Goal: Task Accomplishment & Management: Manage account settings

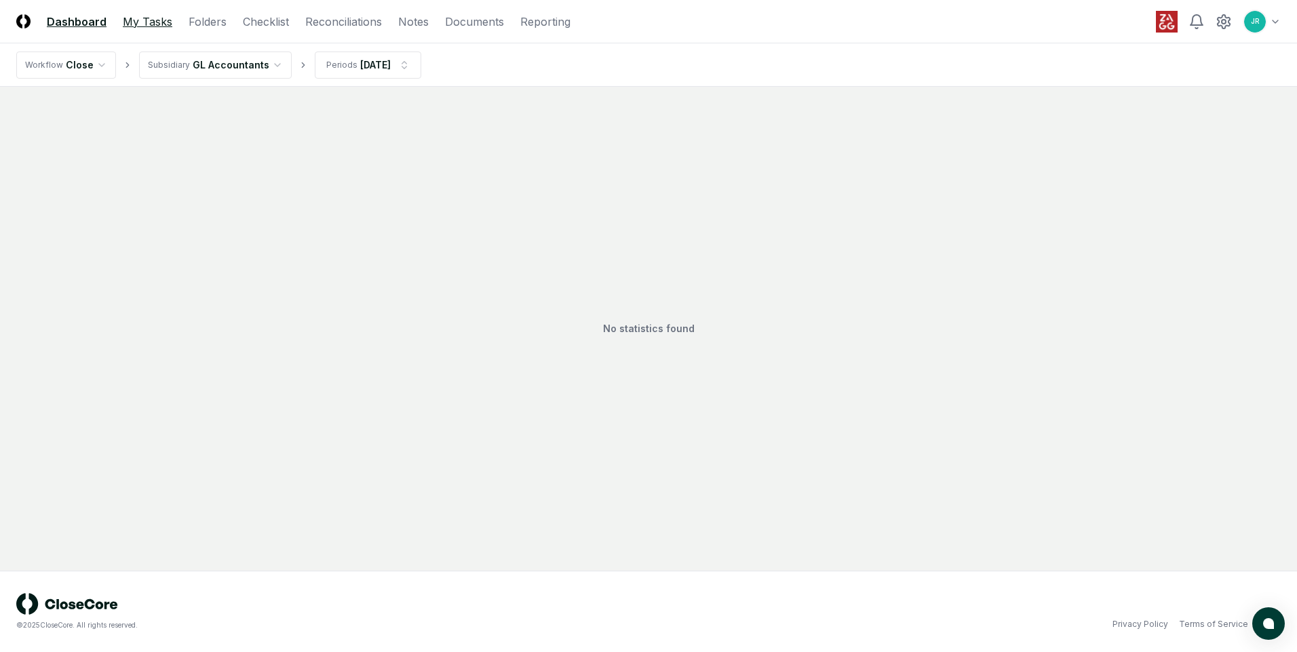
click at [153, 25] on link "My Tasks" at bounding box center [148, 22] width 50 height 16
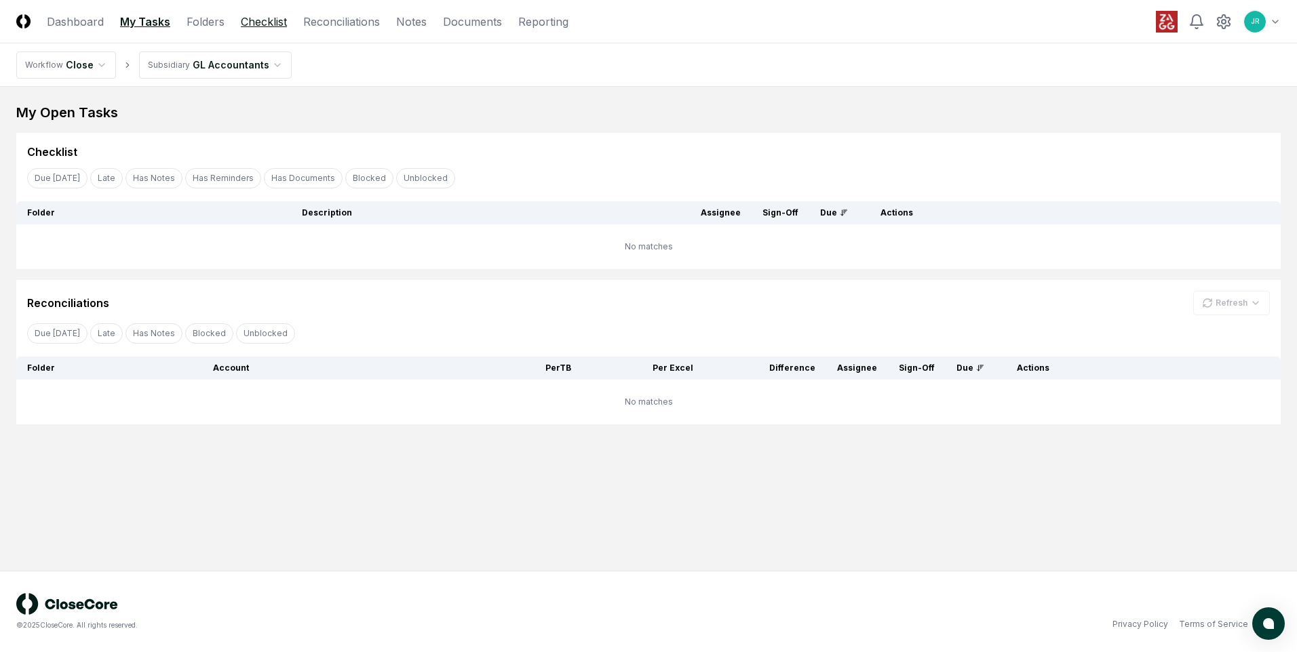
click at [267, 20] on link "Checklist" at bounding box center [264, 22] width 46 height 16
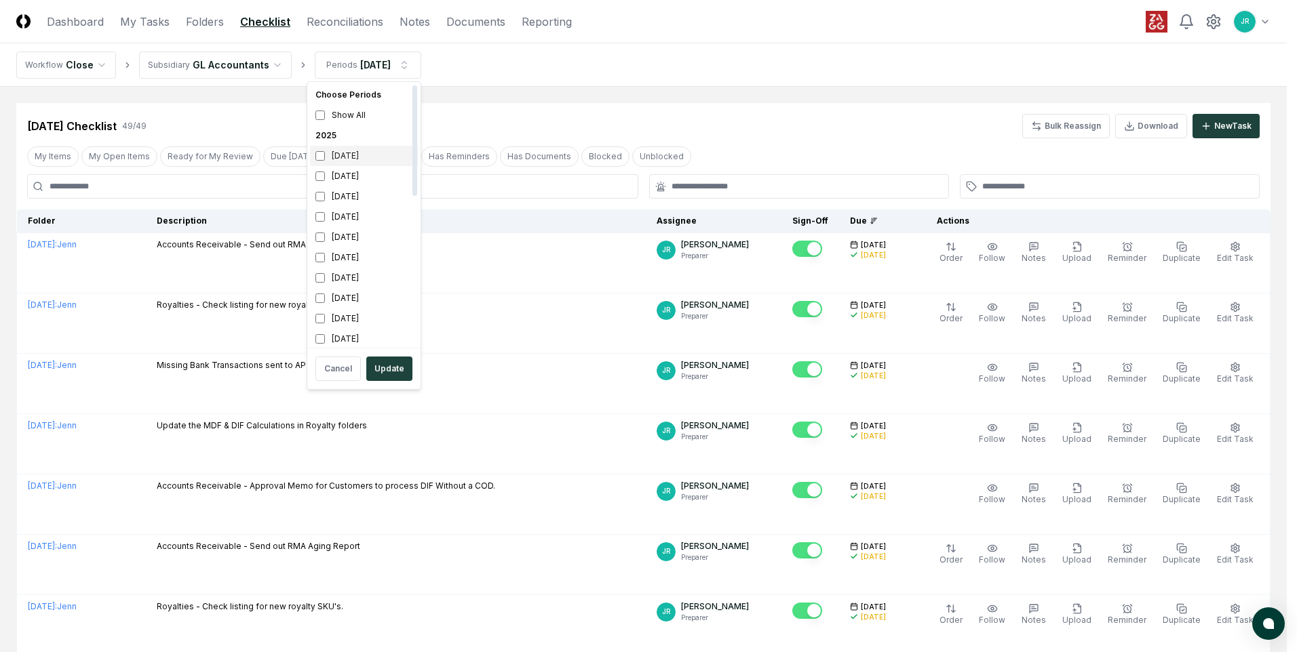
click at [342, 160] on div "[DATE]" at bounding box center [364, 156] width 108 height 20
click at [344, 174] on div "[DATE]" at bounding box center [364, 176] width 108 height 20
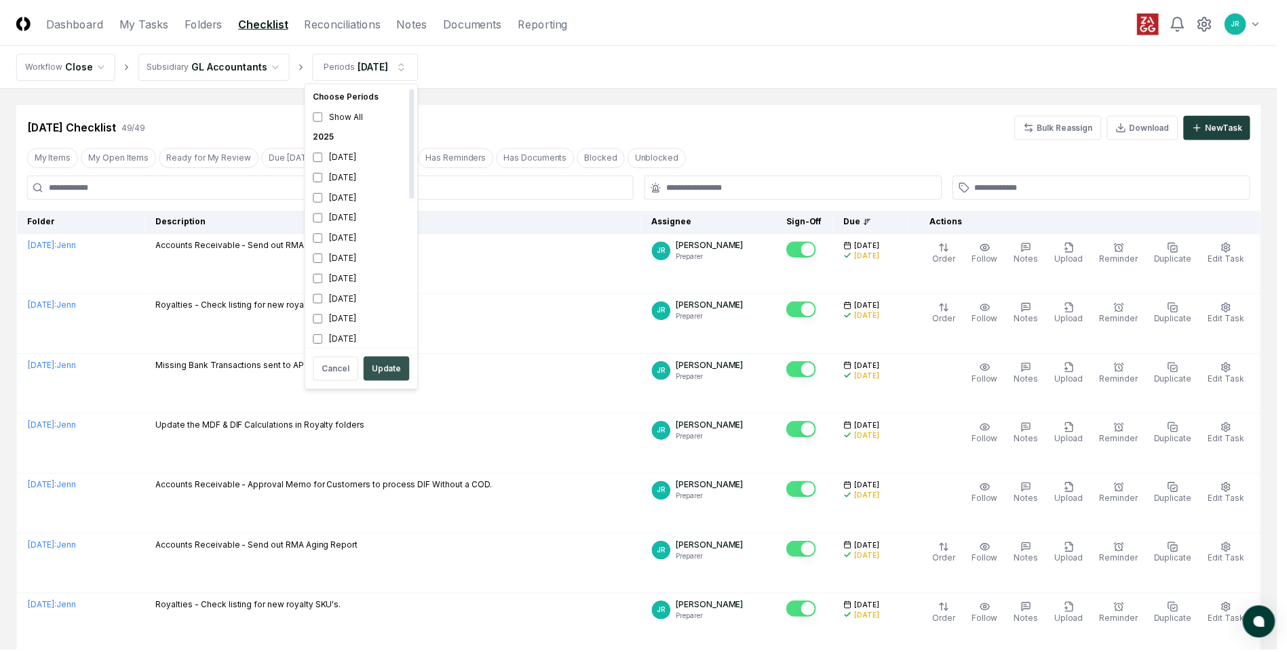
scroll to position [4, 0]
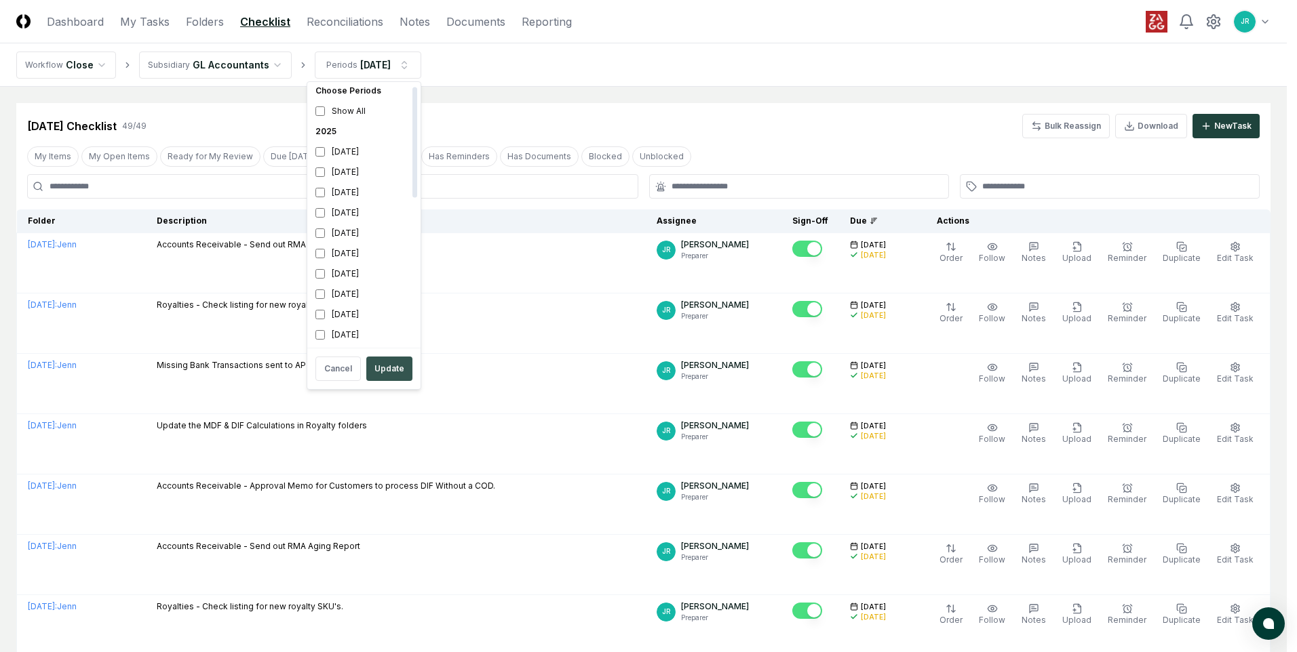
click at [376, 376] on button "Update" at bounding box center [389, 369] width 46 height 24
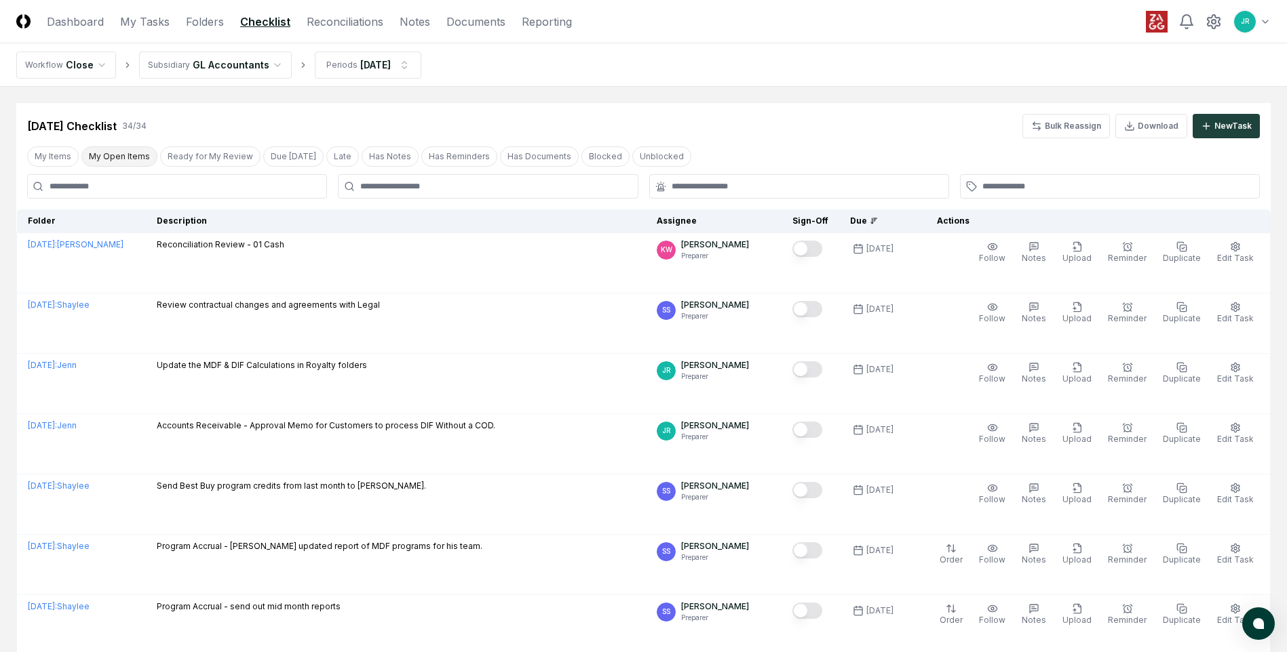
click at [144, 155] on button "My Open Items" at bounding box center [119, 156] width 76 height 20
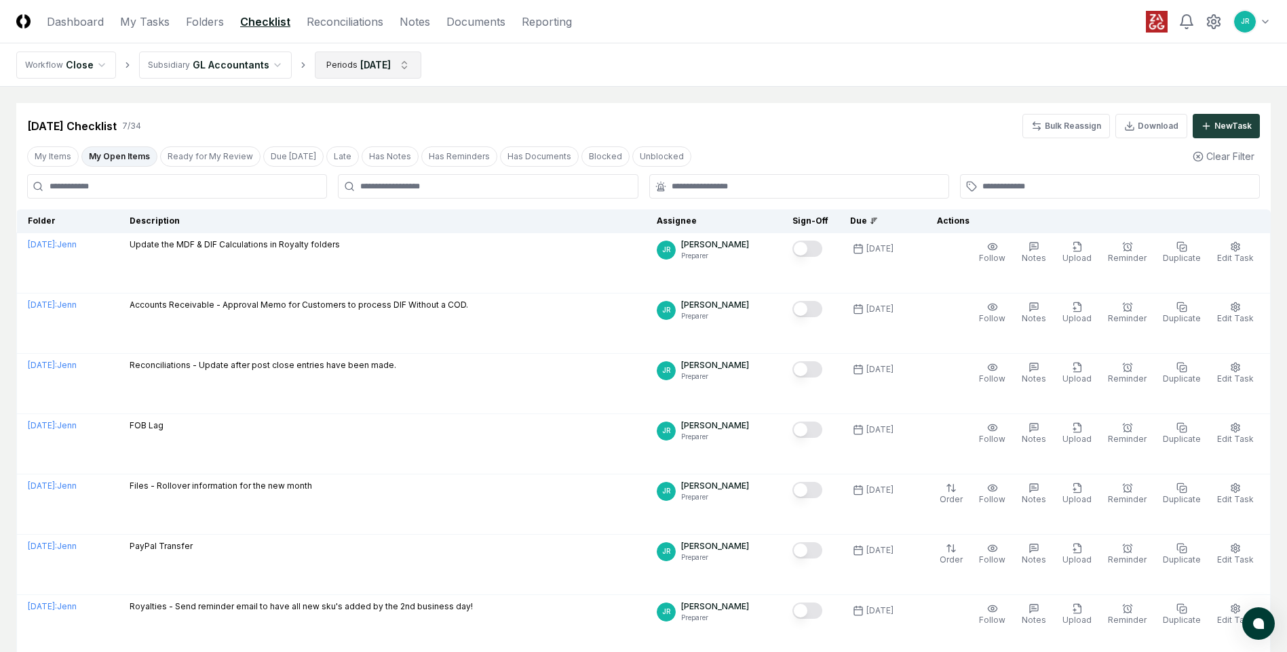
click at [333, 65] on html "CloseCore Dashboard My Tasks Folders Checklist Reconciliations Notes Documents …" at bounding box center [643, 376] width 1287 height 753
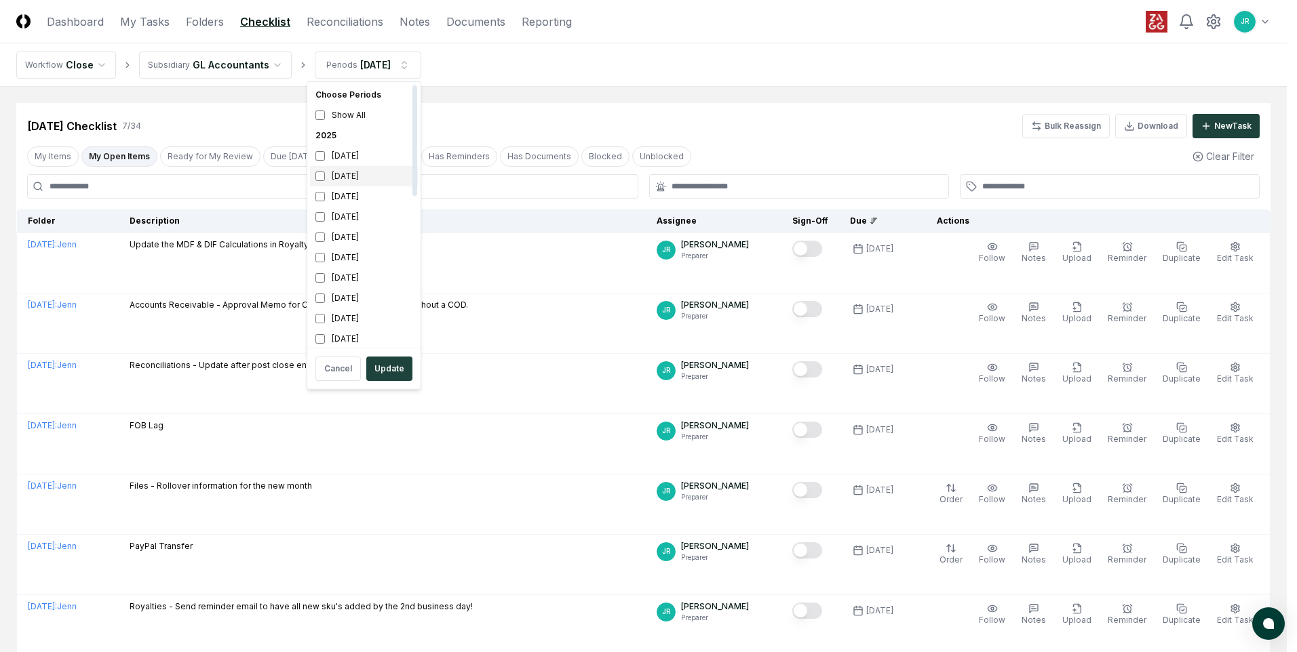
click at [340, 176] on div "[DATE]" at bounding box center [364, 176] width 108 height 20
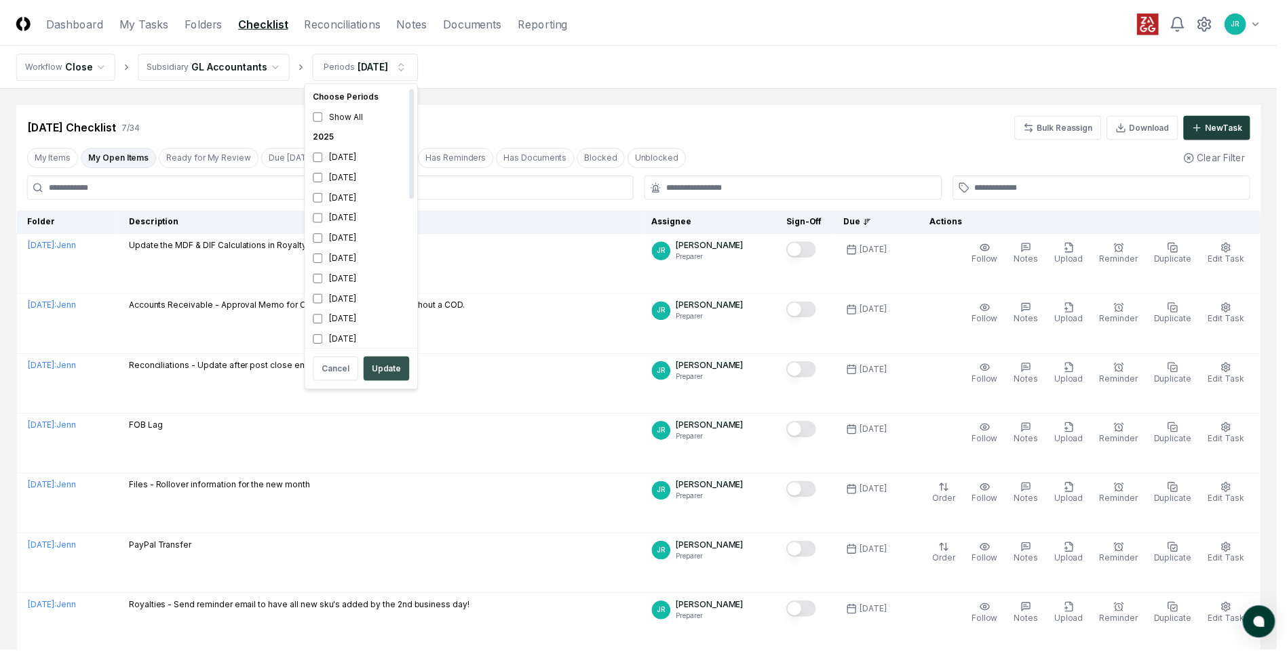
scroll to position [4, 0]
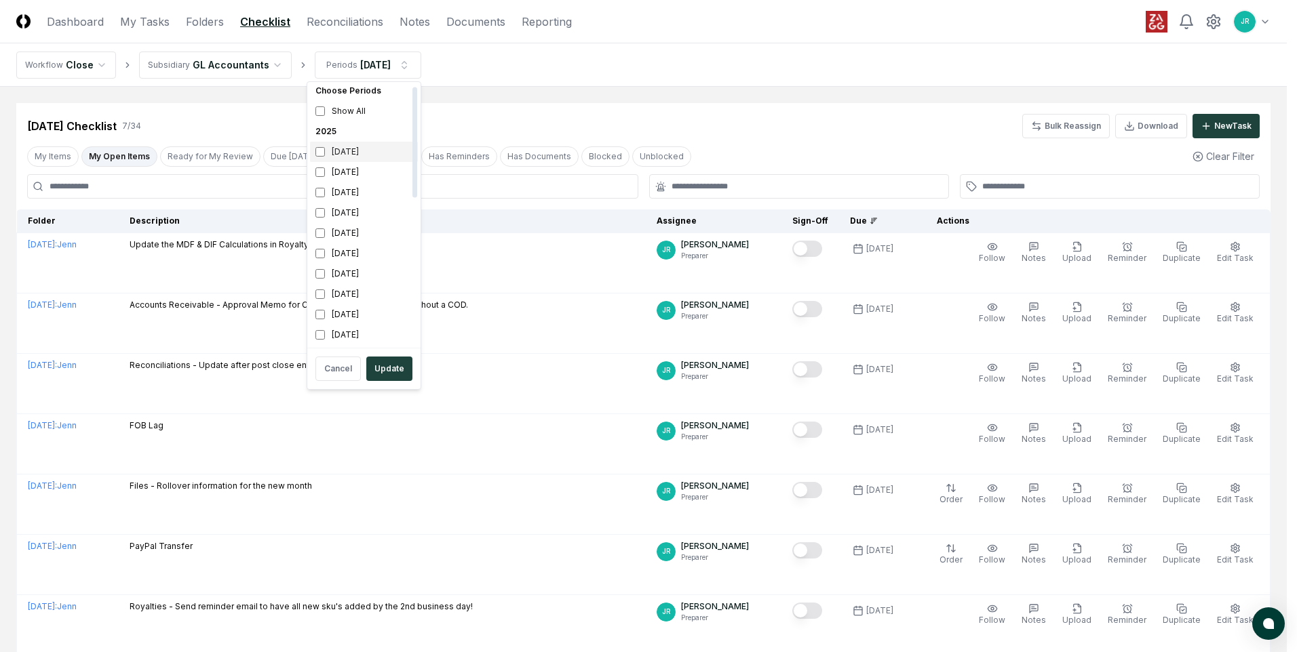
click at [359, 157] on div "[DATE]" at bounding box center [364, 152] width 108 height 20
click at [387, 369] on button "Update" at bounding box center [389, 369] width 46 height 24
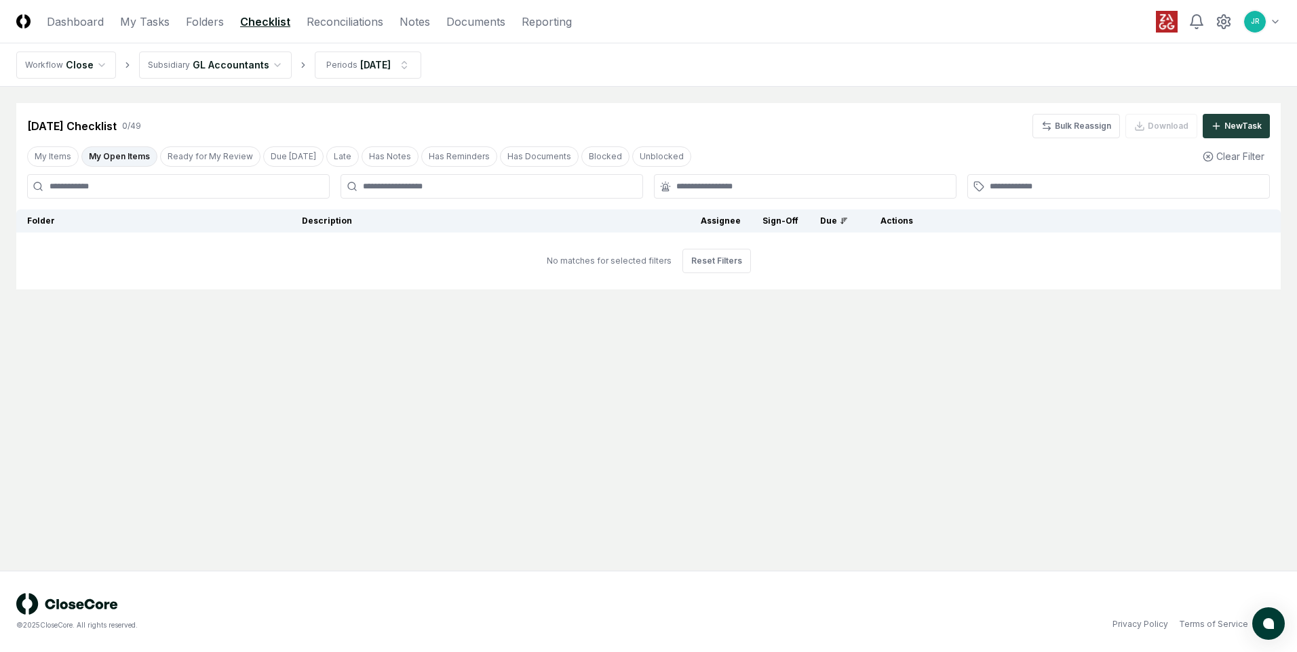
click at [106, 159] on button "My Open Items" at bounding box center [119, 156] width 76 height 20
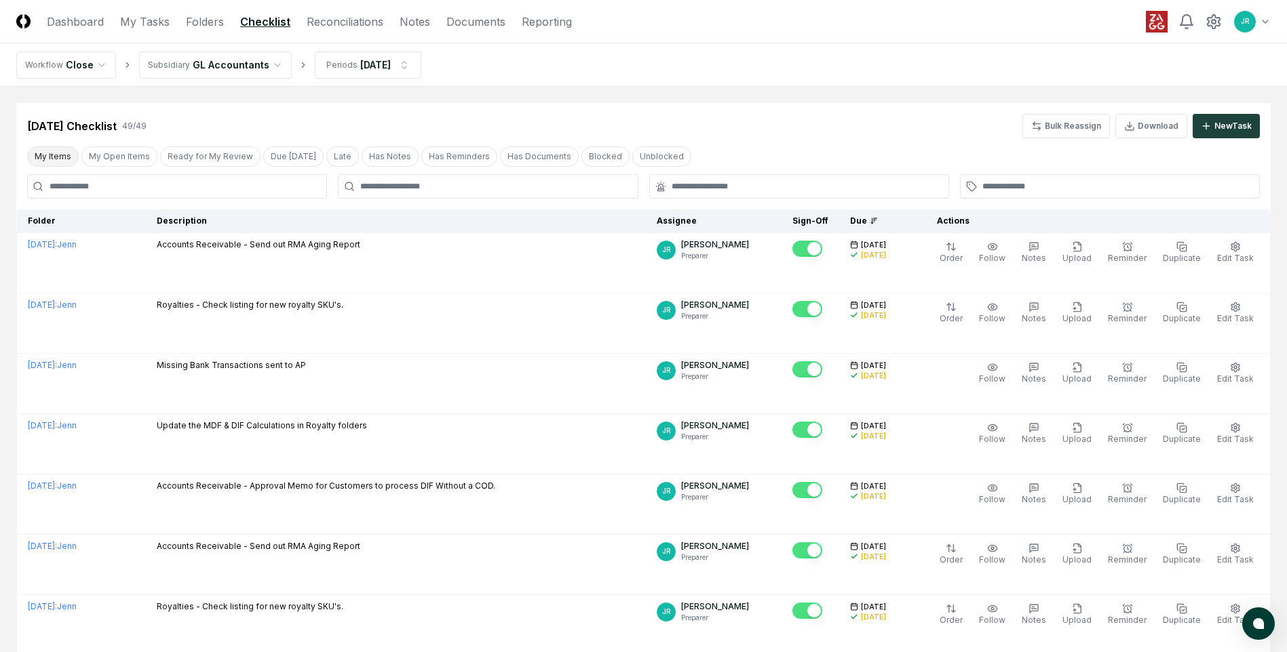
click at [54, 165] on button "My Items" at bounding box center [53, 156] width 52 height 20
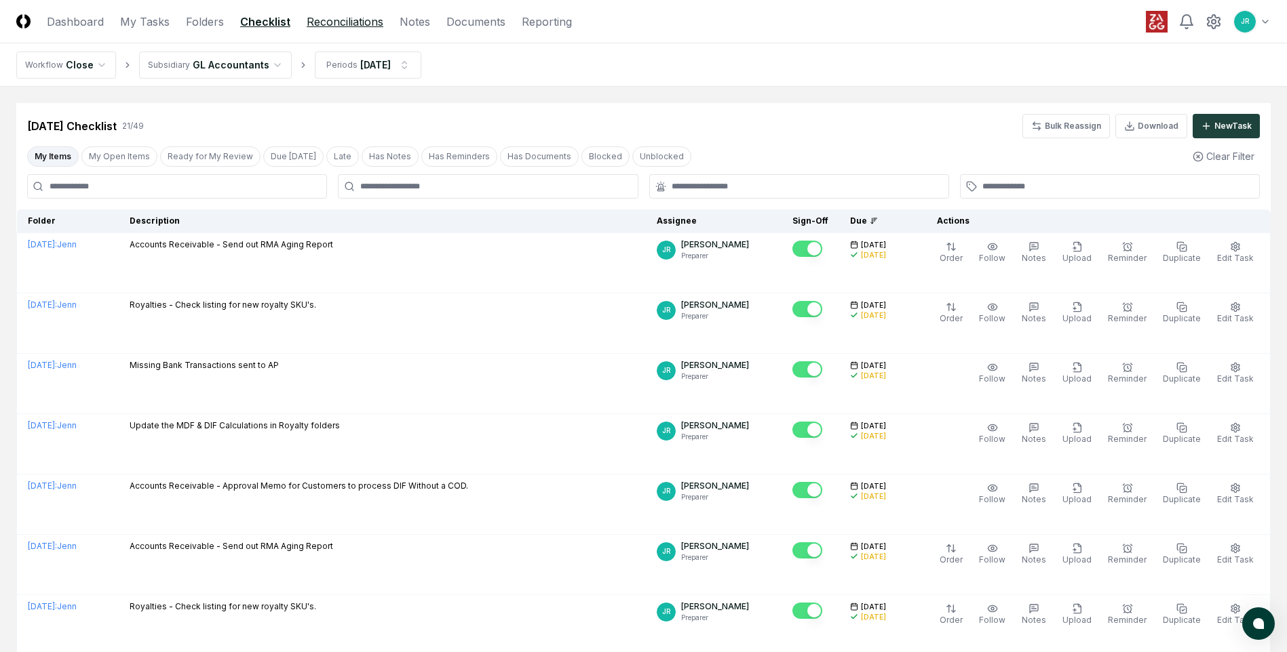
click at [338, 20] on link "Reconciliations" at bounding box center [345, 22] width 77 height 16
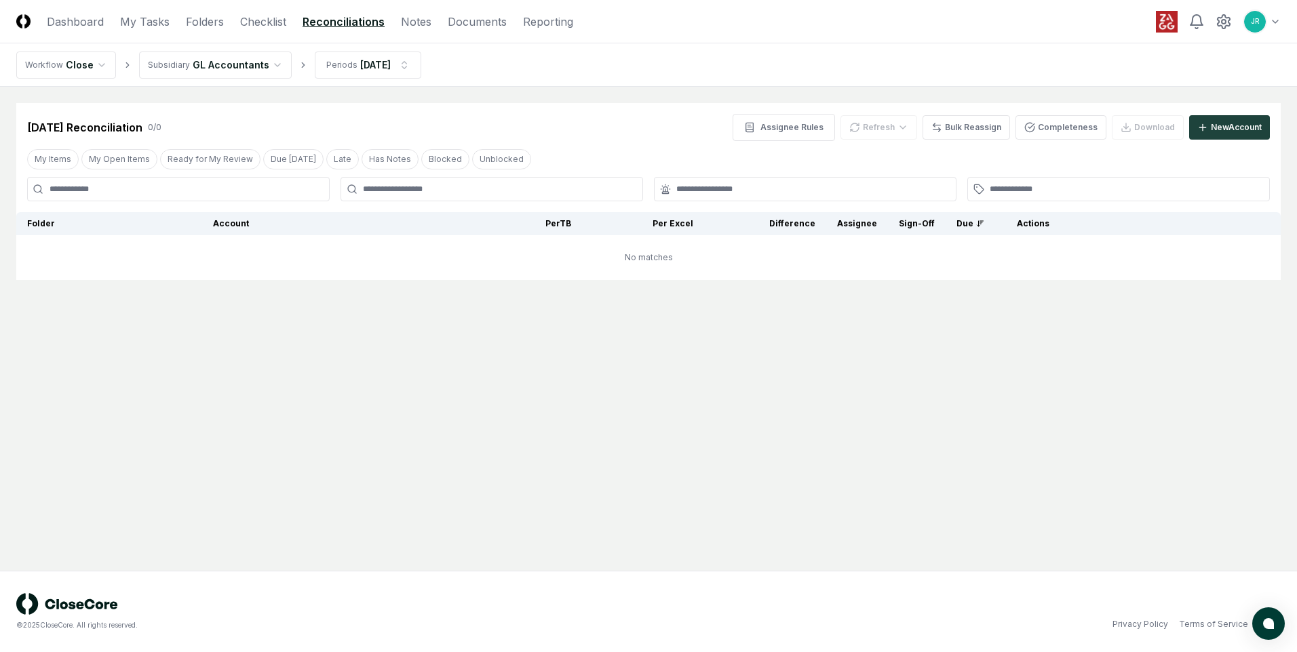
click at [258, 66] on html "CloseCore Dashboard My Tasks Folders Checklist Reconciliations Notes Documents …" at bounding box center [648, 326] width 1297 height 652
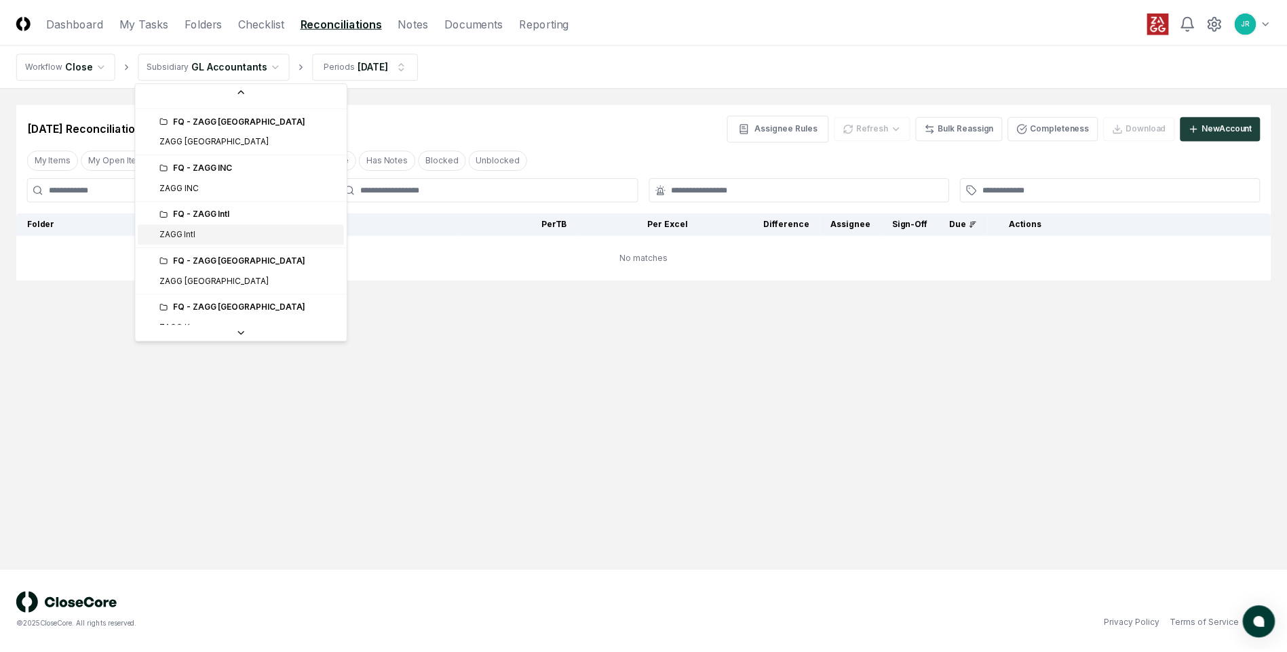
scroll to position [271, 0]
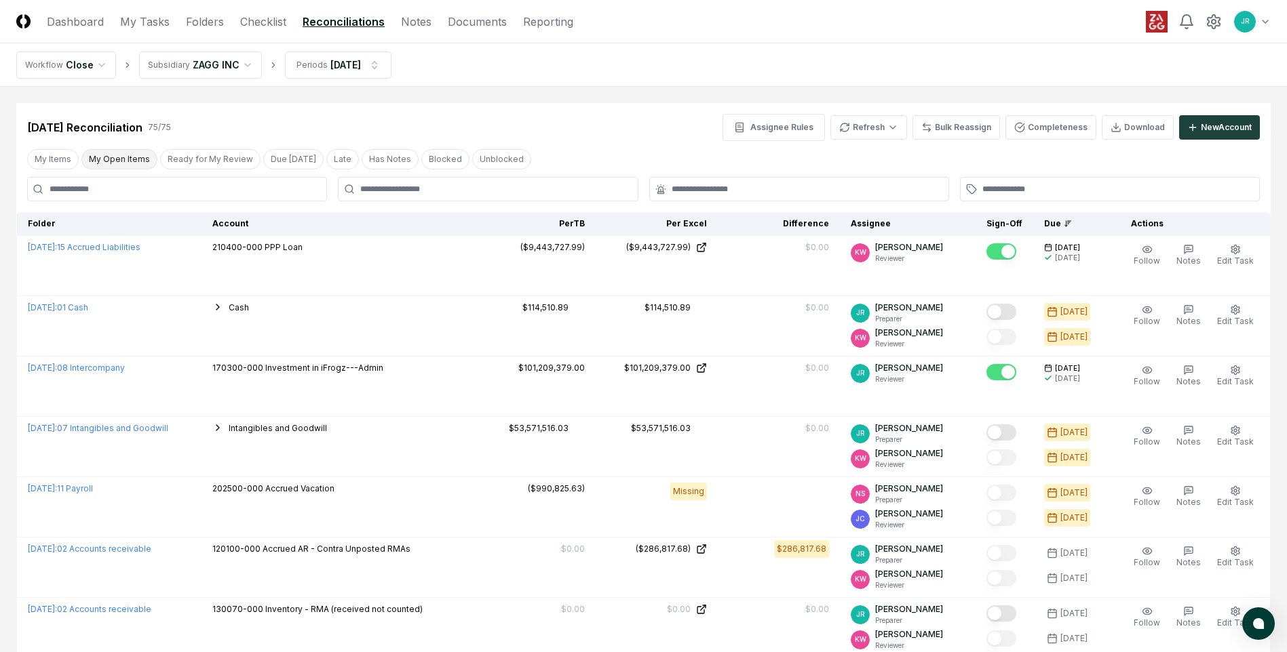
drag, startPoint x: 119, startPoint y: 154, endPoint x: 115, endPoint y: 168, distance: 14.6
click at [118, 157] on button "My Open Items" at bounding box center [119, 159] width 76 height 20
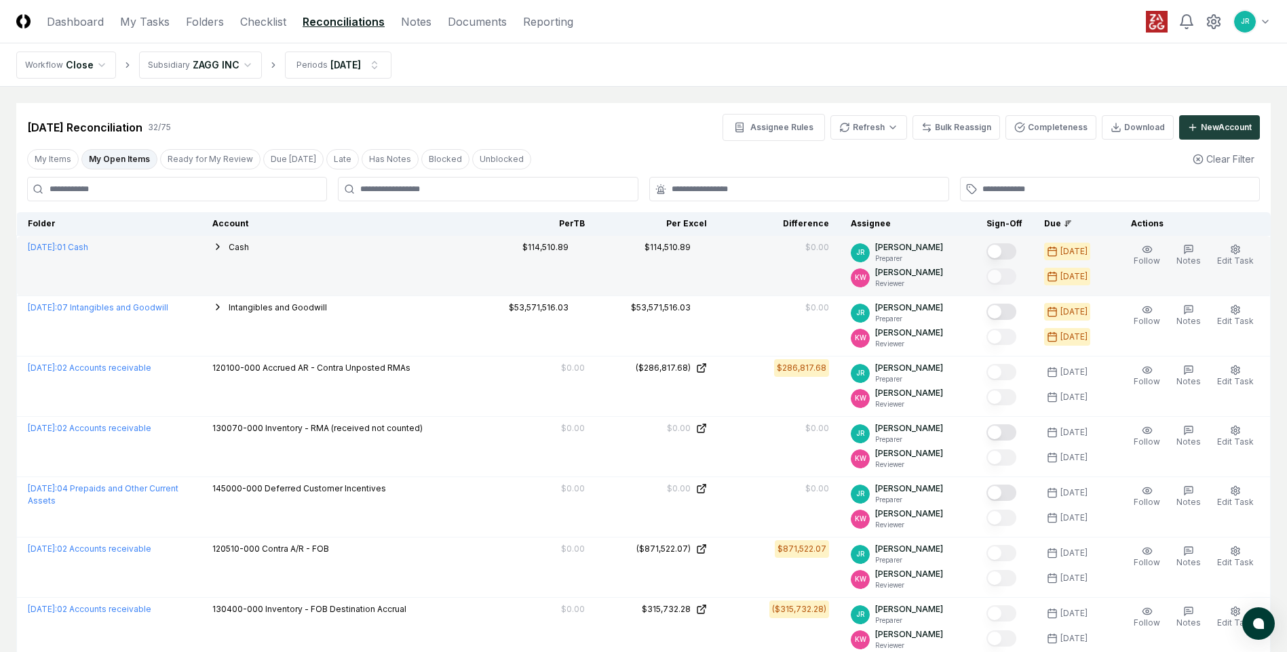
click at [998, 251] on button "Mark complete" at bounding box center [1001, 251] width 30 height 16
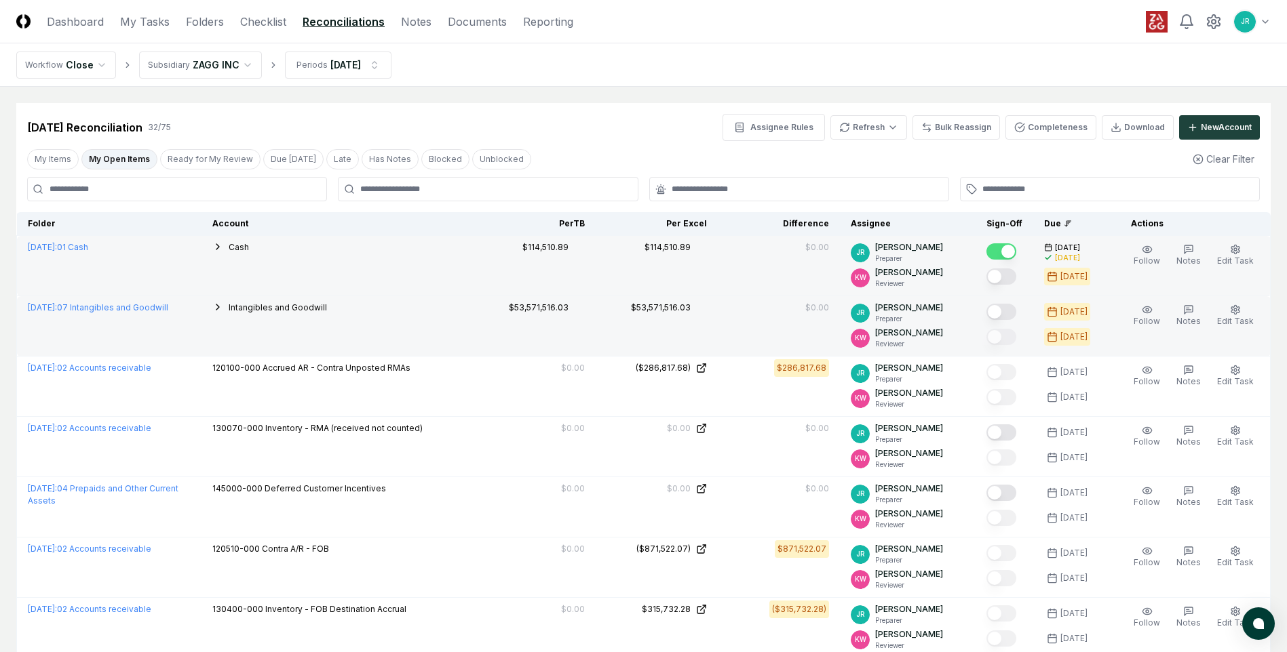
click at [1002, 311] on button "Mark complete" at bounding box center [1001, 312] width 30 height 16
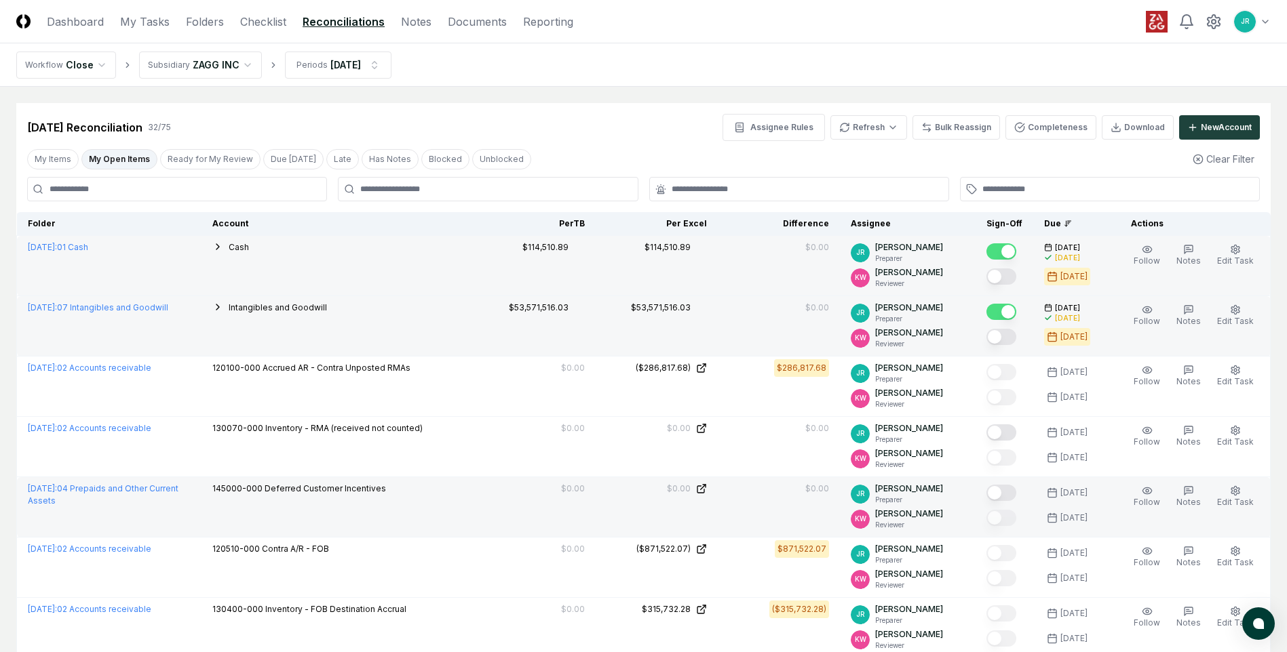
click at [1001, 492] on button "Mark complete" at bounding box center [1001, 493] width 30 height 16
click at [267, 28] on link "Checklist" at bounding box center [263, 22] width 46 height 16
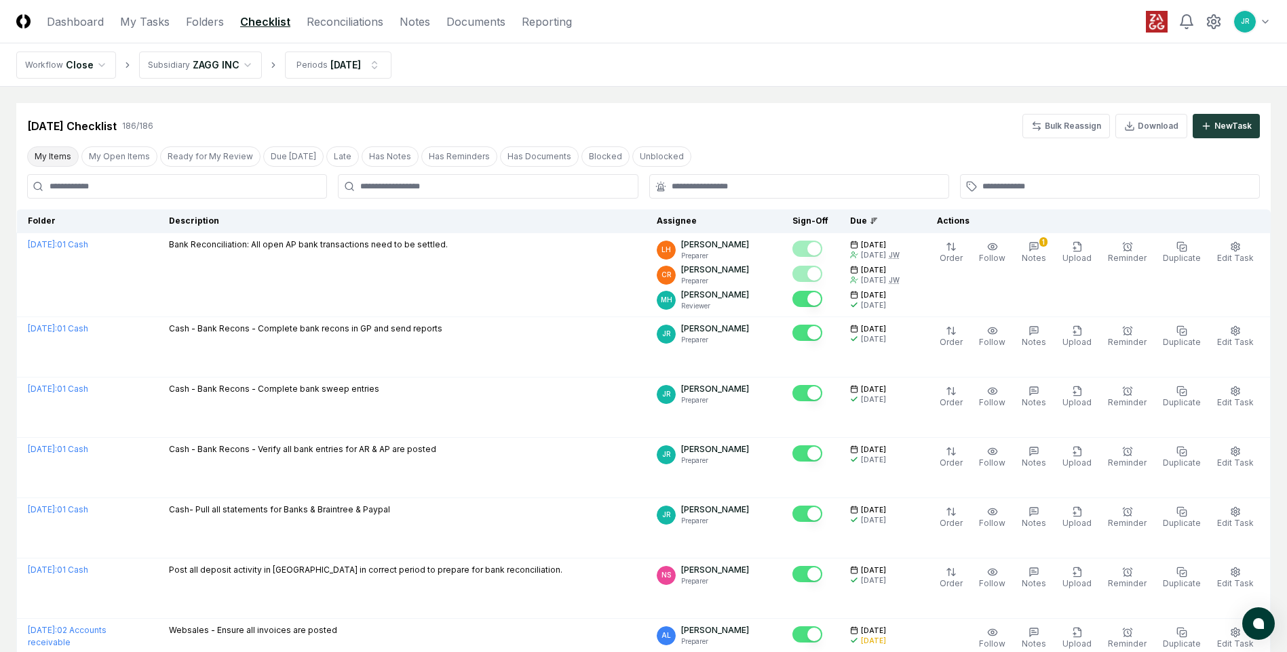
click at [59, 155] on button "My Items" at bounding box center [53, 156] width 52 height 20
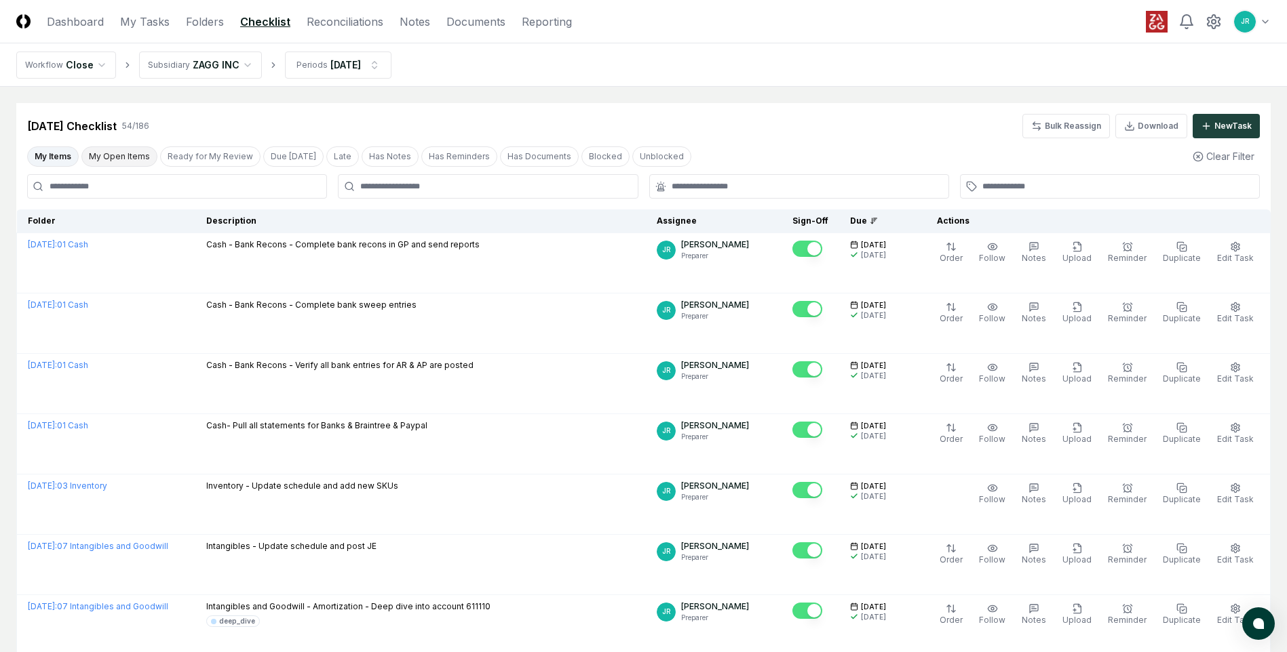
click at [105, 159] on button "My Open Items" at bounding box center [119, 156] width 76 height 20
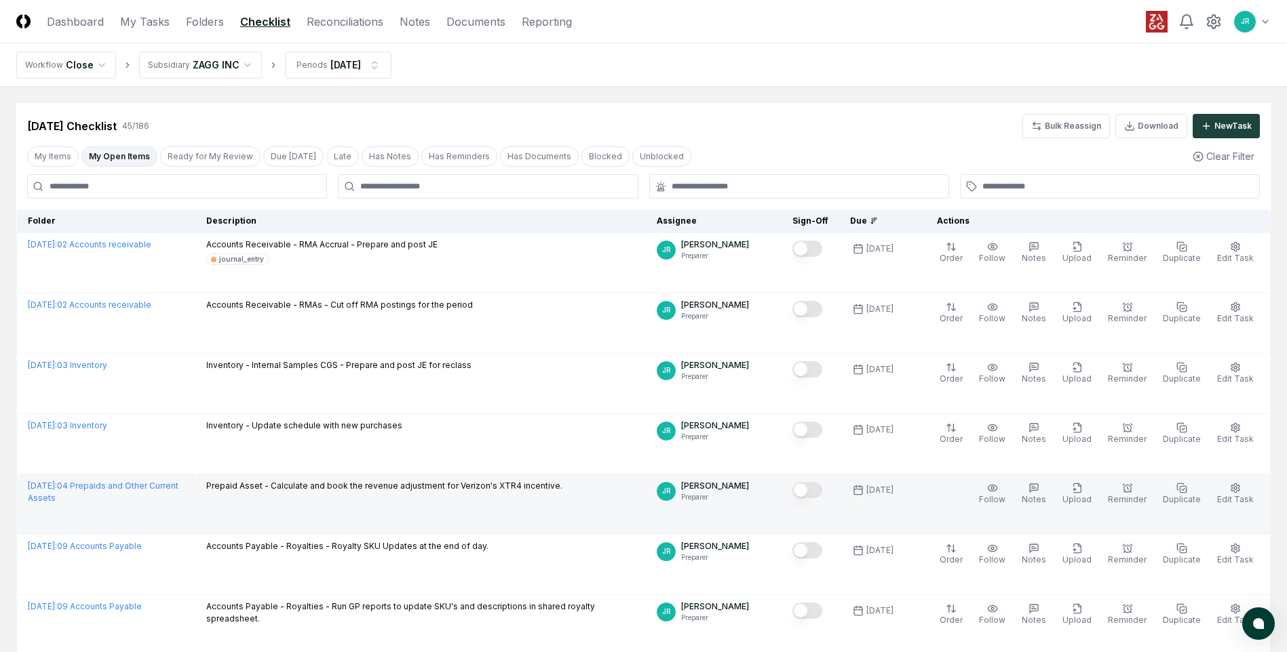
click at [820, 491] on button "Mark complete" at bounding box center [807, 490] width 30 height 16
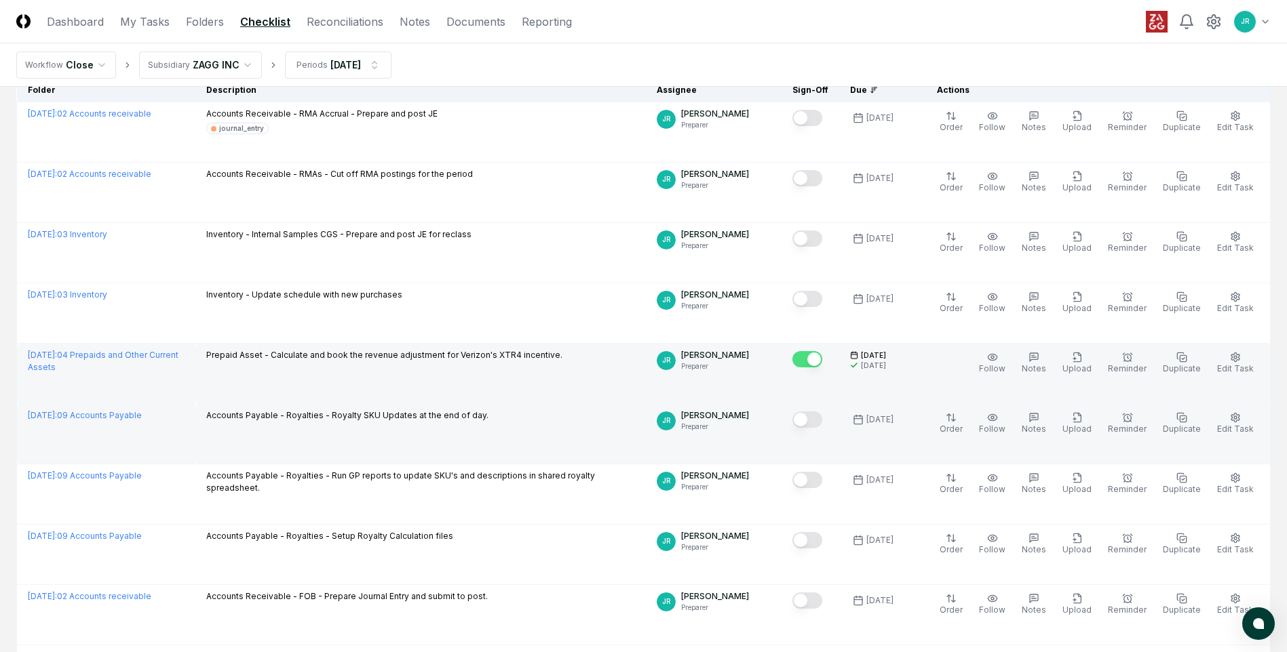
scroll to position [203, 0]
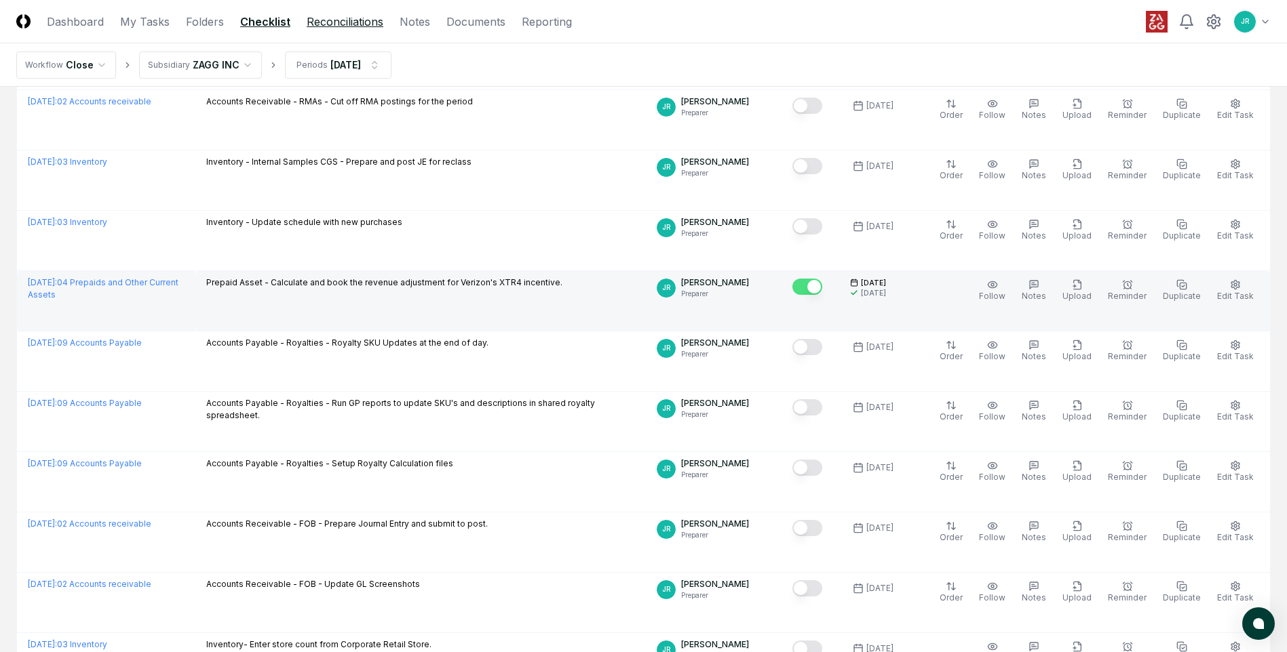
click at [365, 24] on link "Reconciliations" at bounding box center [345, 22] width 77 height 16
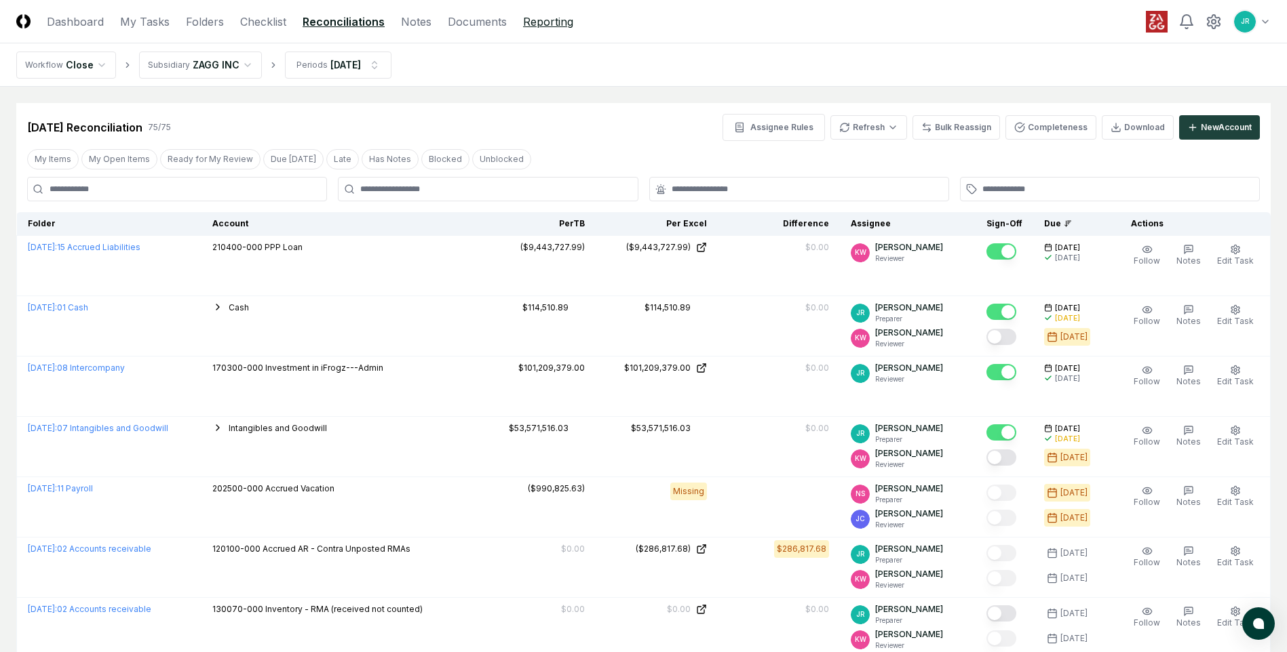
click at [545, 19] on link "Reporting" at bounding box center [548, 22] width 50 height 16
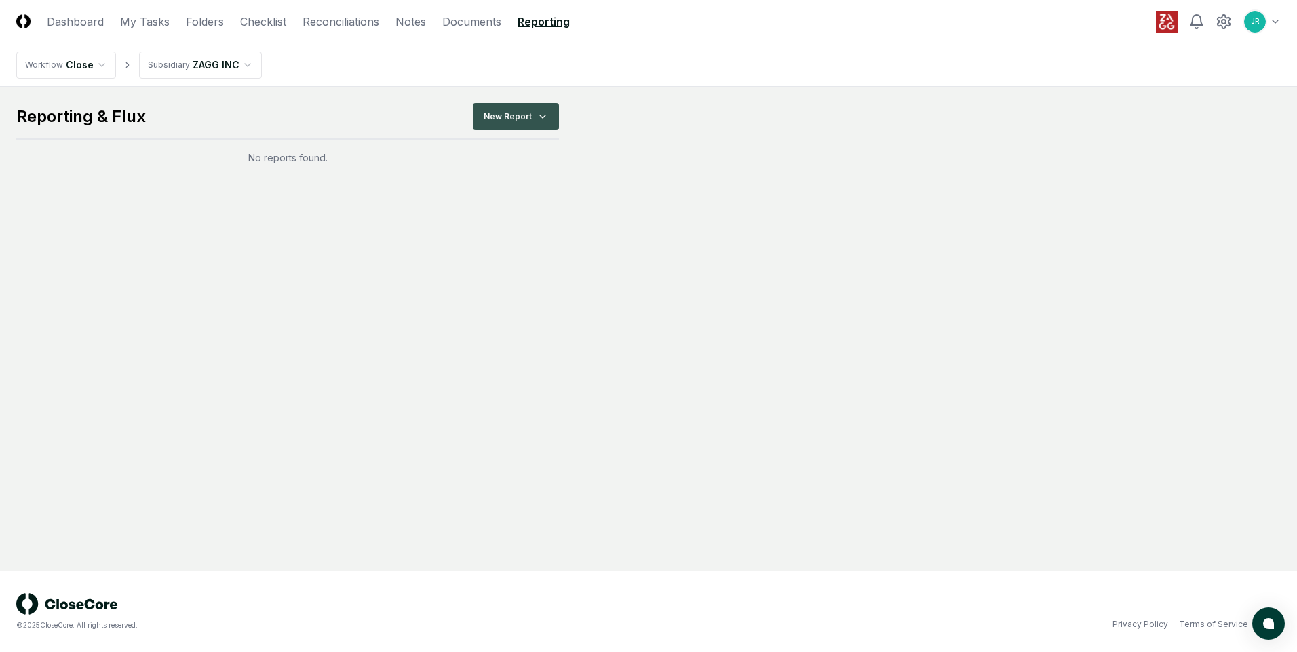
click at [532, 121] on html "CloseCore Dashboard My Tasks Folders Checklist Reconciliations Notes Documents …" at bounding box center [648, 326] width 1297 height 652
click at [502, 216] on div "All Accounts" at bounding box center [519, 213] width 96 height 20
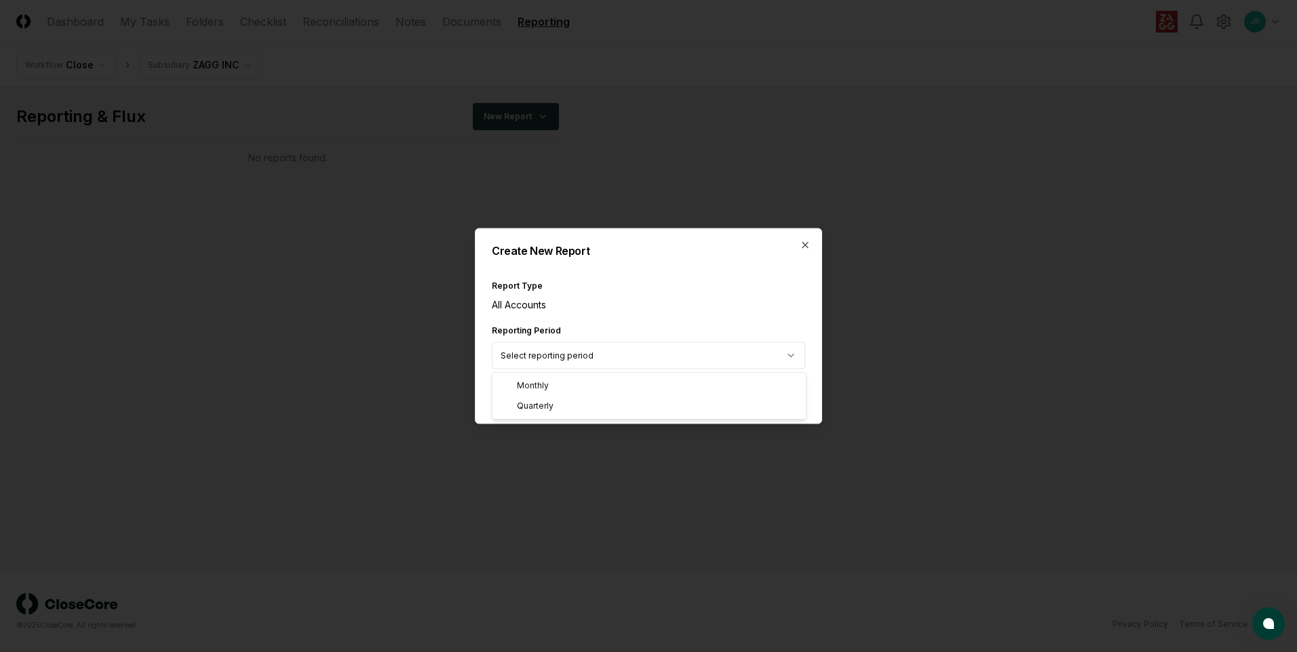
click at [579, 357] on body "CloseCore Dashboard My Tasks Folders Checklist Reconciliations Notes Documents …" at bounding box center [648, 326] width 1297 height 652
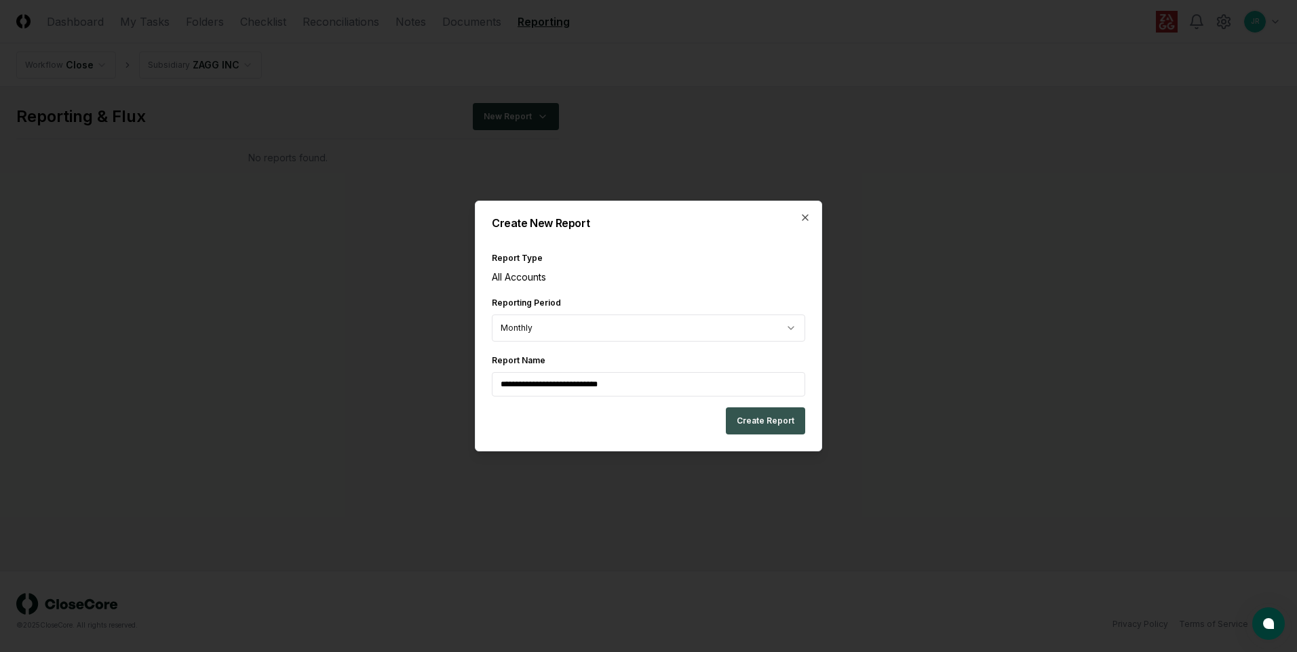
click at [762, 422] on button "Create Report" at bounding box center [765, 421] width 79 height 27
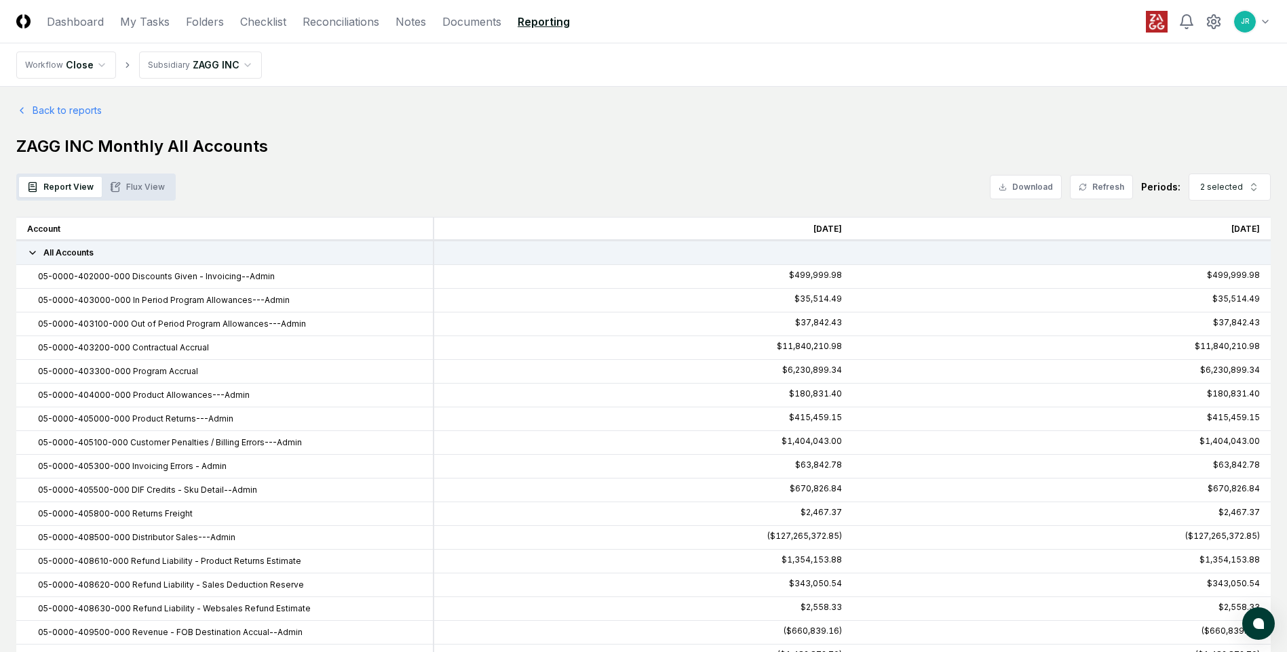
click at [144, 191] on button "Flux View" at bounding box center [137, 187] width 71 height 20
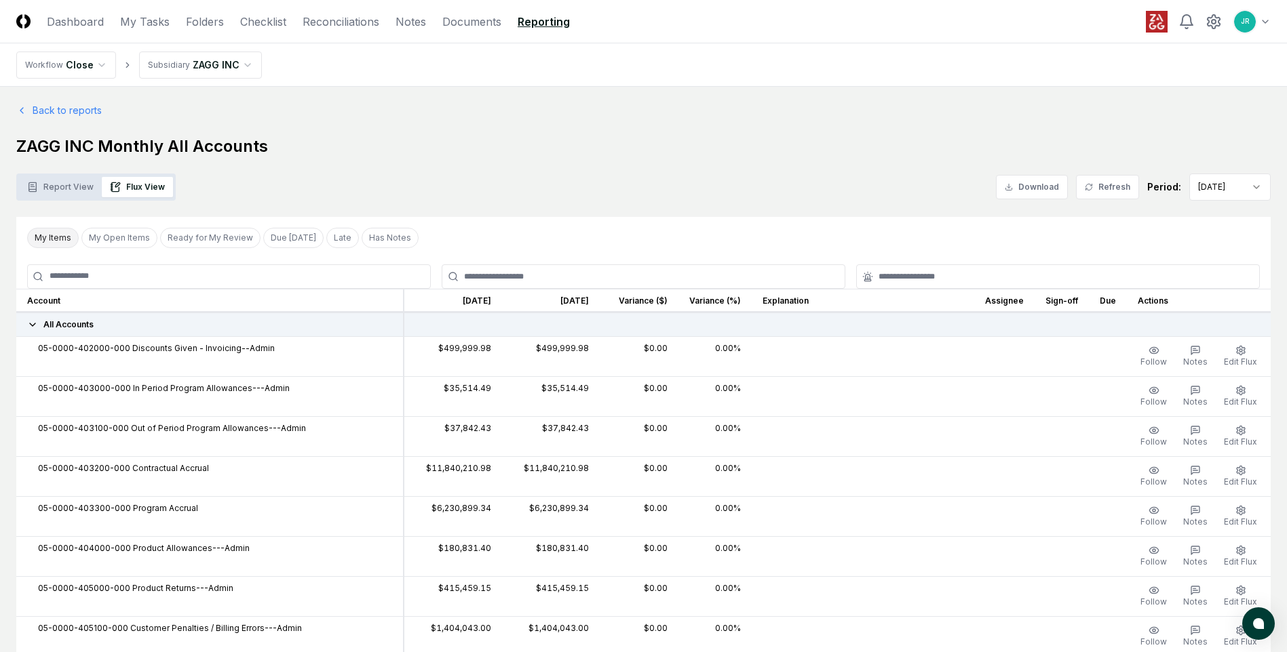
click at [58, 246] on button "My Items" at bounding box center [53, 238] width 52 height 20
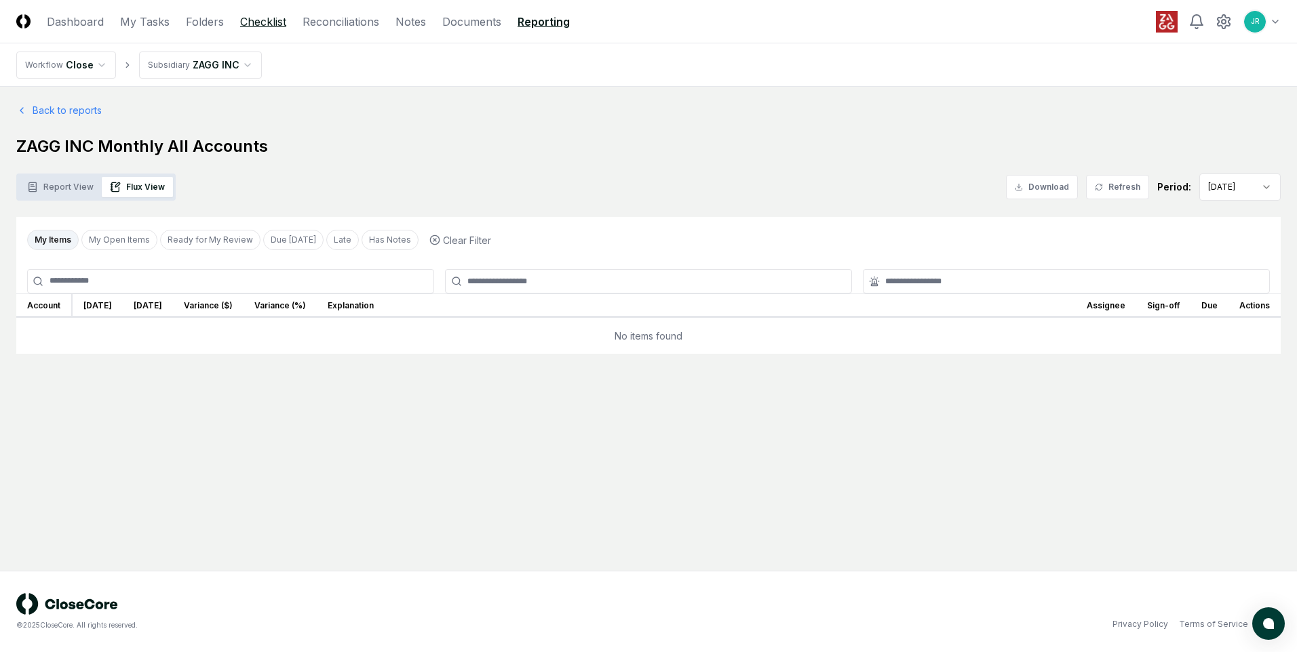
click at [272, 26] on link "Checklist" at bounding box center [263, 22] width 46 height 16
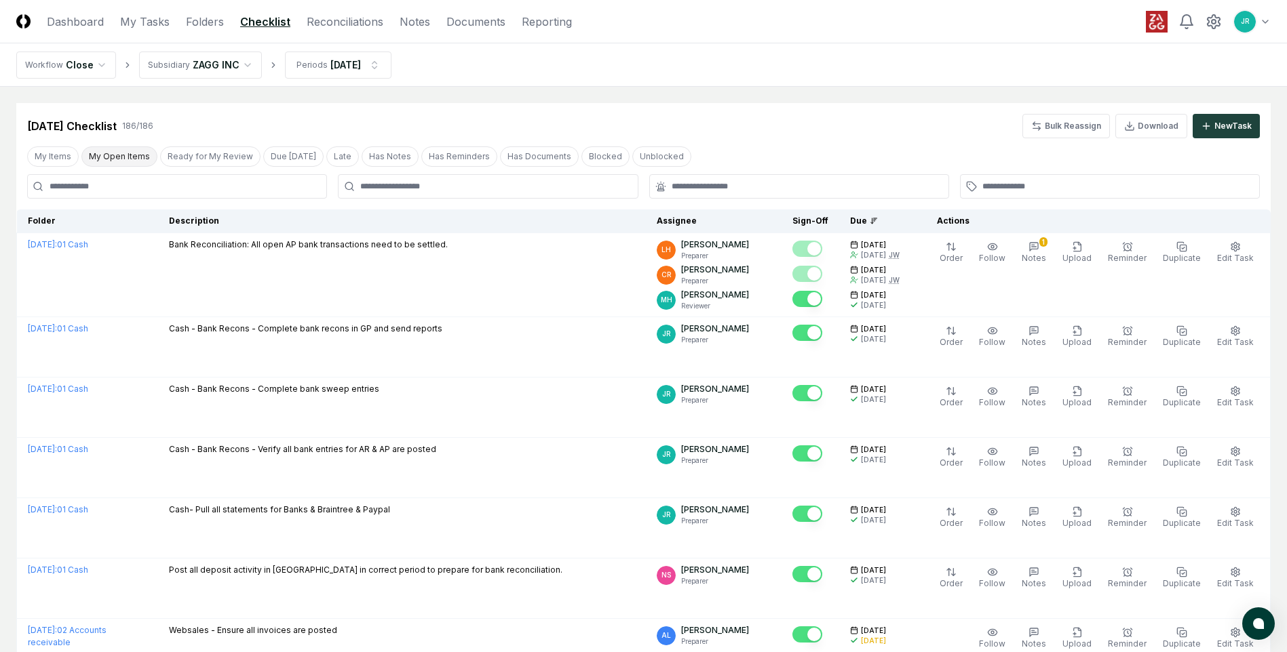
click at [136, 158] on button "My Open Items" at bounding box center [119, 156] width 76 height 20
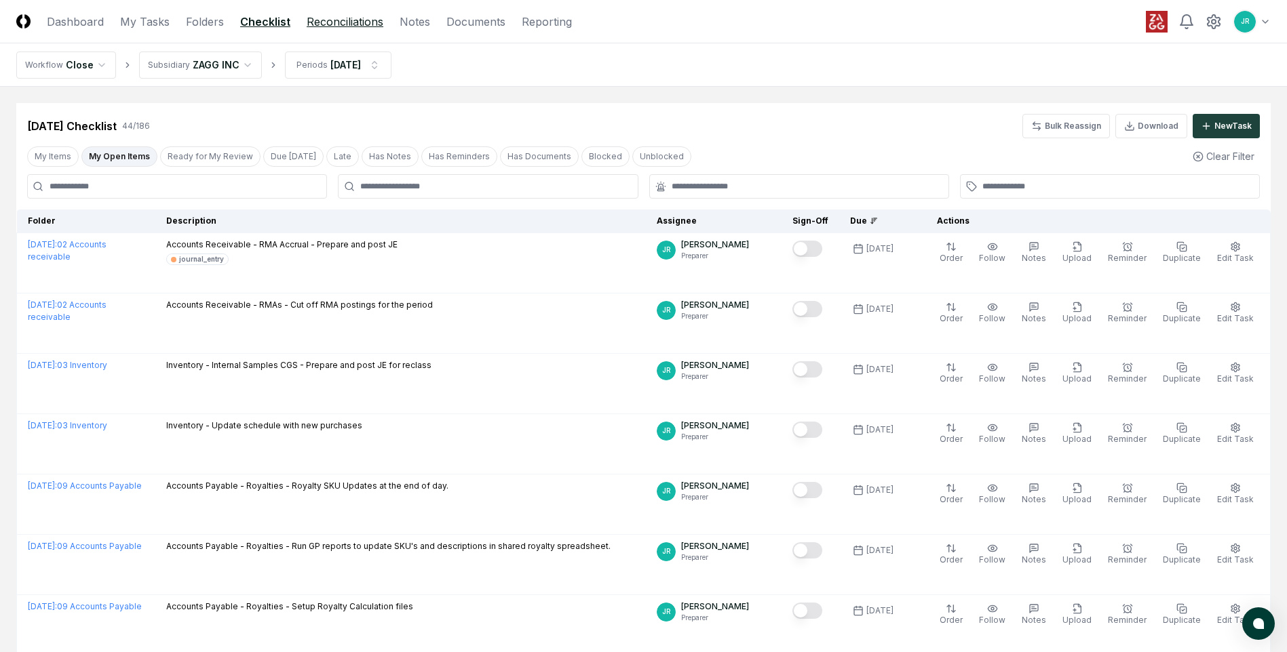
click at [332, 18] on link "Reconciliations" at bounding box center [345, 22] width 77 height 16
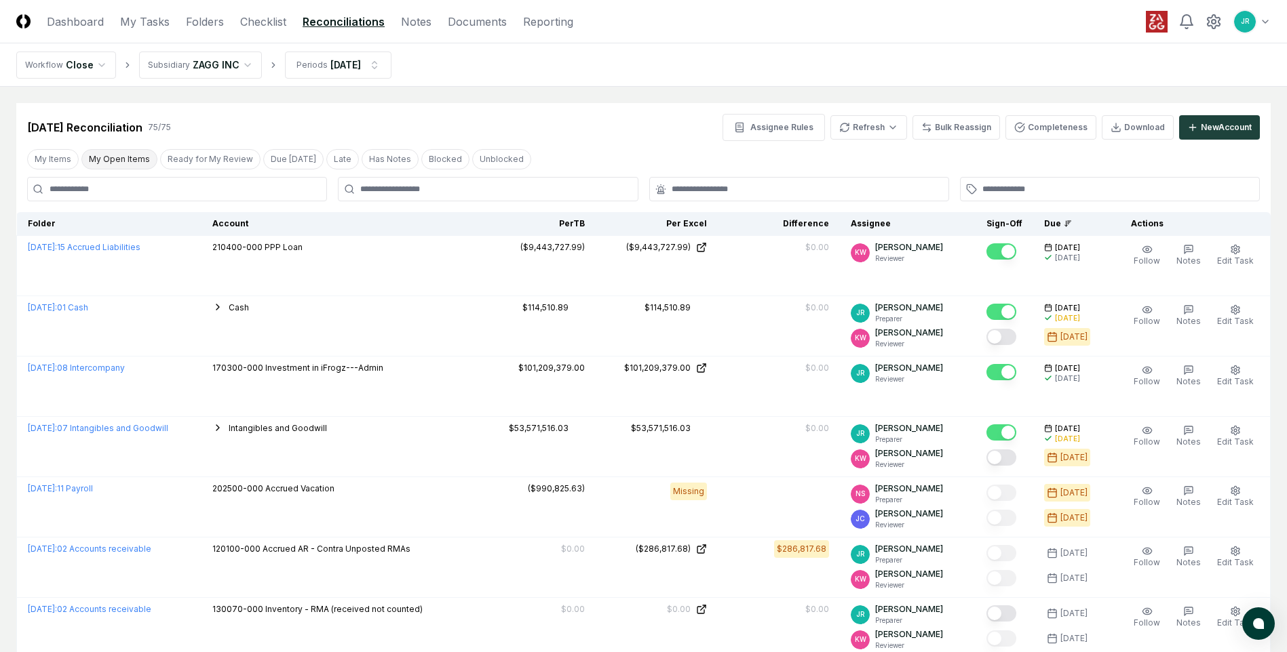
click at [130, 159] on button "My Open Items" at bounding box center [119, 159] width 76 height 20
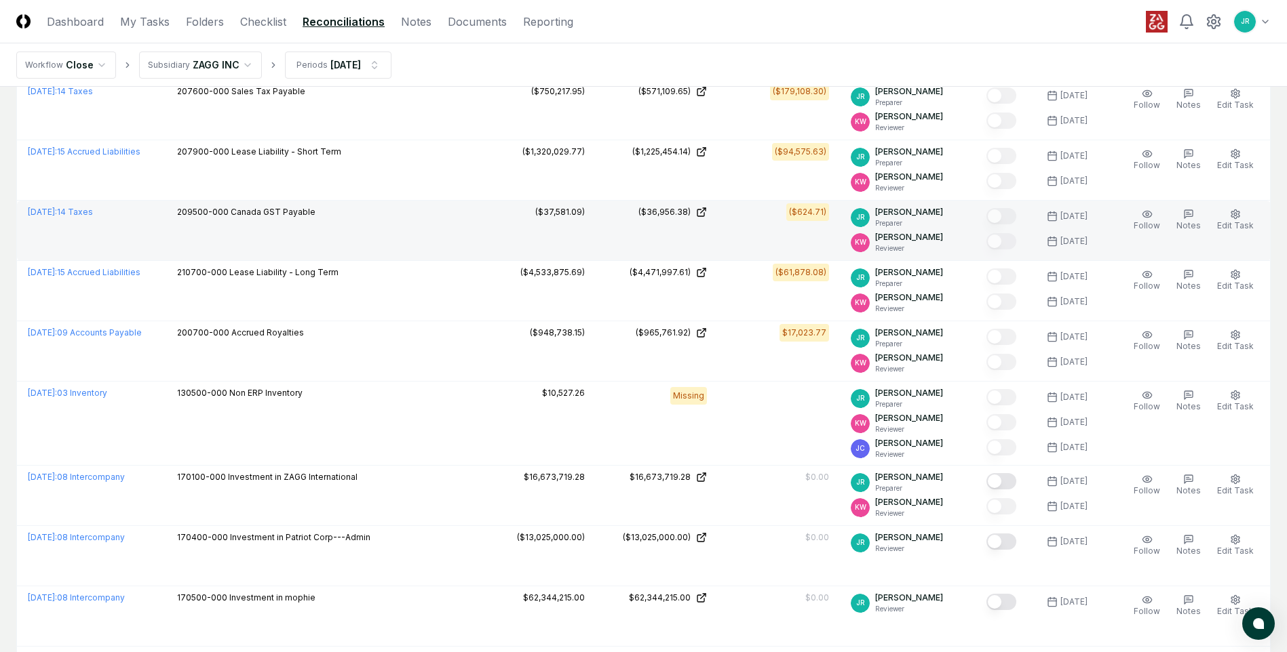
scroll to position [543, 0]
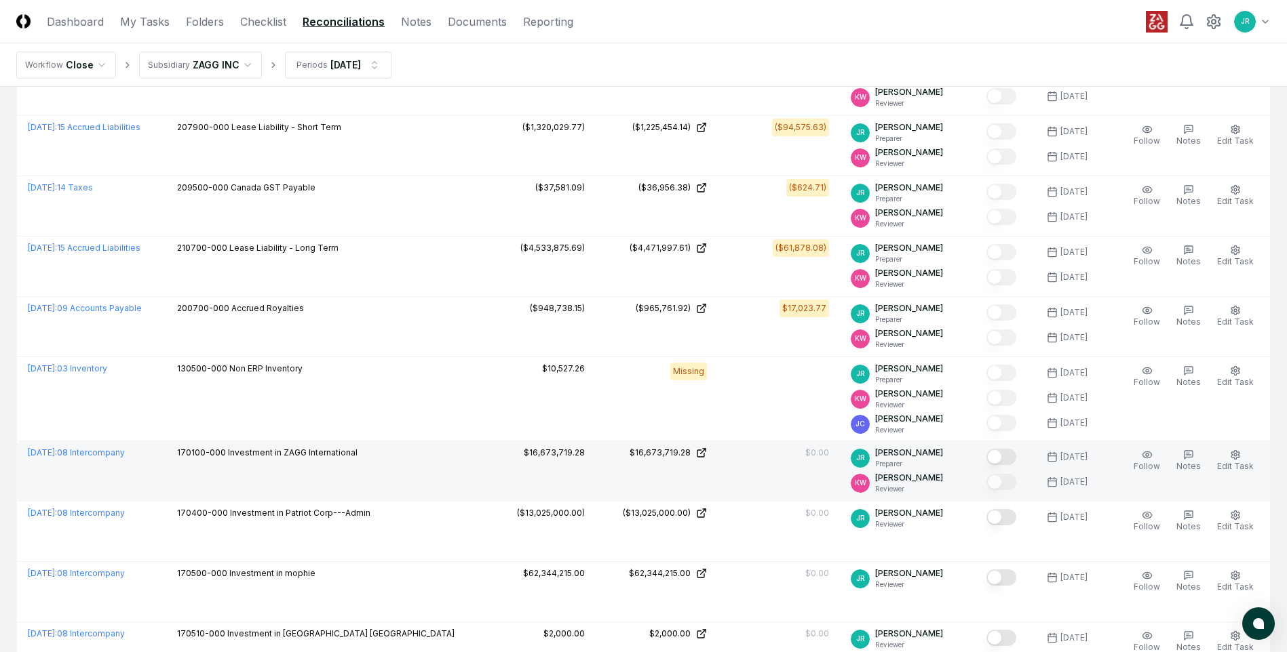
click at [998, 457] on button "Mark complete" at bounding box center [1001, 457] width 30 height 16
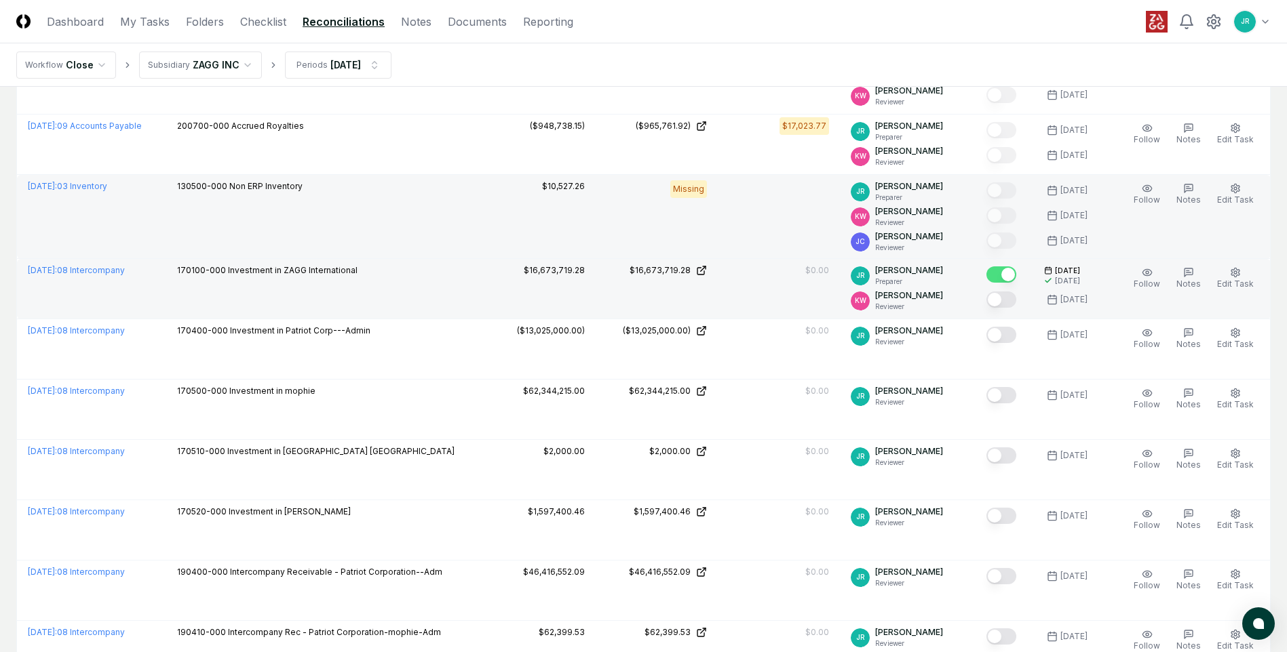
scroll to position [678, 0]
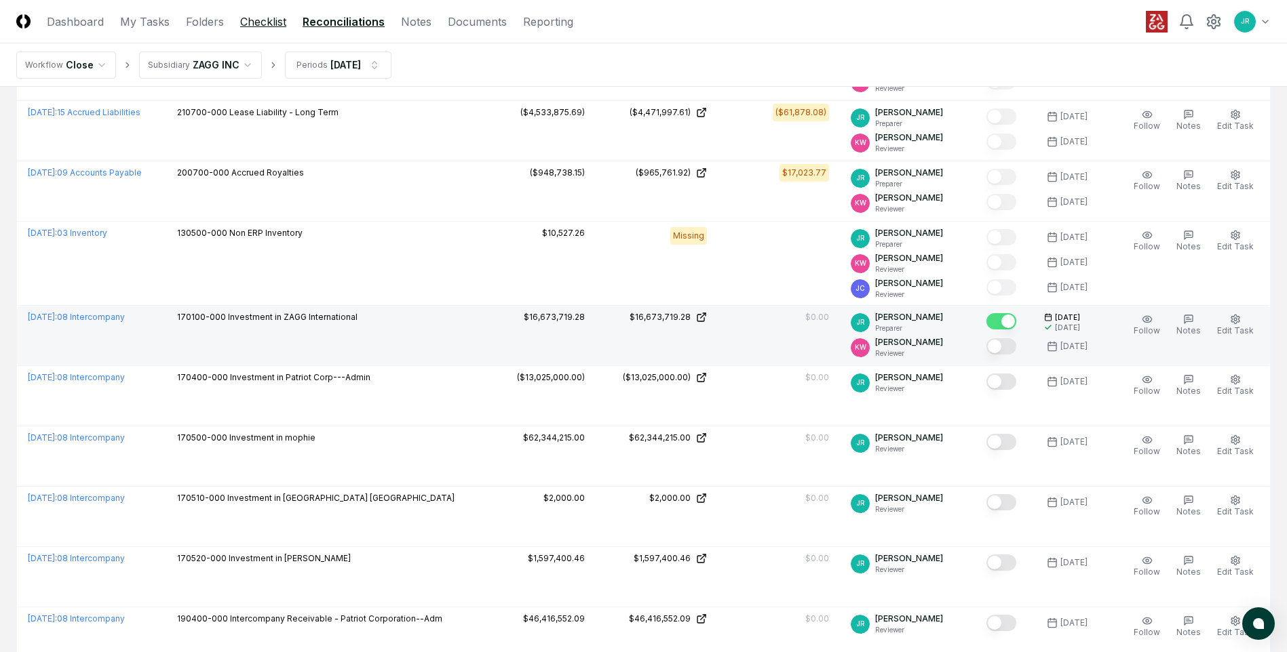
click at [280, 21] on link "Checklist" at bounding box center [263, 22] width 46 height 16
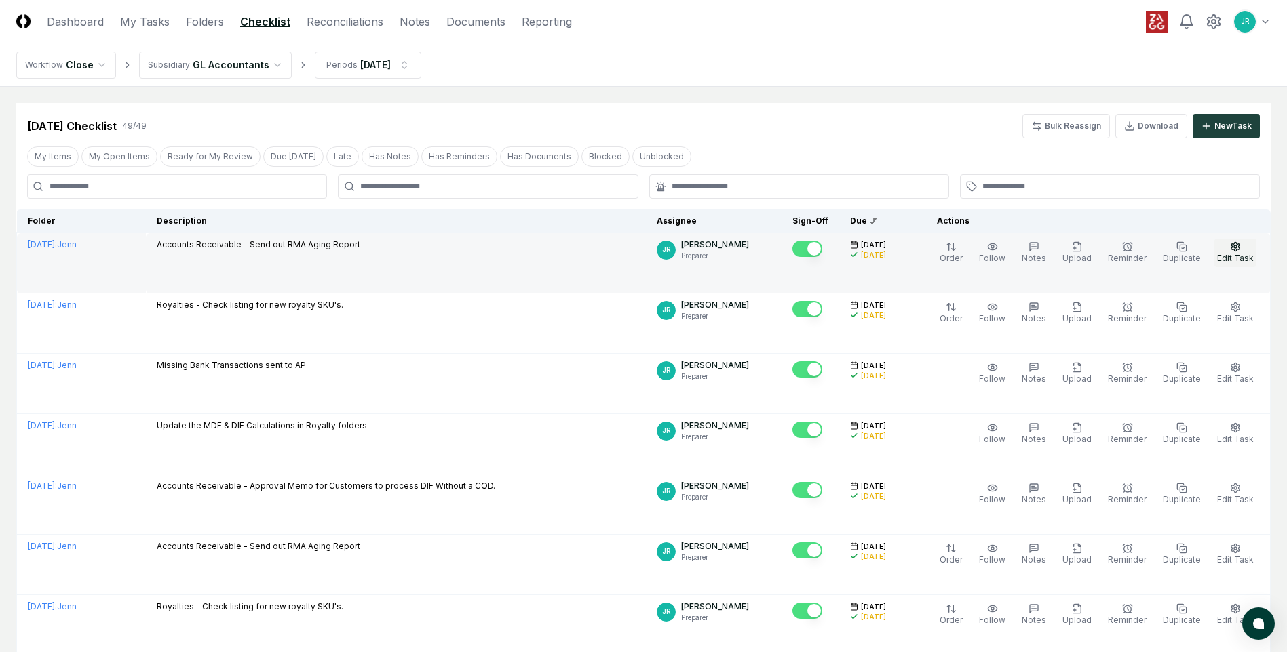
click at [1231, 254] on span "Edit Task" at bounding box center [1235, 258] width 37 height 10
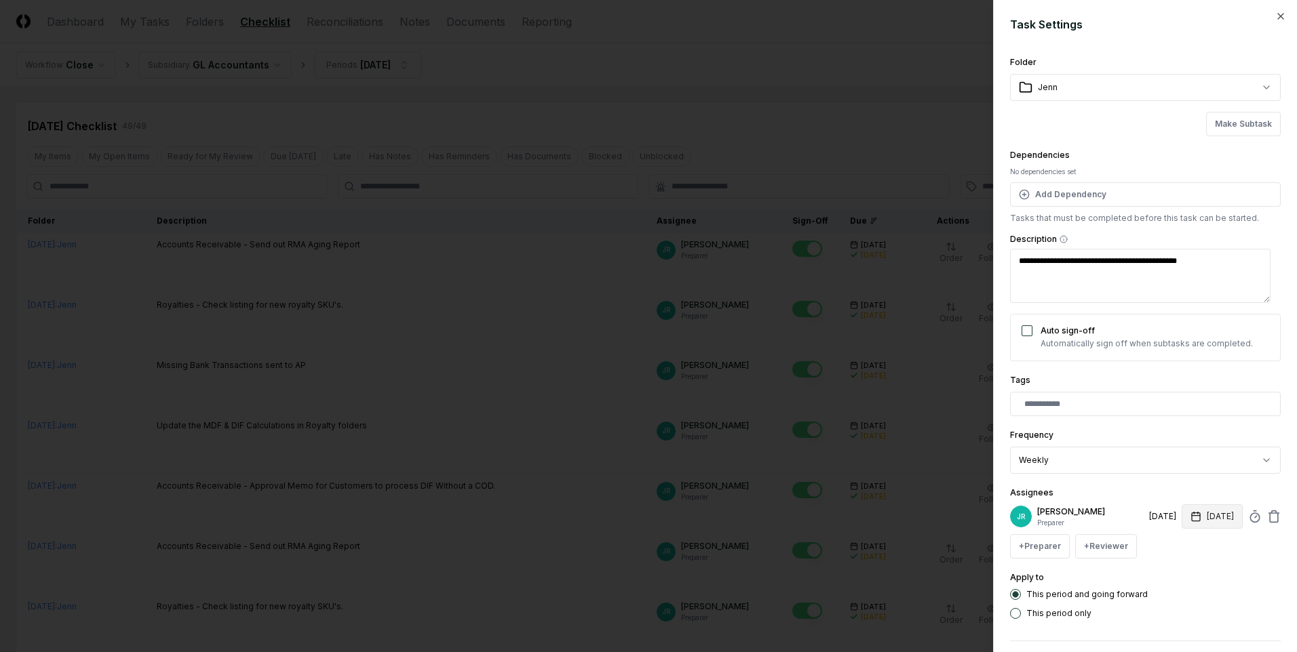
click at [1209, 520] on button "[DATE]" at bounding box center [1211, 517] width 61 height 24
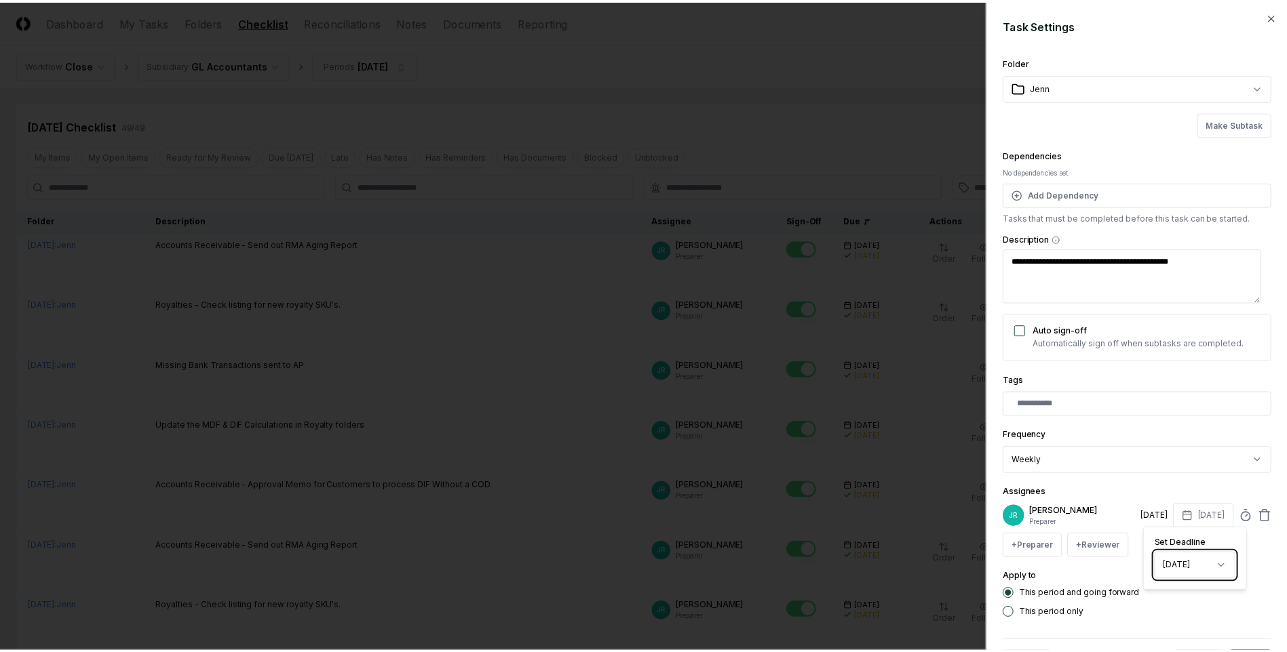
scroll to position [54, 0]
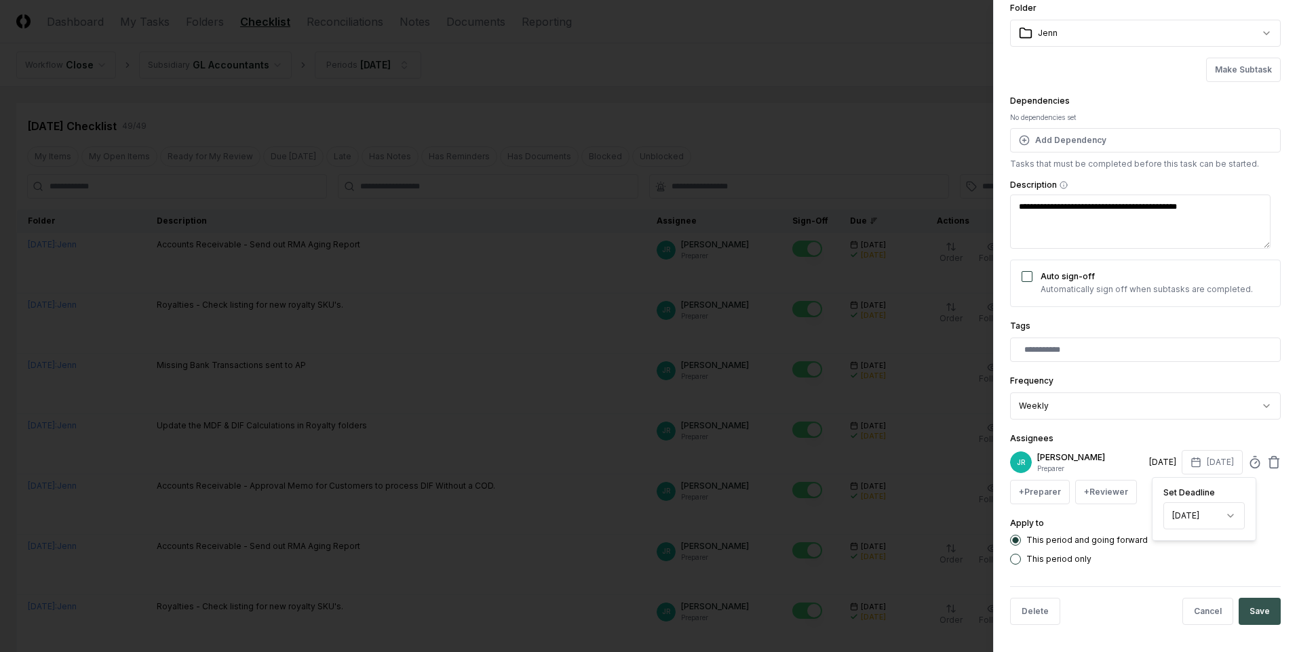
click at [1246, 610] on button "Save" at bounding box center [1259, 611] width 42 height 27
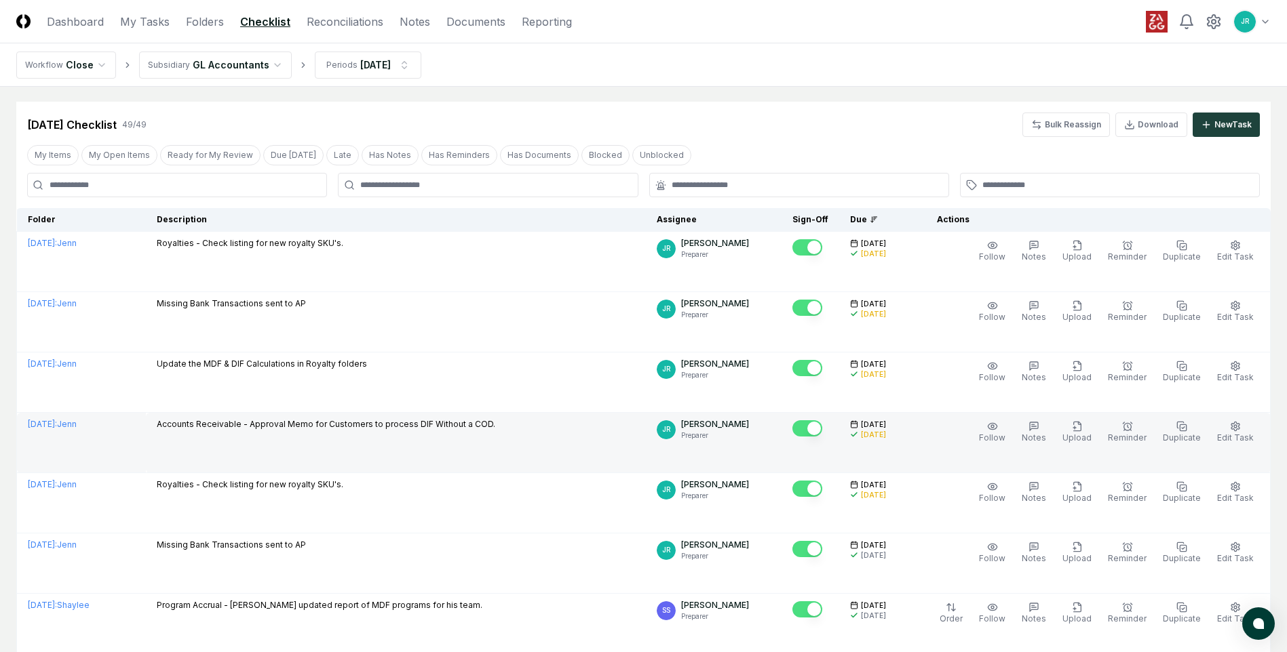
scroll to position [0, 0]
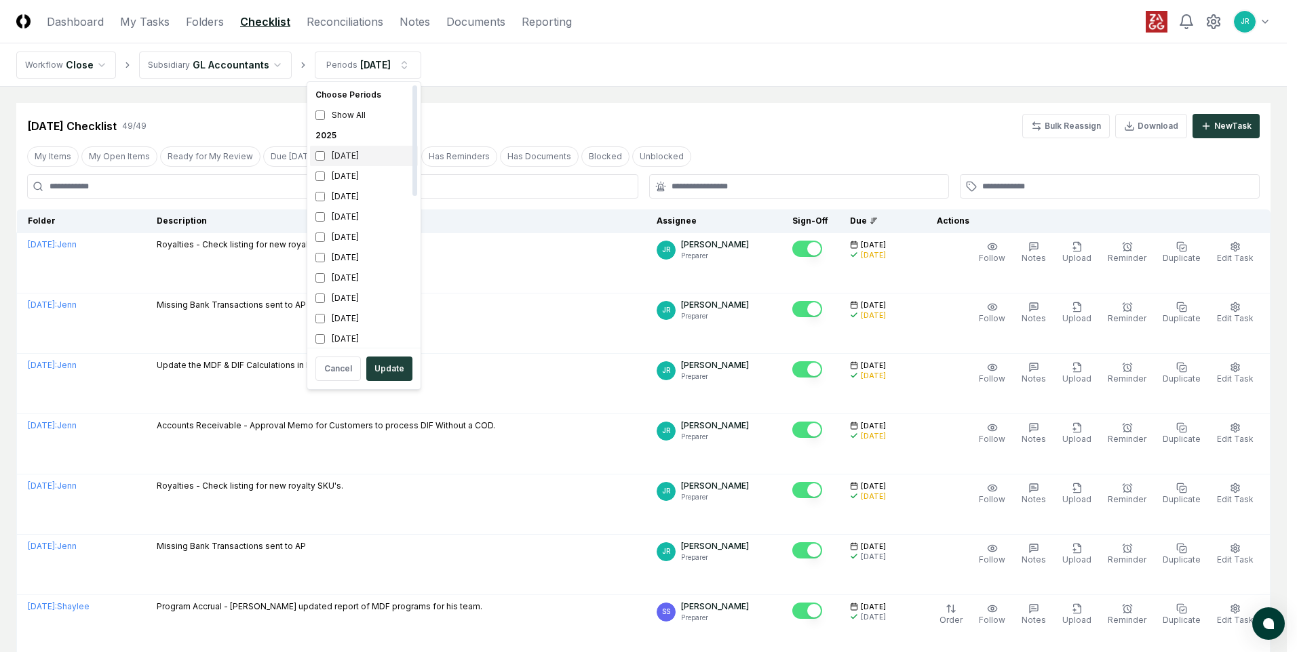
click at [361, 160] on div "[DATE]" at bounding box center [364, 156] width 108 height 20
click at [355, 180] on div "[DATE]" at bounding box center [364, 176] width 108 height 20
click at [394, 372] on button "Update" at bounding box center [389, 369] width 46 height 24
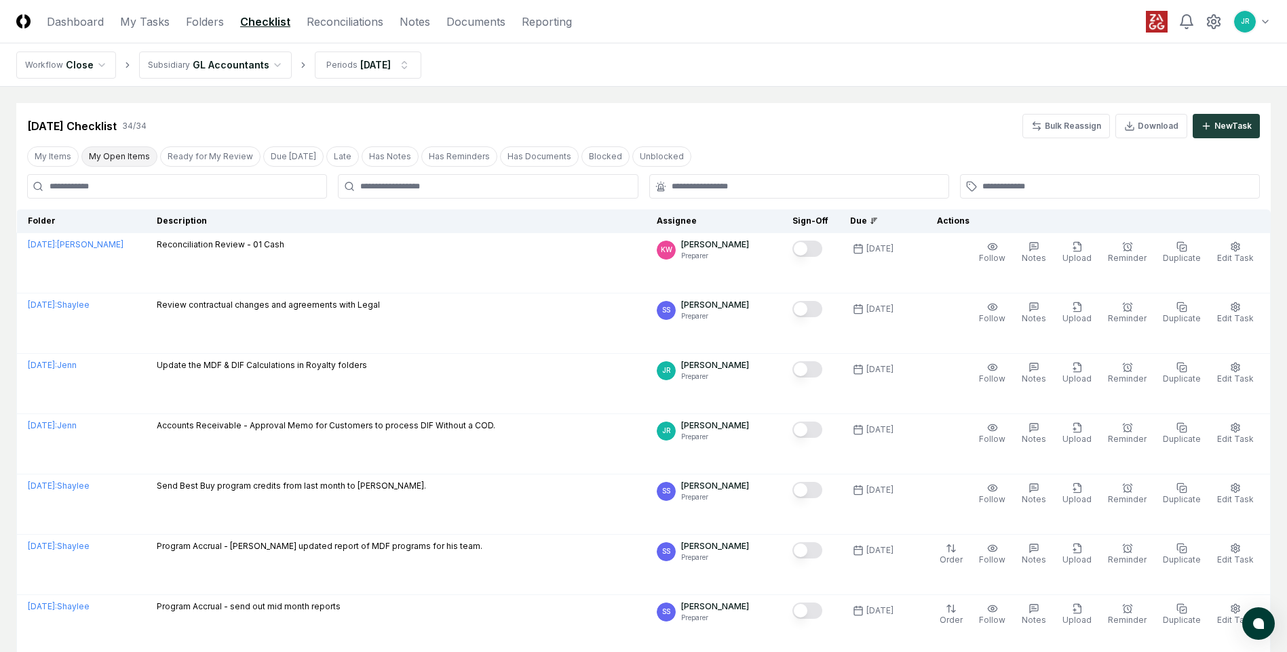
click at [105, 161] on button "My Open Items" at bounding box center [119, 156] width 76 height 20
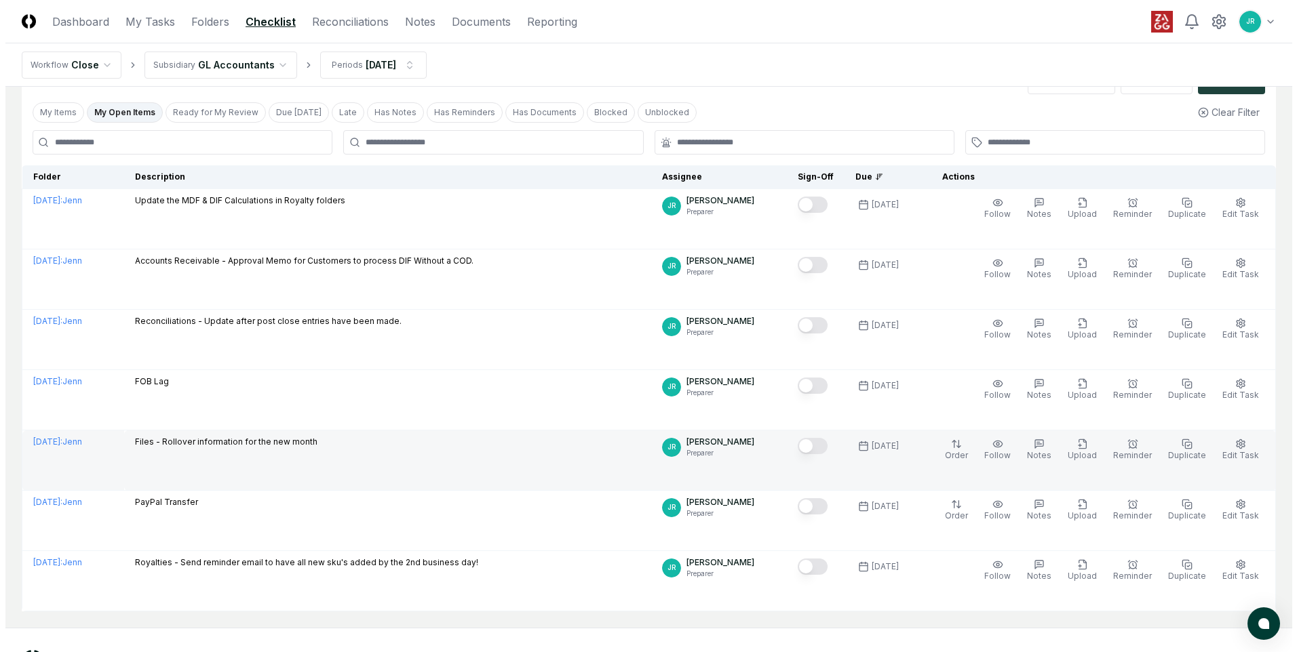
scroll to position [68, 0]
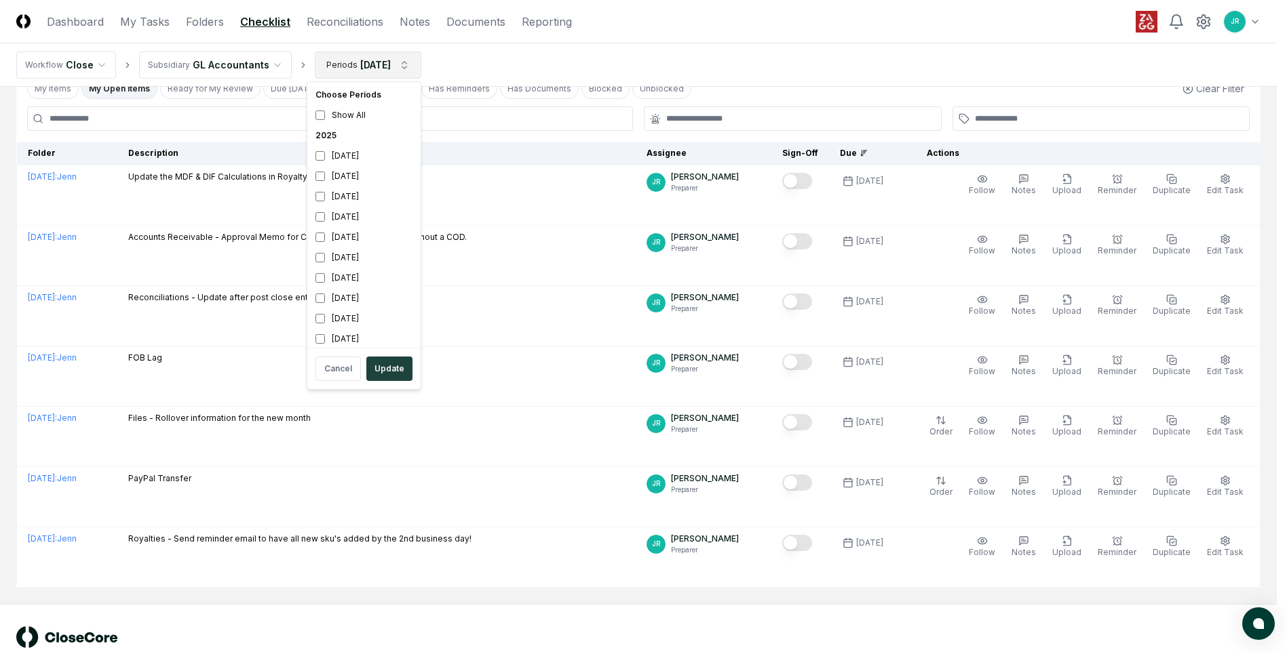
click at [402, 72] on html "CloseCore Dashboard My Tasks Folders Checklist Reconciliations Notes Documents …" at bounding box center [643, 308] width 1287 height 753
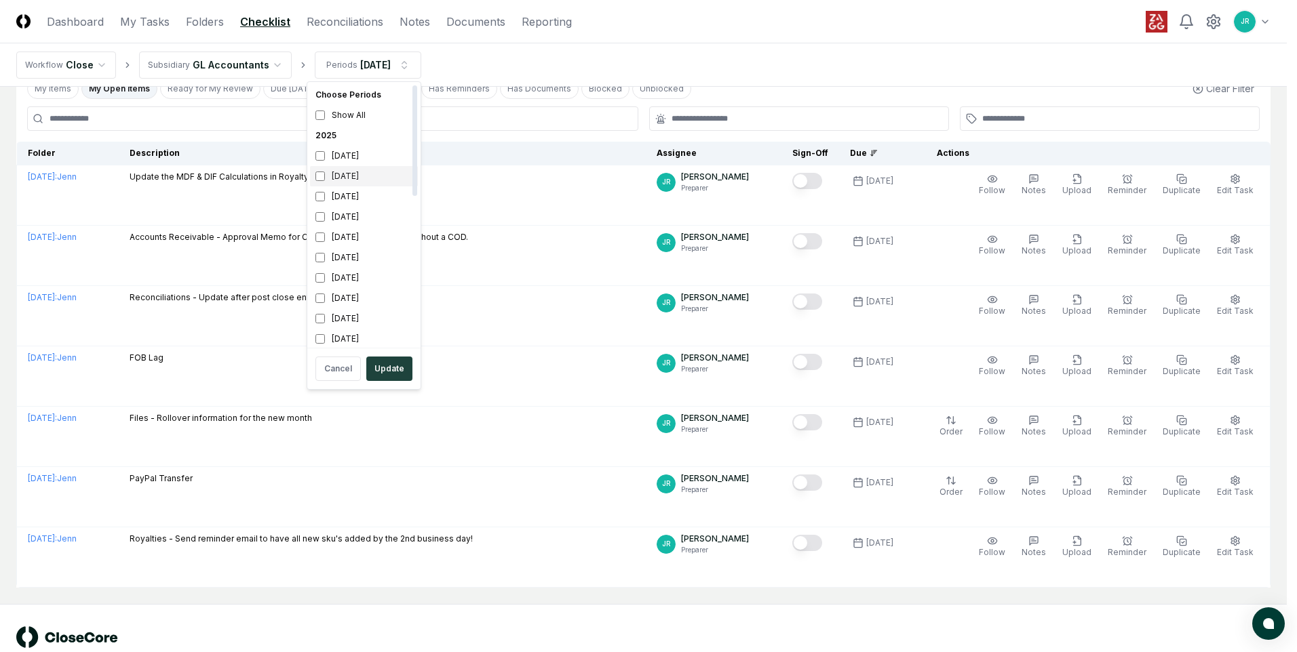
click at [357, 170] on div "[DATE]" at bounding box center [364, 176] width 108 height 20
click at [357, 160] on div "[DATE]" at bounding box center [364, 156] width 108 height 20
click at [388, 360] on button "Update" at bounding box center [389, 369] width 46 height 24
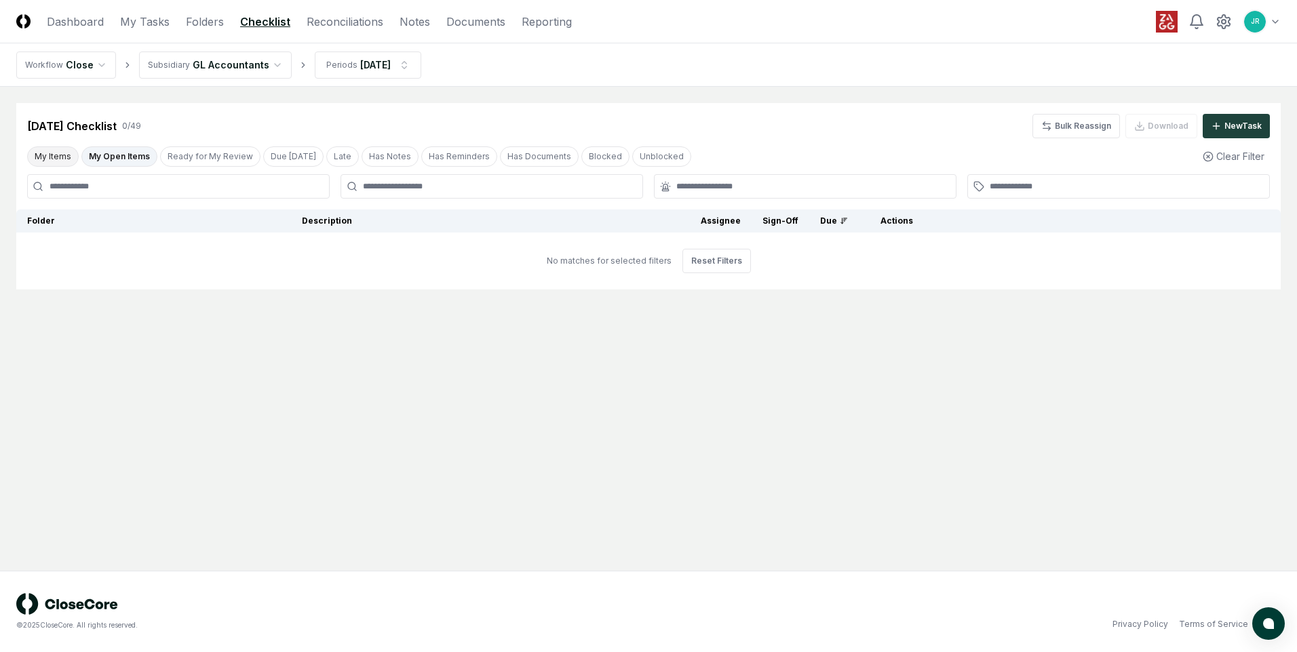
click at [55, 156] on button "My Items" at bounding box center [53, 156] width 52 height 20
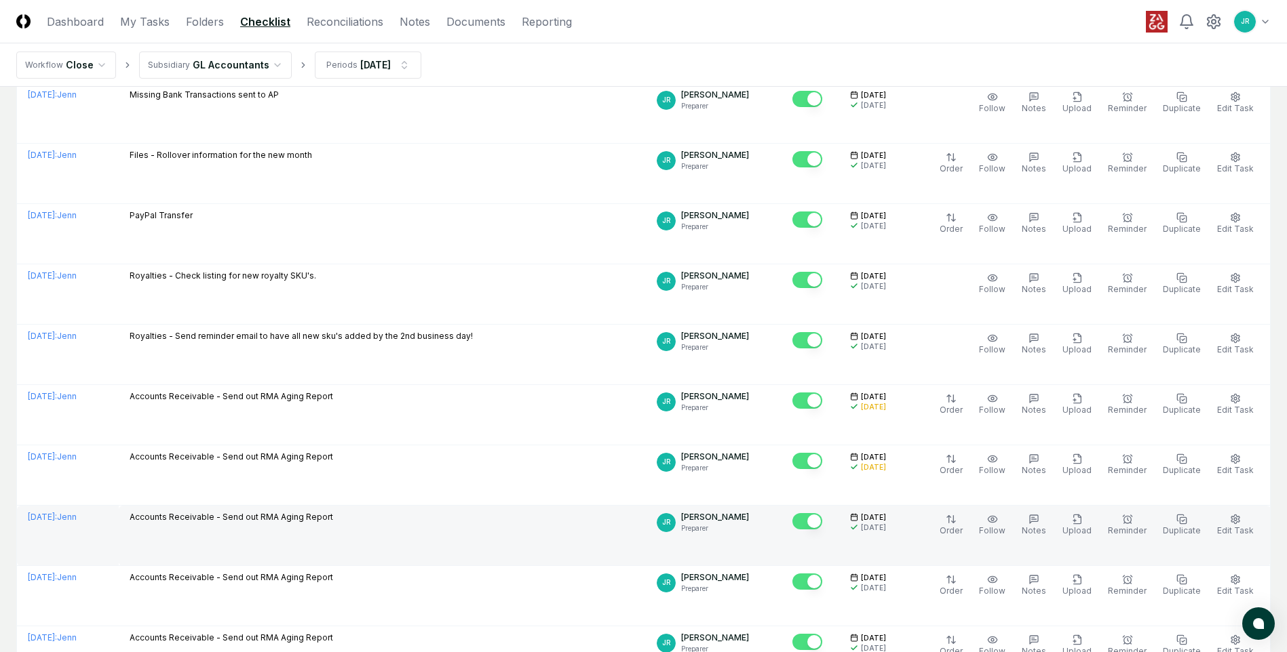
scroll to position [882, 0]
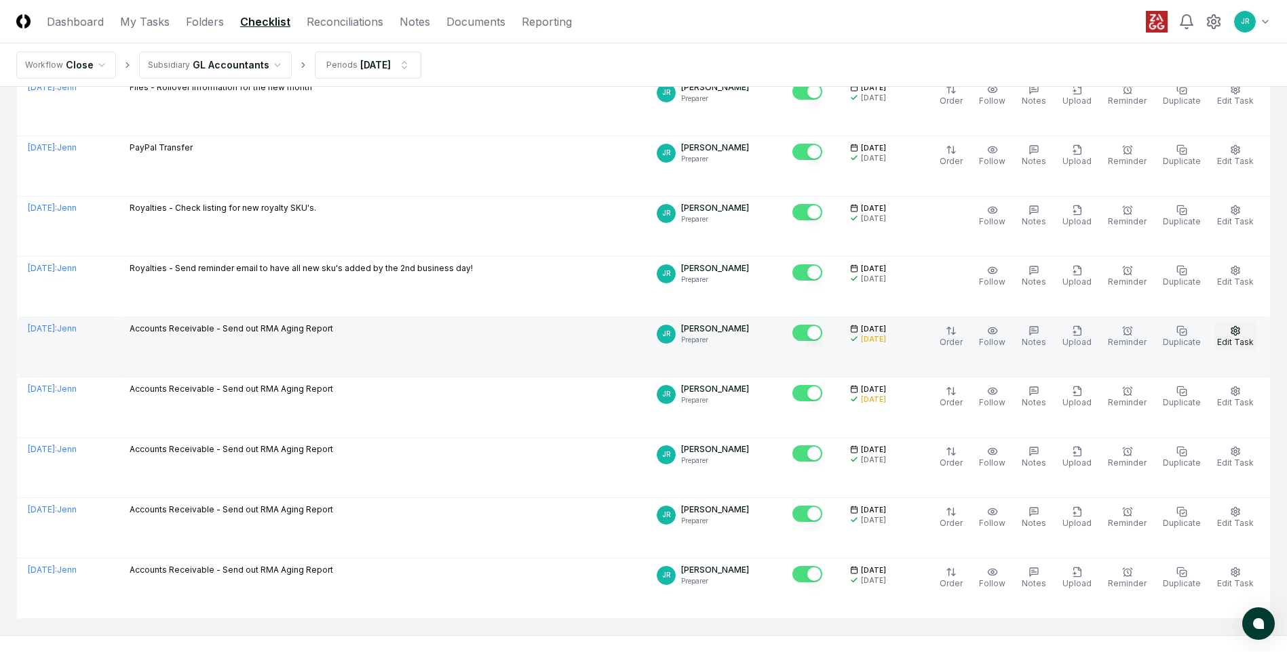
click at [1235, 332] on circle "button" at bounding box center [1235, 331] width 3 height 3
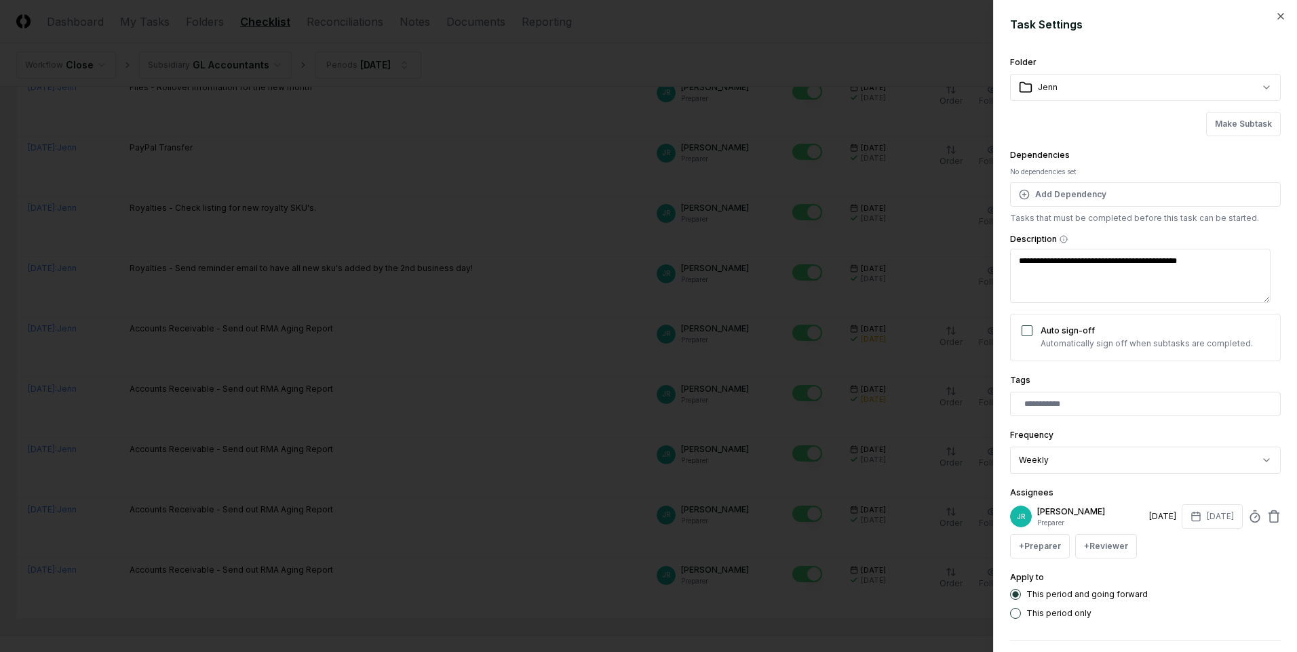
drag, startPoint x: 1019, startPoint y: 258, endPoint x: 1215, endPoint y: 259, distance: 195.3
click at [1215, 259] on textarea "**********" at bounding box center [1140, 276] width 260 height 54
click at [1275, 15] on icon "button" at bounding box center [1280, 16] width 11 height 11
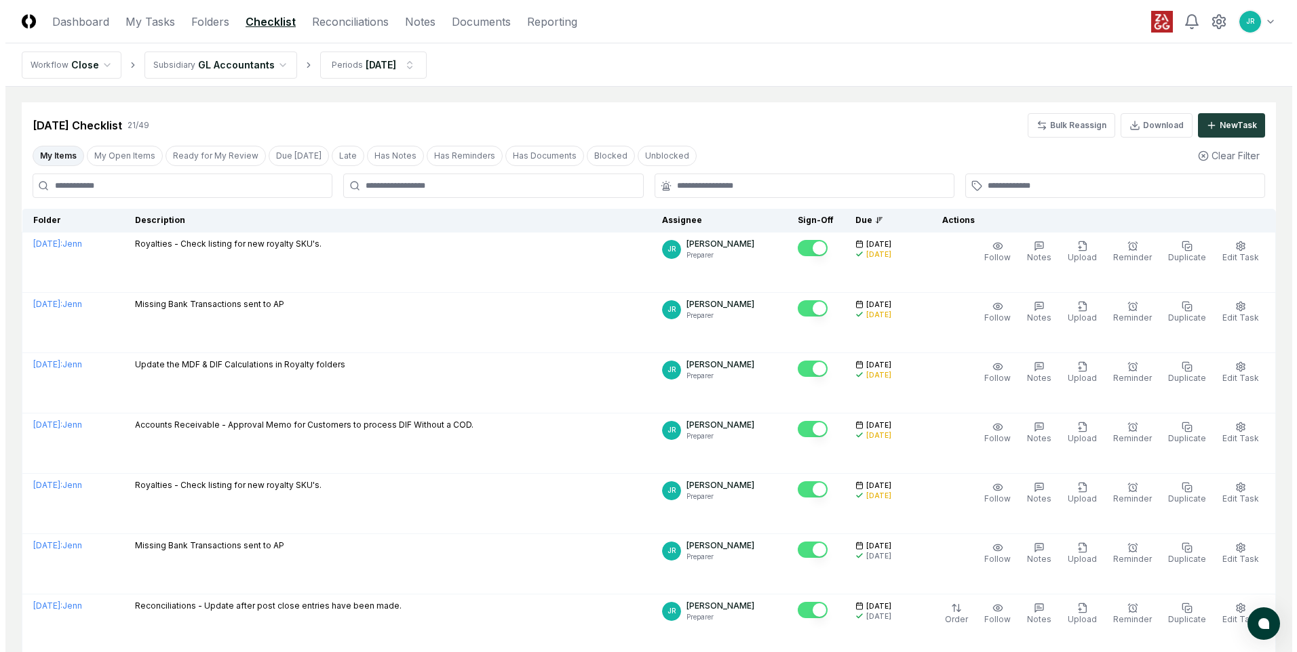
scroll to position [0, 0]
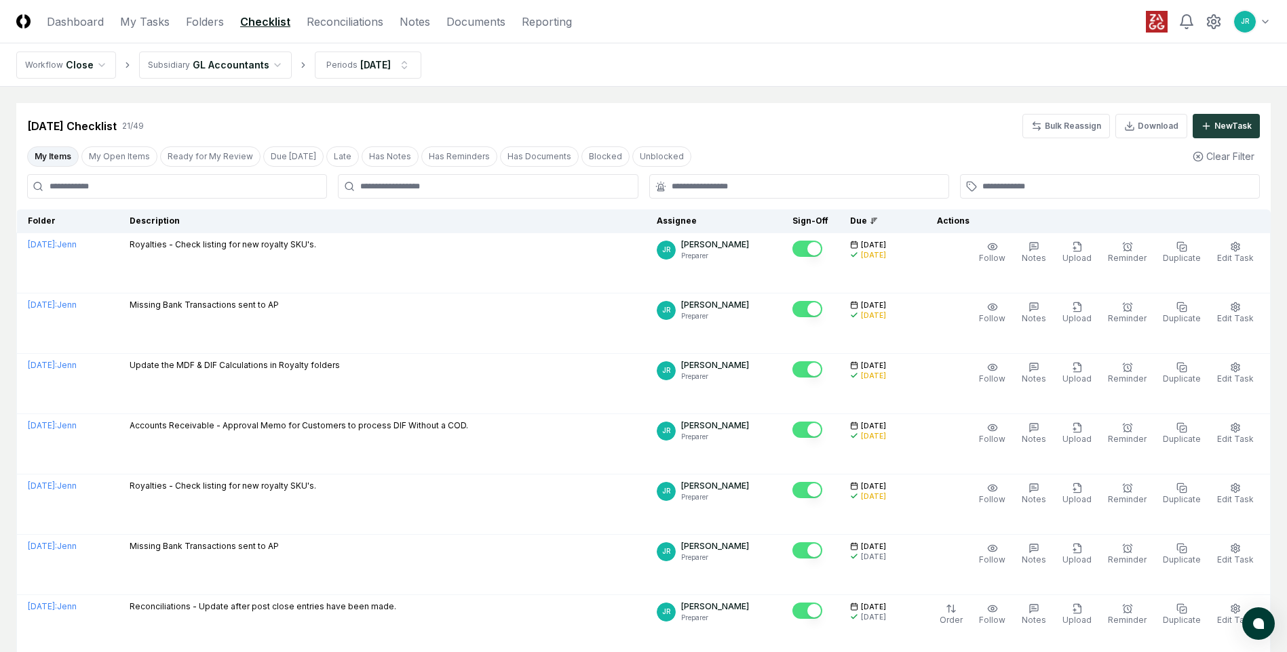
click at [874, 222] on icon at bounding box center [872, 222] width 3 height 1
click at [876, 223] on div "Due" at bounding box center [877, 221] width 54 height 12
click at [878, 218] on icon at bounding box center [873, 221] width 8 height 8
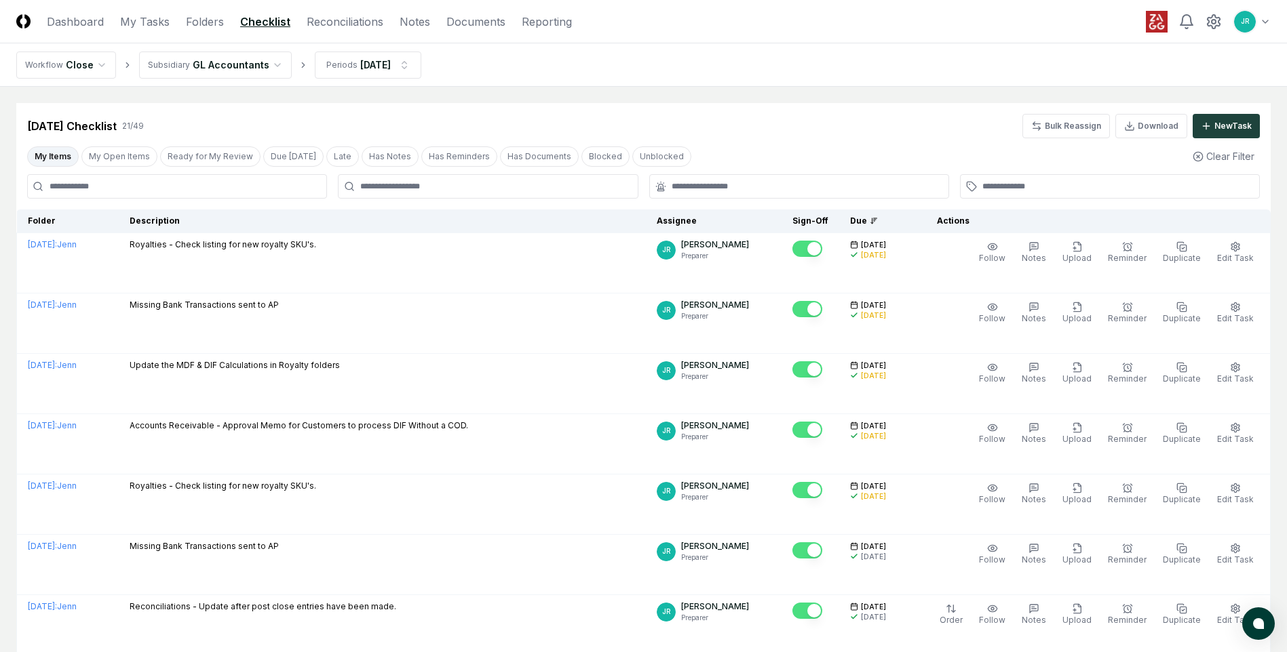
click at [878, 219] on icon at bounding box center [873, 221] width 8 height 8
click at [878, 220] on icon at bounding box center [873, 221] width 8 height 8
click at [872, 222] on icon at bounding box center [872, 220] width 0 height 5
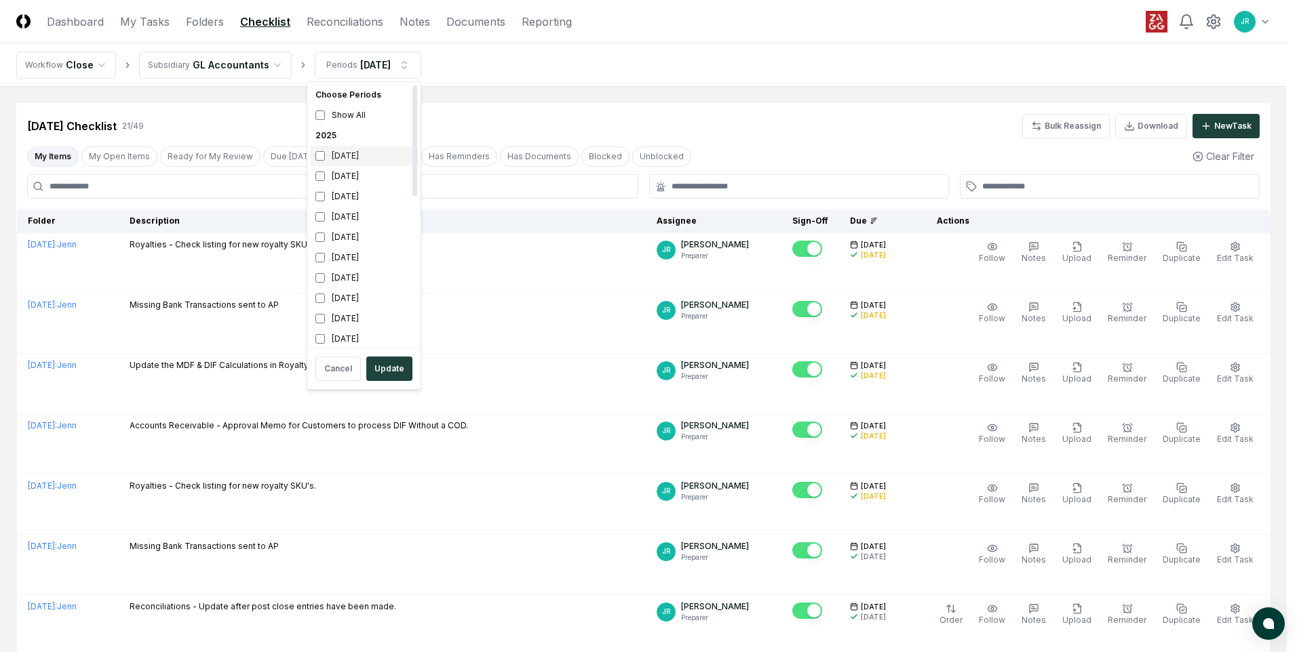
click at [351, 158] on div "[DATE]" at bounding box center [364, 156] width 108 height 20
click at [350, 178] on div "[DATE]" at bounding box center [364, 176] width 108 height 20
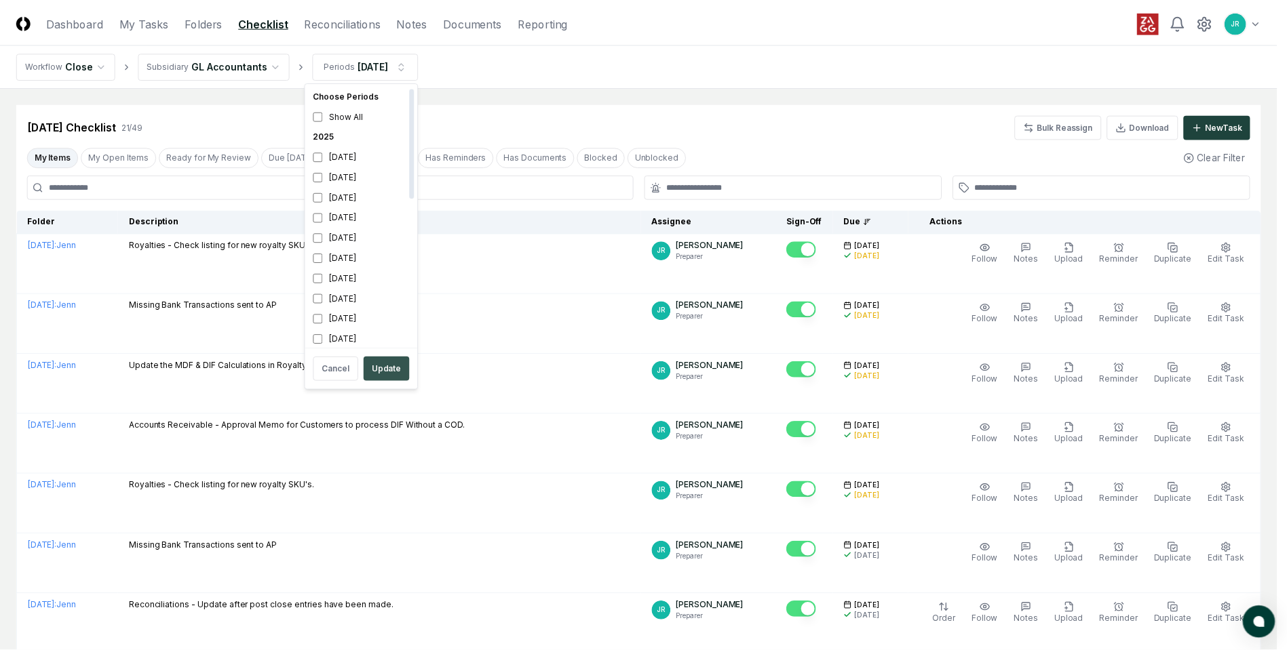
scroll to position [4, 0]
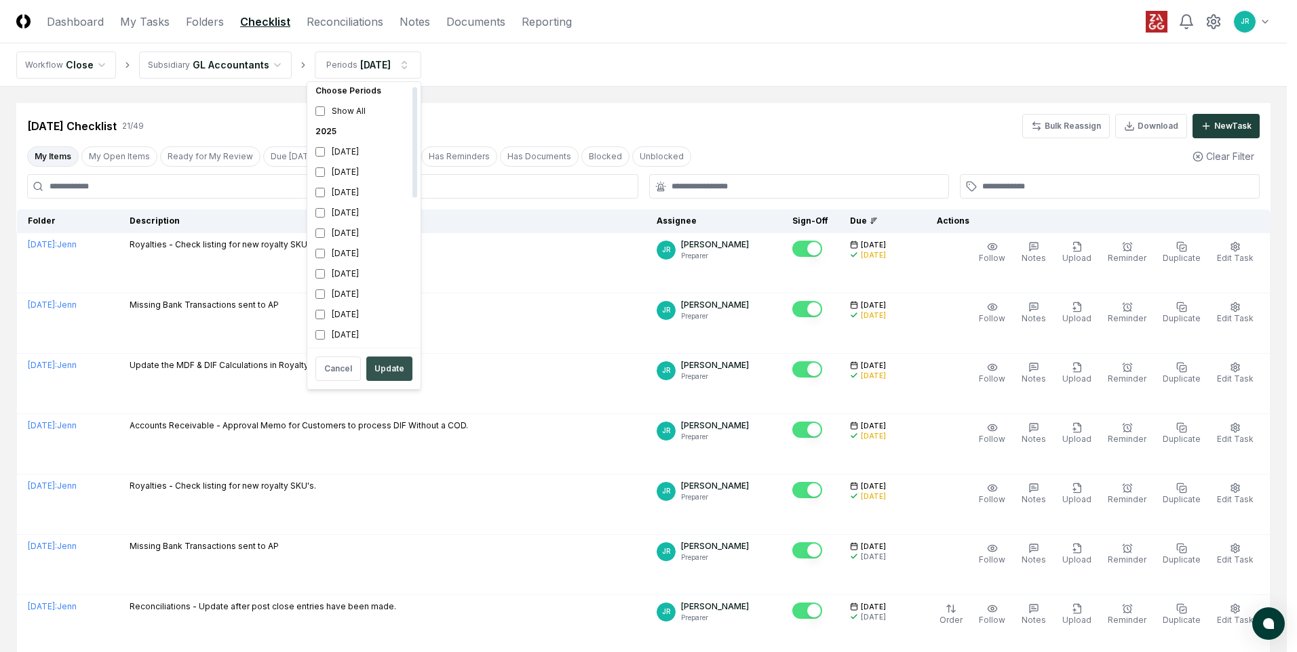
click at [398, 375] on button "Update" at bounding box center [389, 369] width 46 height 24
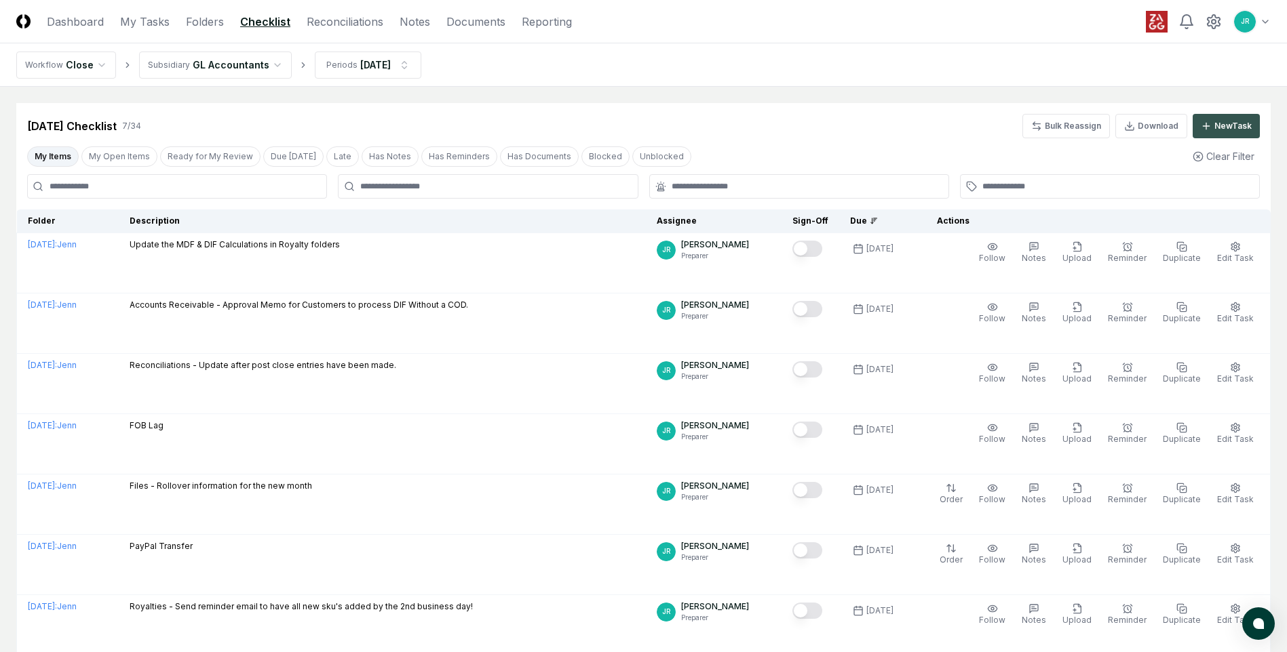
click at [1226, 125] on div "New Task" at bounding box center [1232, 126] width 37 height 12
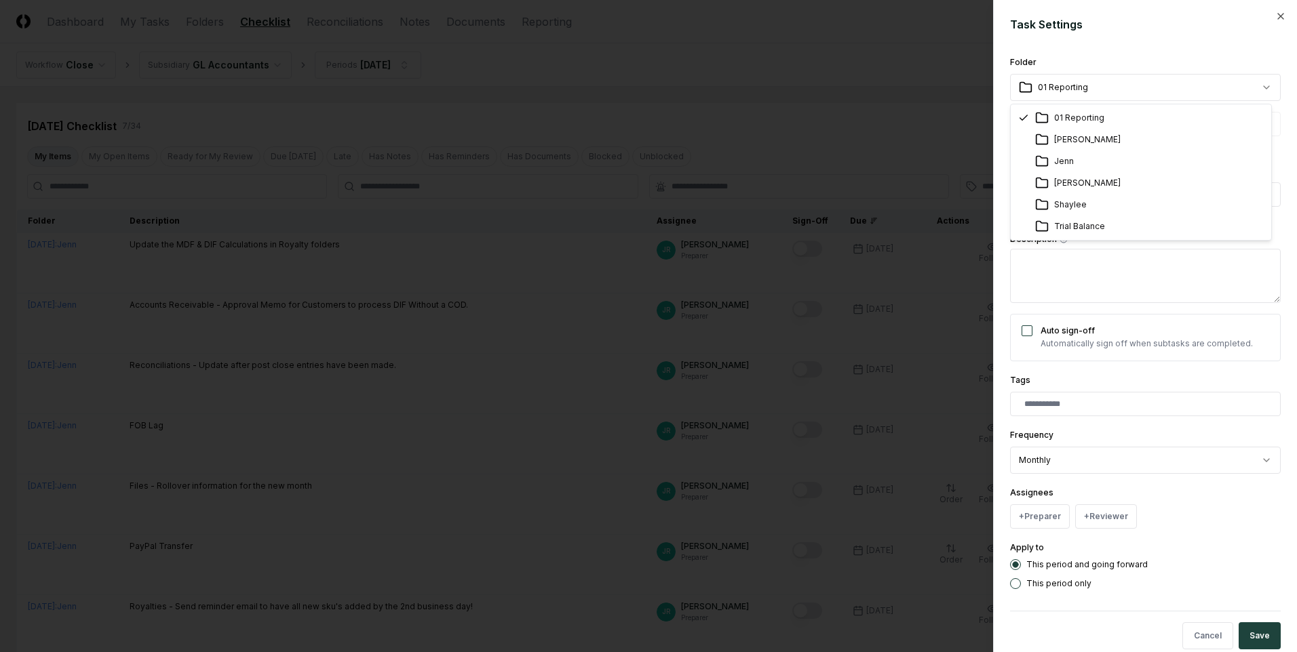
click at [1074, 84] on body "CloseCore Dashboard My Tasks Folders Checklist Reconciliations Notes Documents …" at bounding box center [643, 376] width 1287 height 753
select select "**********"
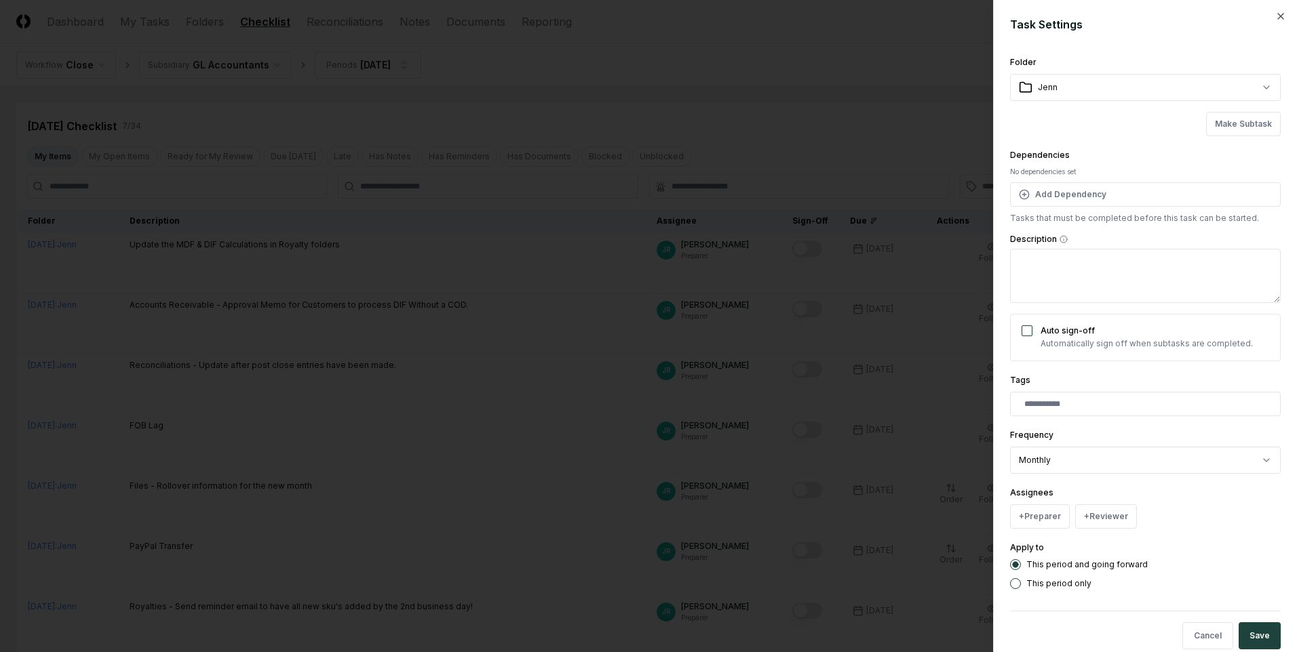
click at [1061, 262] on textarea "Description" at bounding box center [1145, 276] width 271 height 54
paste textarea "**********"
type textarea "**********"
click at [1050, 522] on button "+ Preparer" at bounding box center [1040, 517] width 60 height 24
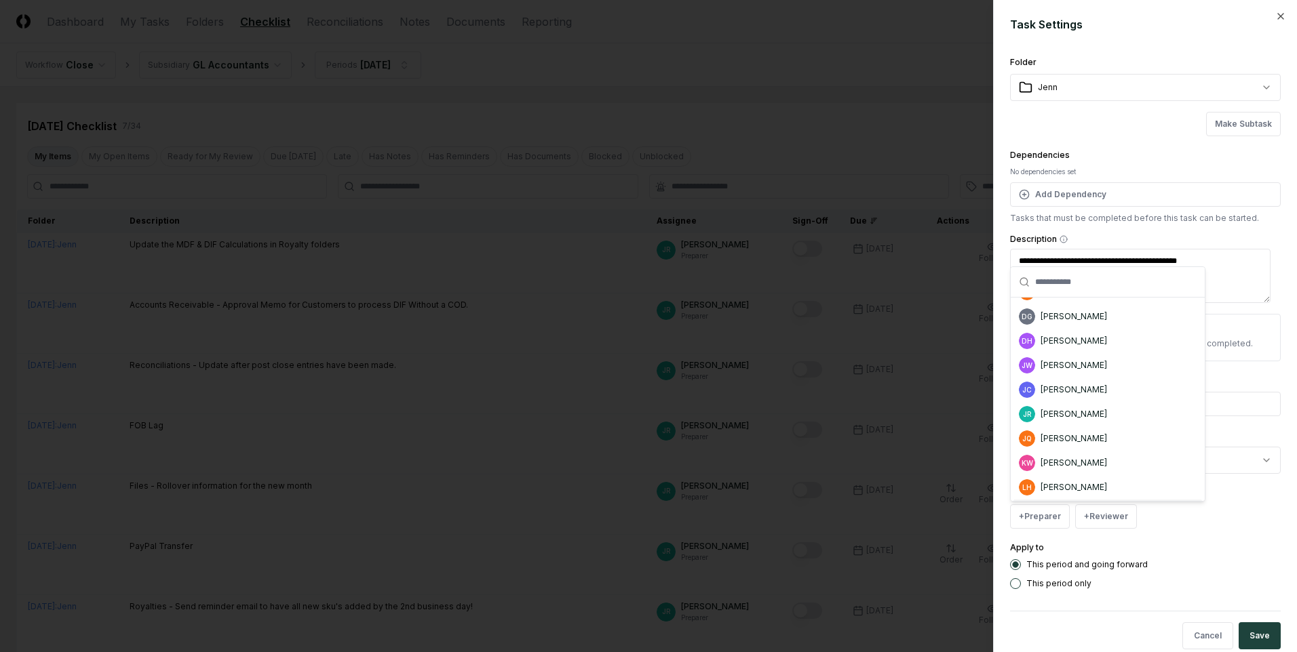
scroll to position [68, 0]
click at [1069, 412] on div "[PERSON_NAME]" at bounding box center [1073, 416] width 66 height 12
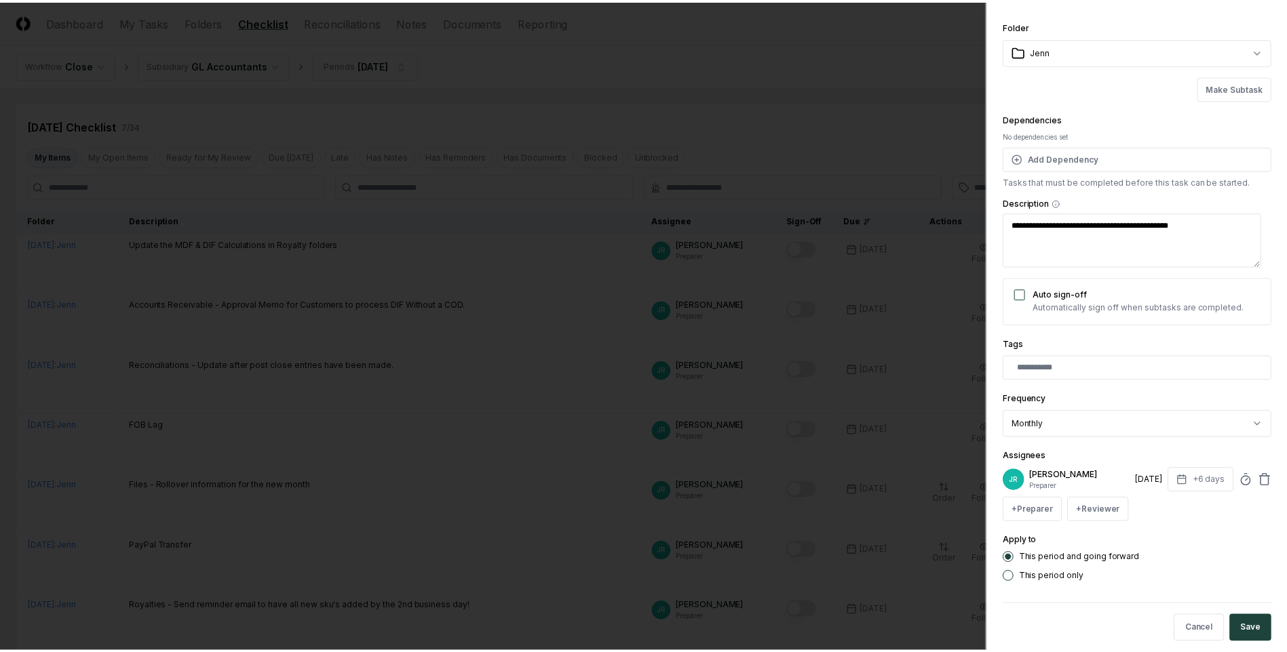
scroll to position [54, 0]
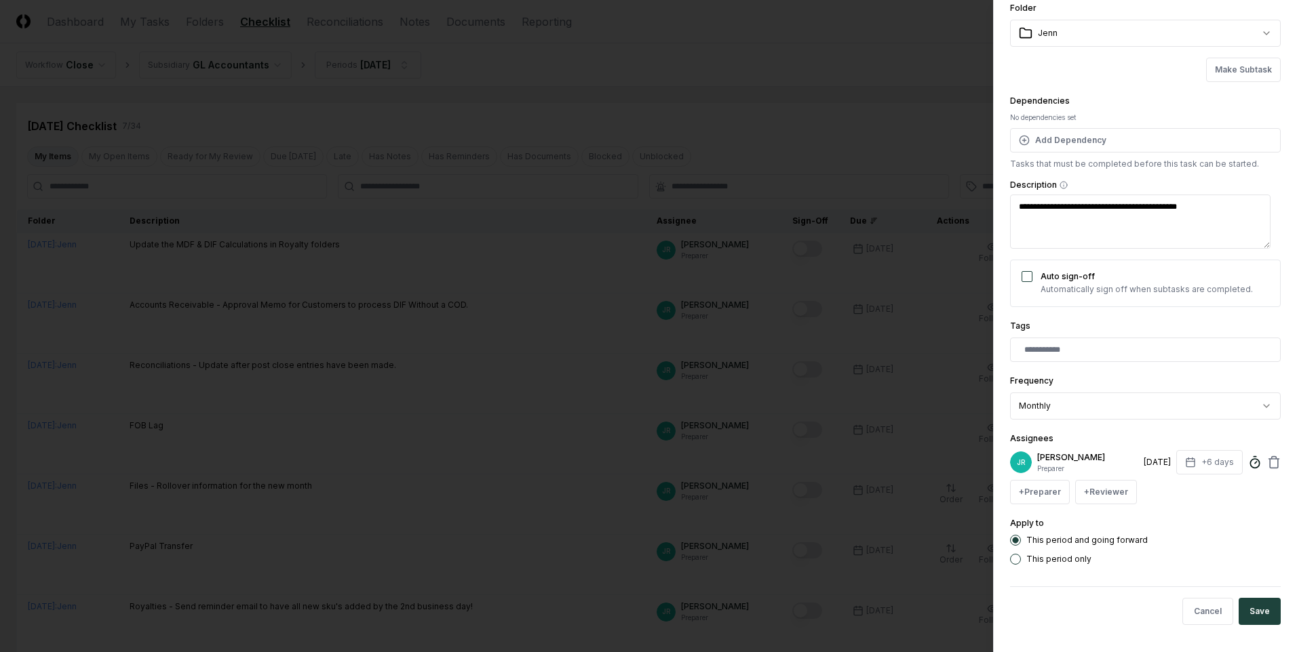
click at [1250, 465] on circle at bounding box center [1254, 463] width 9 height 9
type input "*****"
click at [1209, 467] on button "+6 days" at bounding box center [1209, 462] width 66 height 24
click at [1181, 403] on body "CloseCore Dashboard My Tasks Folders Checklist Reconciliations Notes Documents …" at bounding box center [643, 376] width 1287 height 753
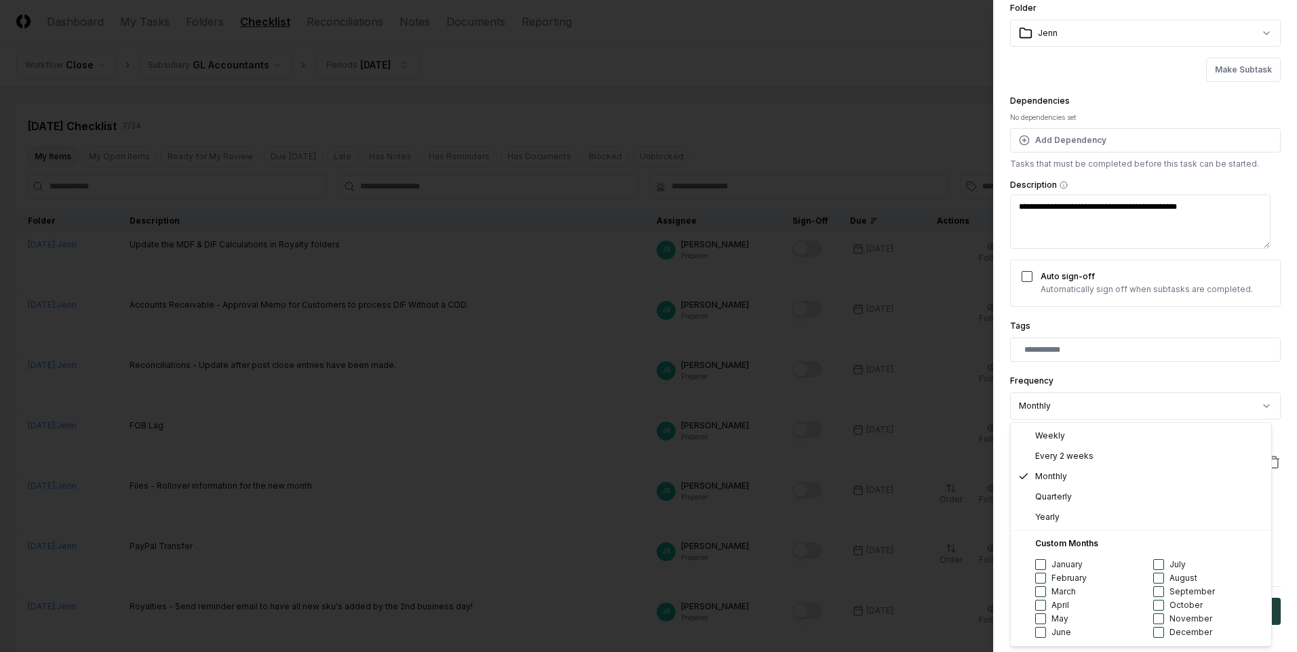
select select "****"
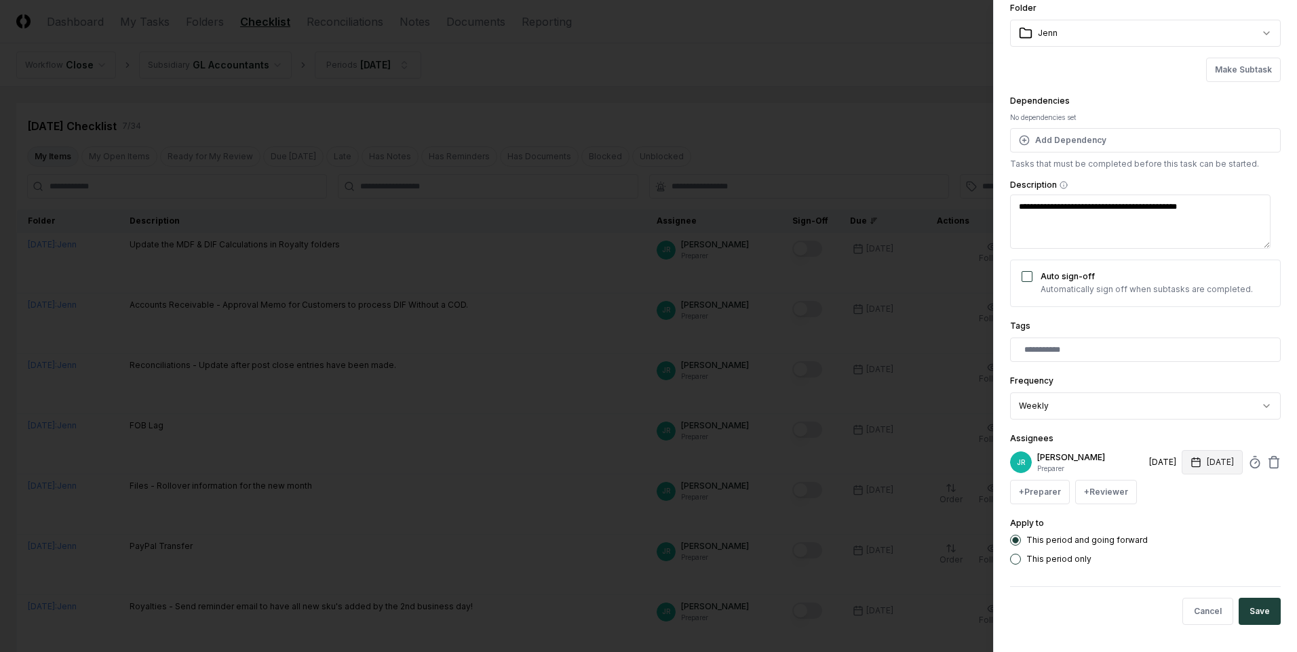
click at [1190, 463] on icon "button" at bounding box center [1195, 462] width 11 height 11
click at [1233, 520] on body "CloseCore Dashboard My Tasks Folders Checklist Reconciliations Notes Documents …" at bounding box center [643, 376] width 1287 height 753
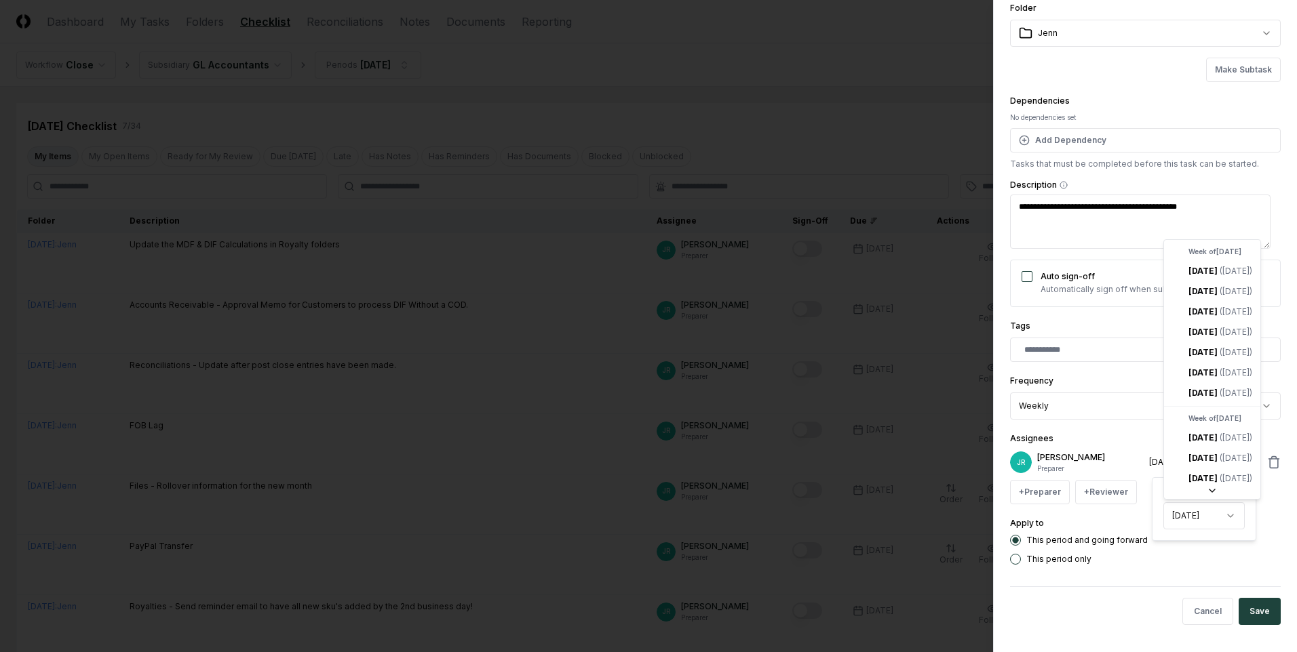
select select "*"
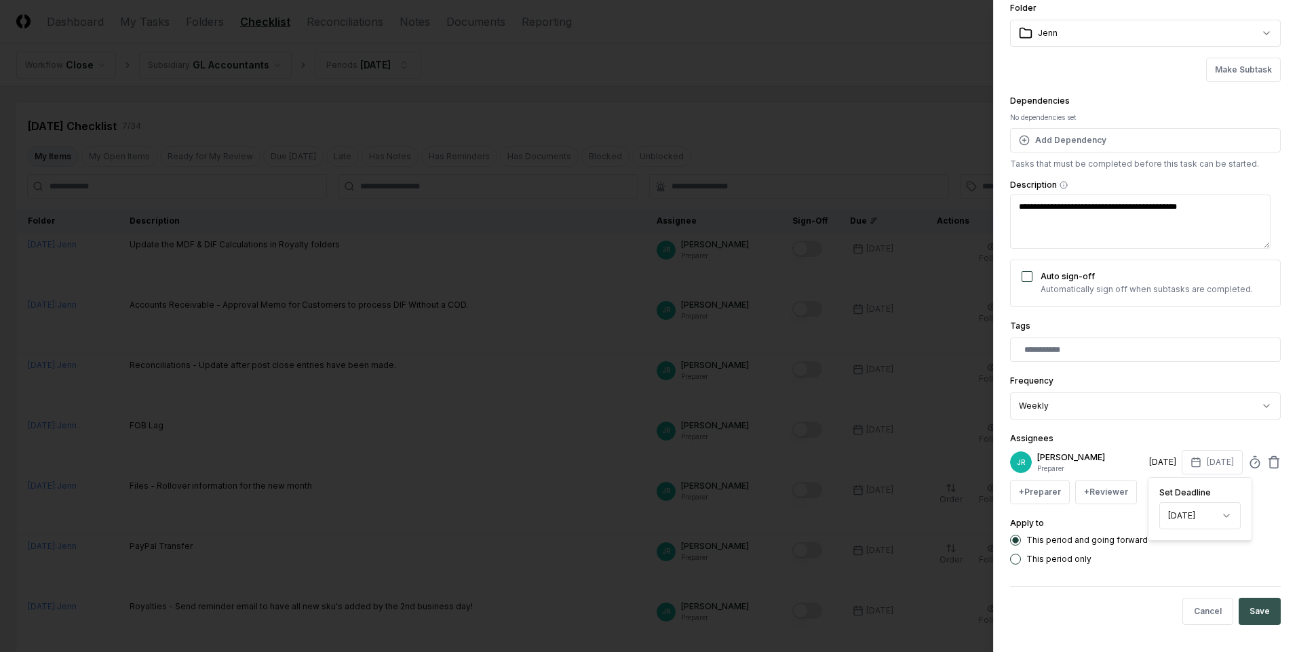
click at [1258, 615] on button "Save" at bounding box center [1259, 611] width 42 height 27
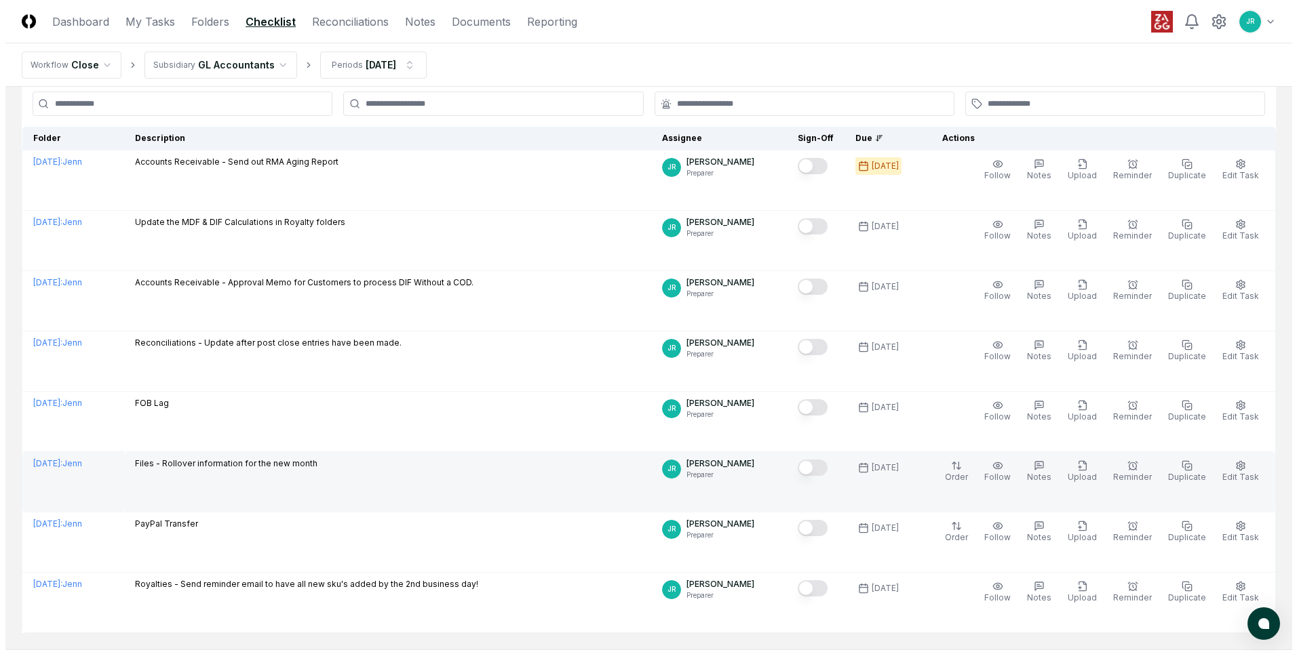
scroll to position [0, 0]
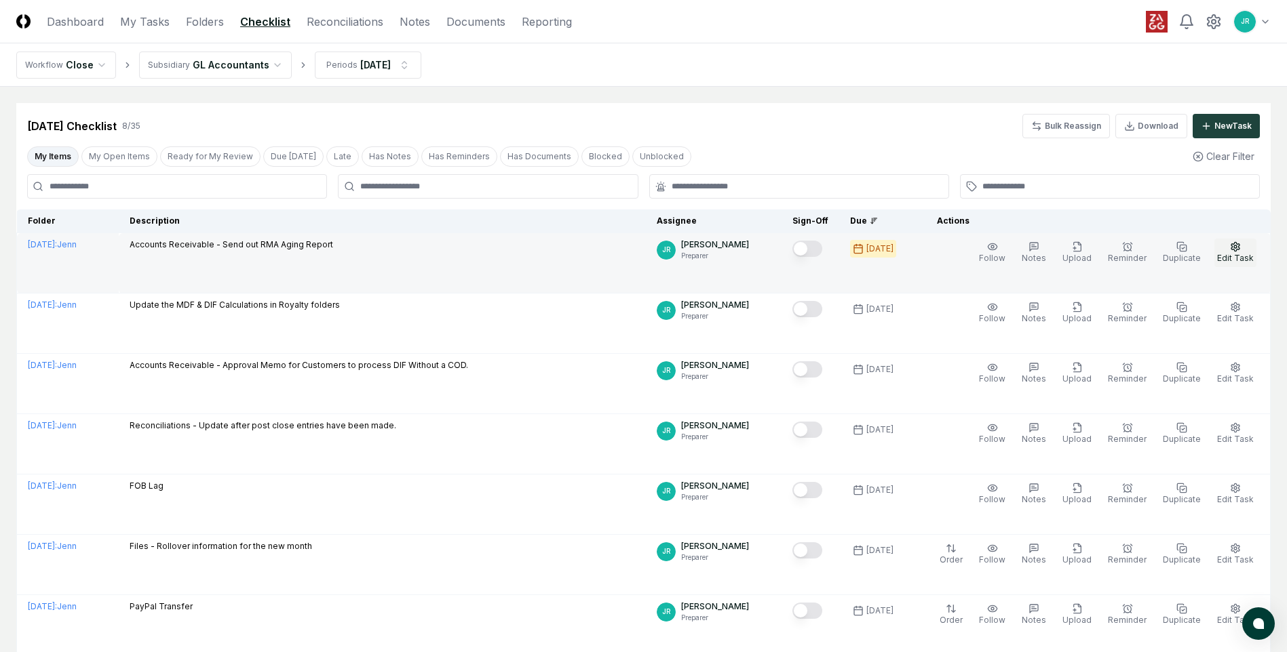
click at [1239, 253] on span "Edit Task" at bounding box center [1235, 258] width 37 height 10
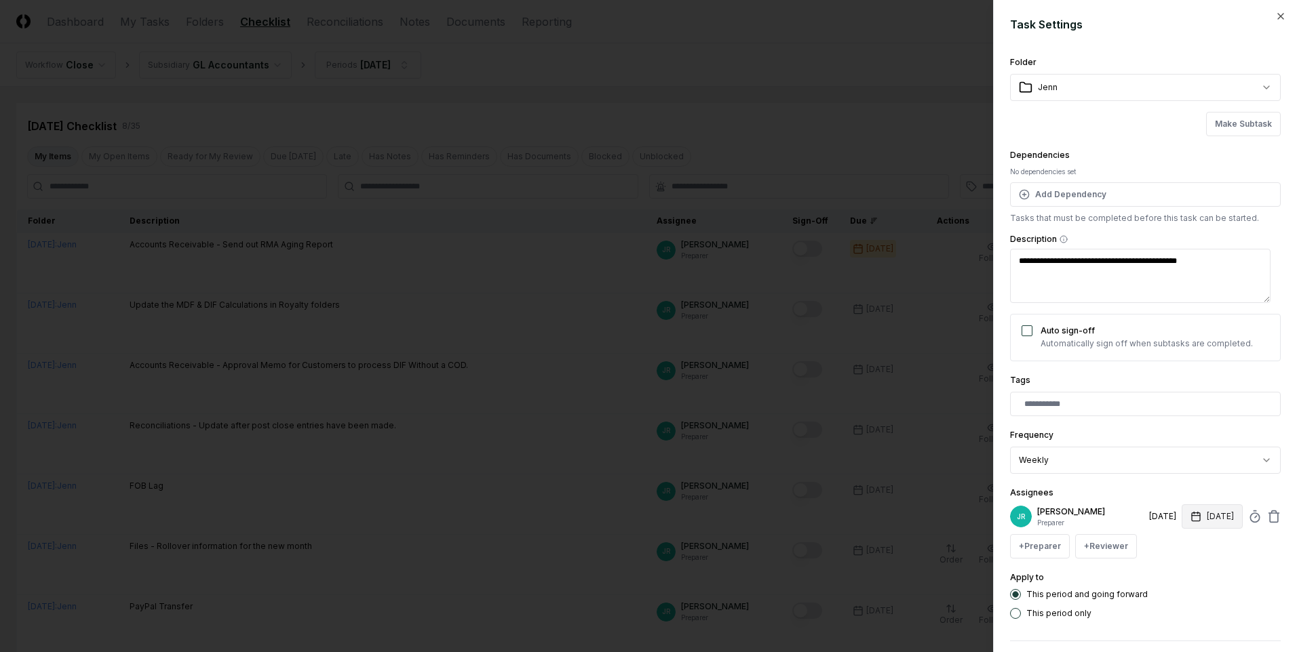
click at [1213, 523] on button "[DATE]" at bounding box center [1211, 517] width 61 height 24
click at [1149, 513] on div "[DATE]" at bounding box center [1162, 517] width 27 height 12
click at [1194, 524] on button "[DATE]" at bounding box center [1211, 517] width 61 height 24
click at [1198, 574] on body "CloseCore Dashboard My Tasks Folders Checklist Reconciliations Notes Documents …" at bounding box center [643, 407] width 1287 height 814
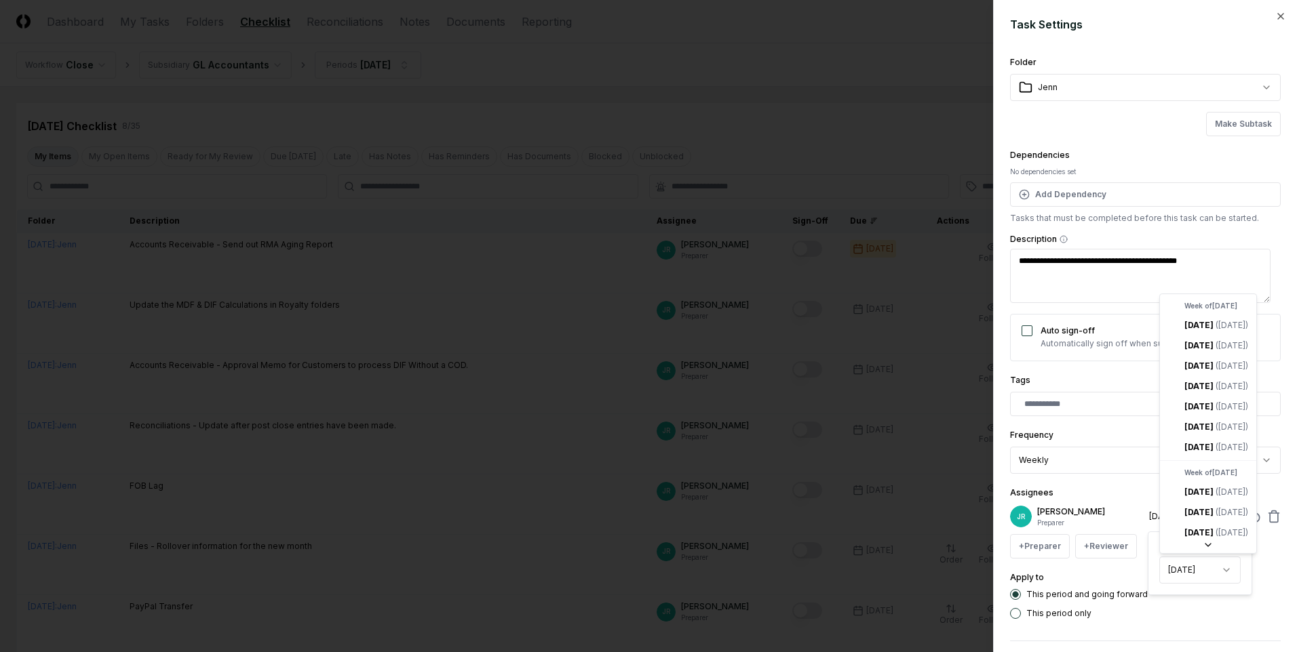
scroll to position [41, 0]
select select "*"
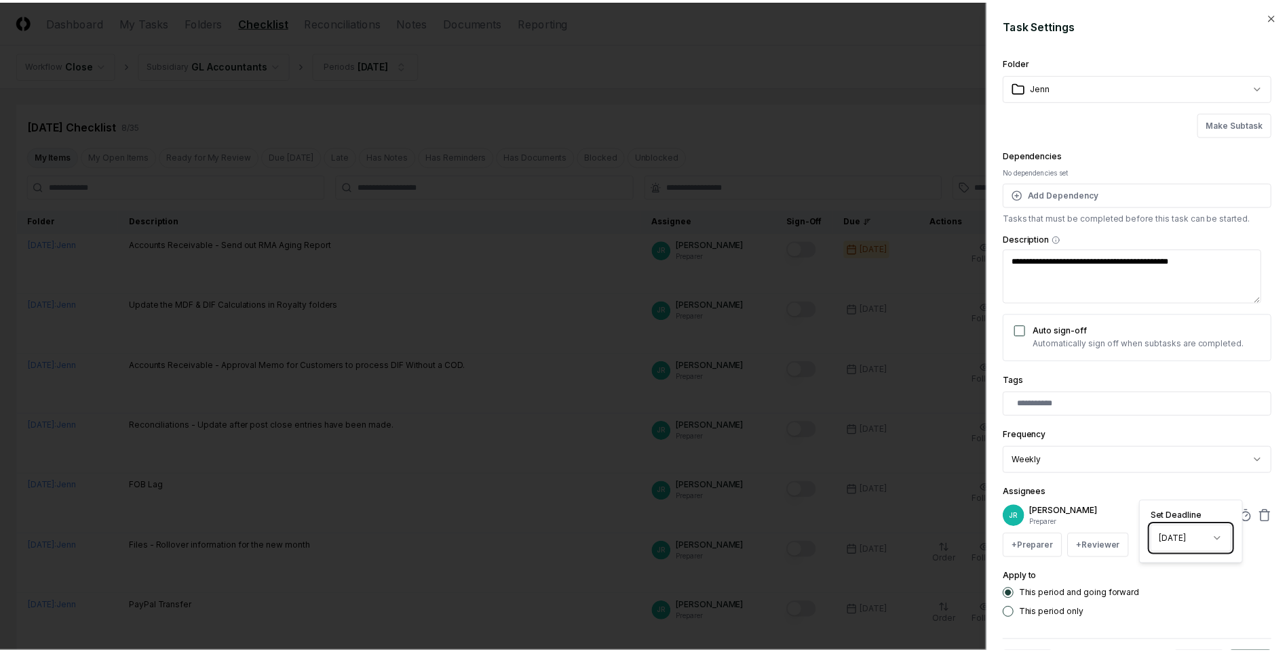
scroll to position [54, 0]
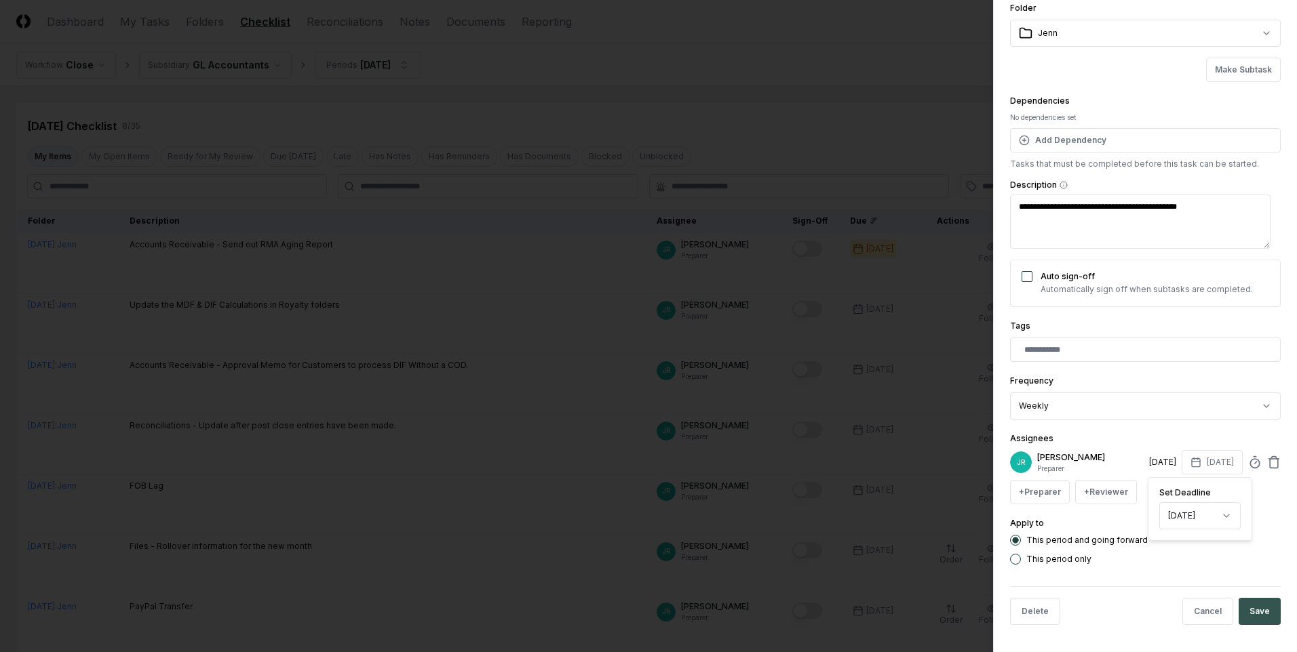
click at [1258, 612] on button "Save" at bounding box center [1259, 611] width 42 height 27
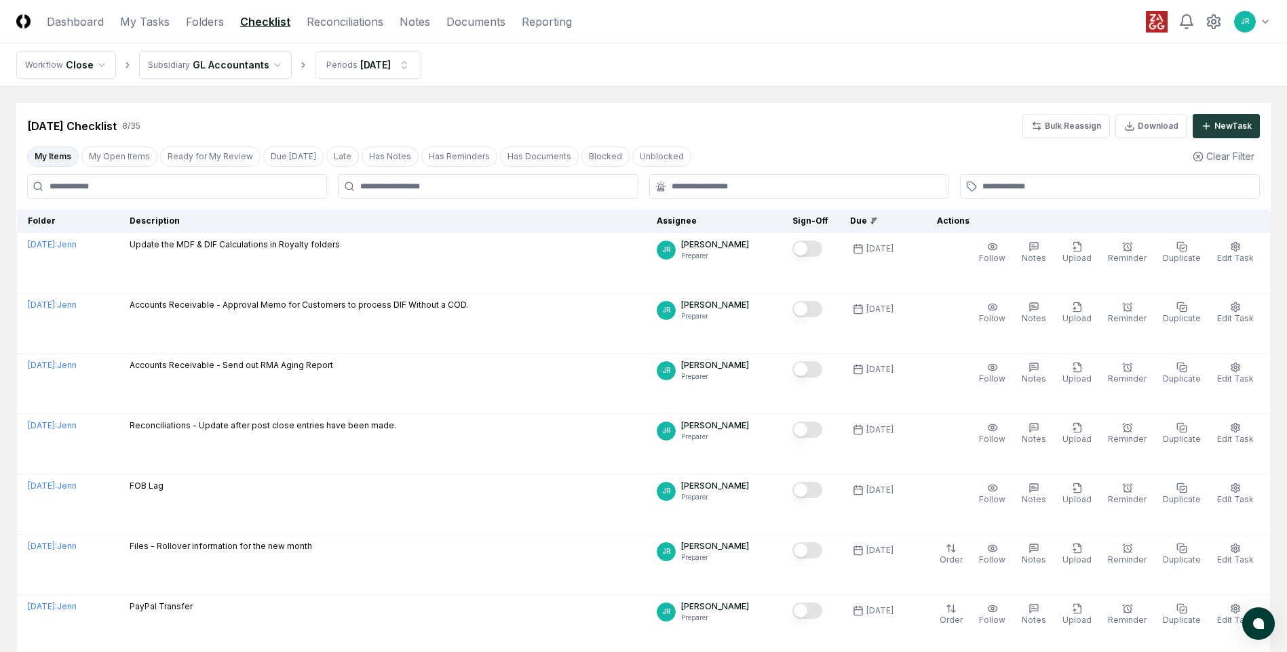
click at [878, 220] on icon at bounding box center [873, 221] width 8 height 8
click at [878, 221] on icon at bounding box center [873, 221] width 8 height 8
click at [404, 68] on html "CloseCore Dashboard My Tasks Folders Checklist Reconciliations Notes Documents …" at bounding box center [643, 407] width 1287 height 814
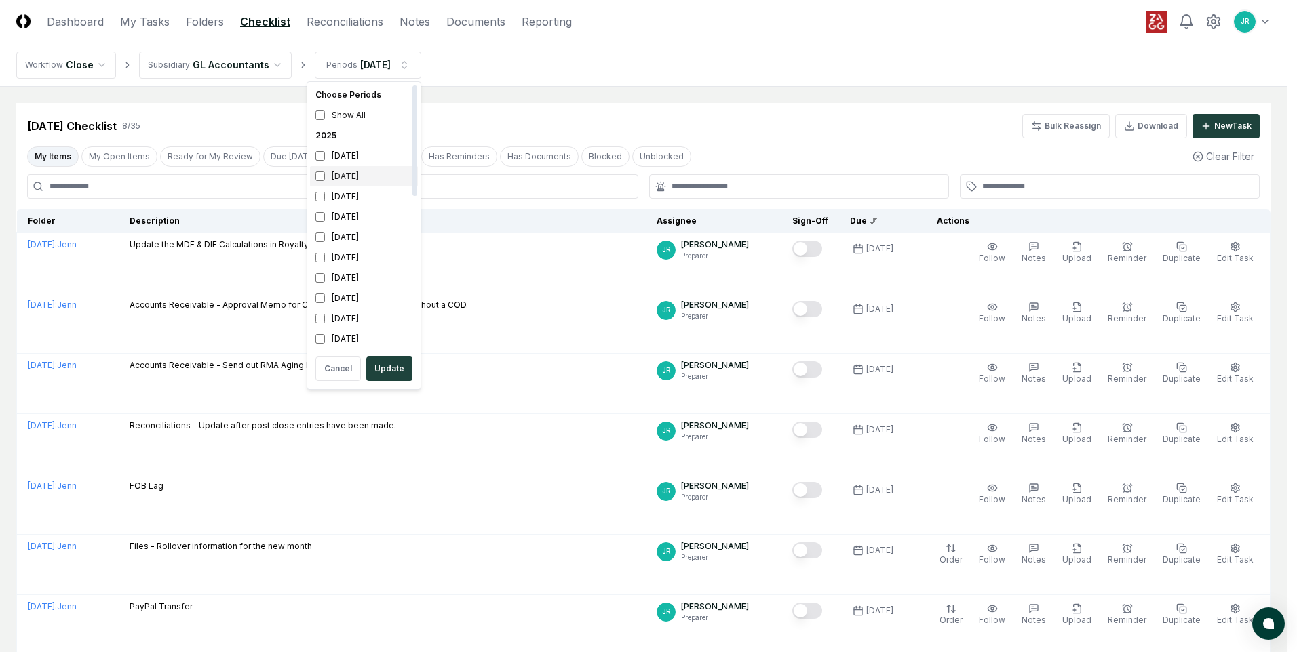
click at [355, 184] on div "[DATE]" at bounding box center [364, 176] width 108 height 20
click at [350, 165] on div "[DATE]" at bounding box center [364, 156] width 108 height 20
click at [395, 369] on button "Update" at bounding box center [389, 369] width 46 height 24
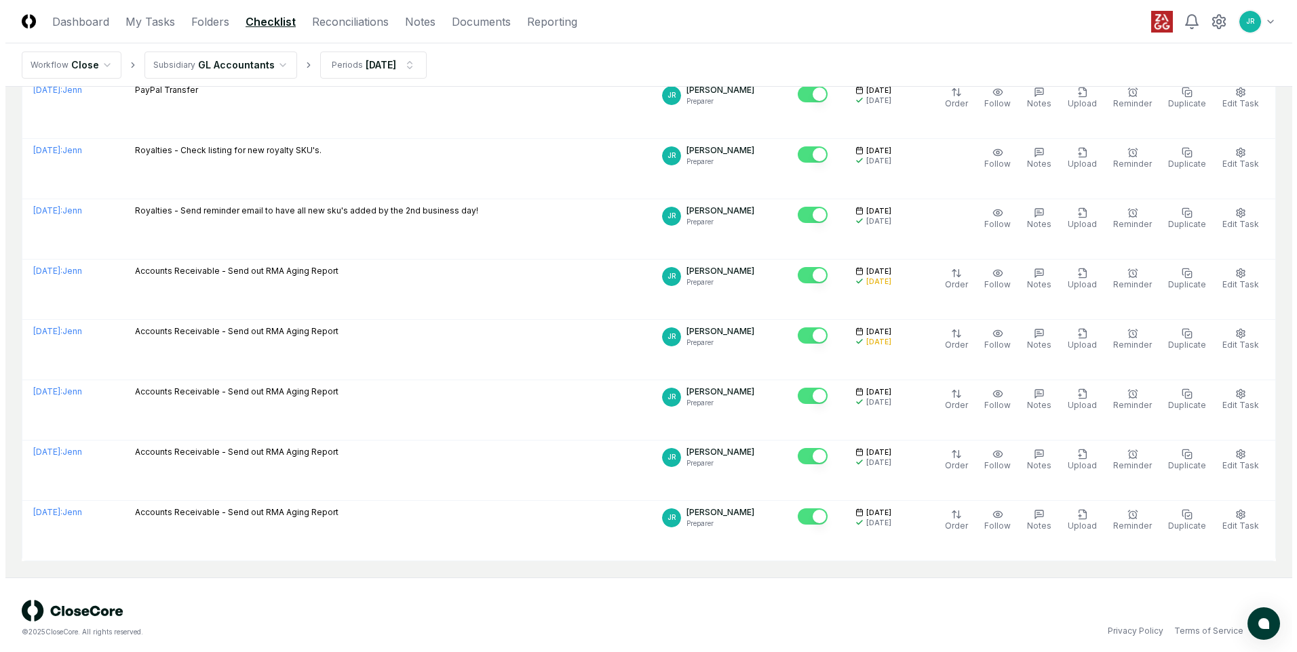
scroll to position [946, 0]
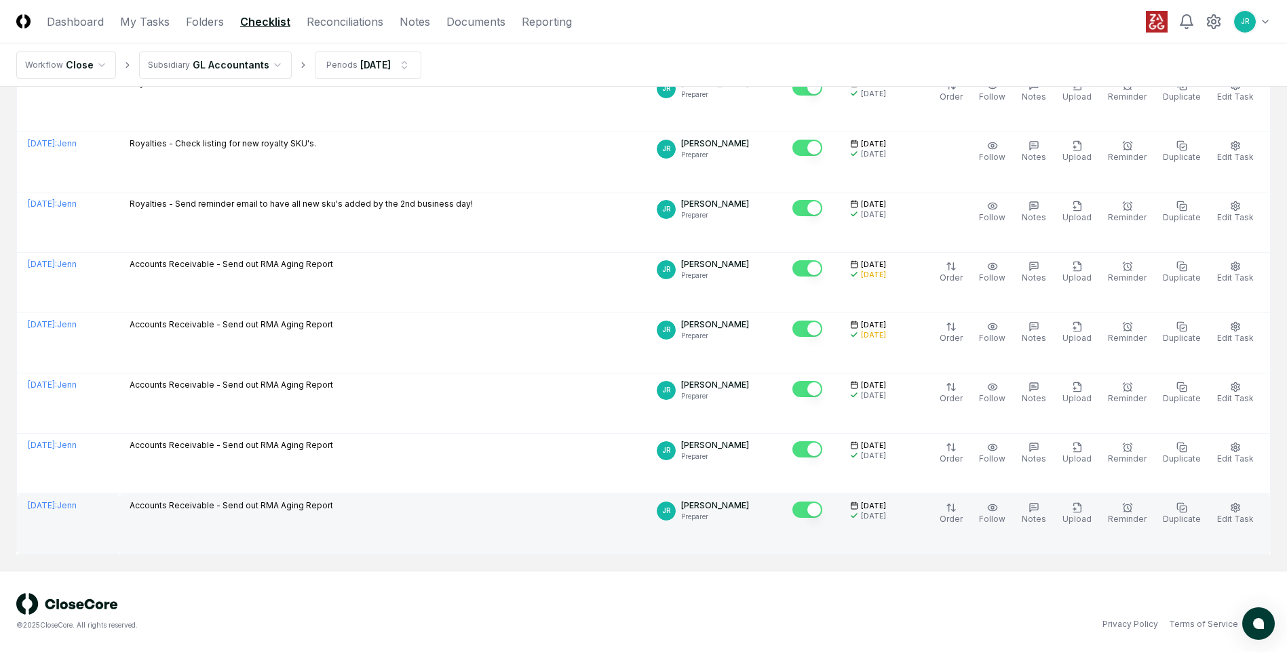
click at [822, 510] on button "Mark complete" at bounding box center [807, 510] width 30 height 16
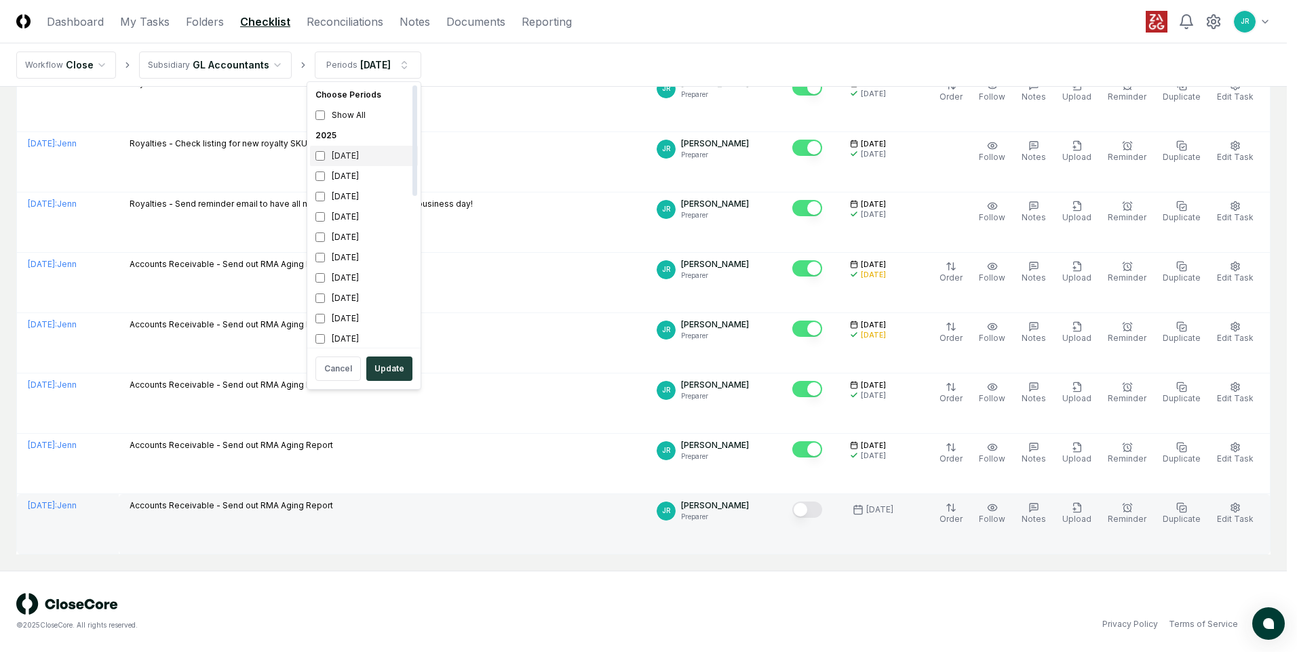
click at [349, 153] on div "[DATE]" at bounding box center [364, 156] width 108 height 20
click at [356, 176] on div "[DATE]" at bounding box center [364, 176] width 108 height 20
click at [388, 366] on button "Update" at bounding box center [389, 369] width 46 height 24
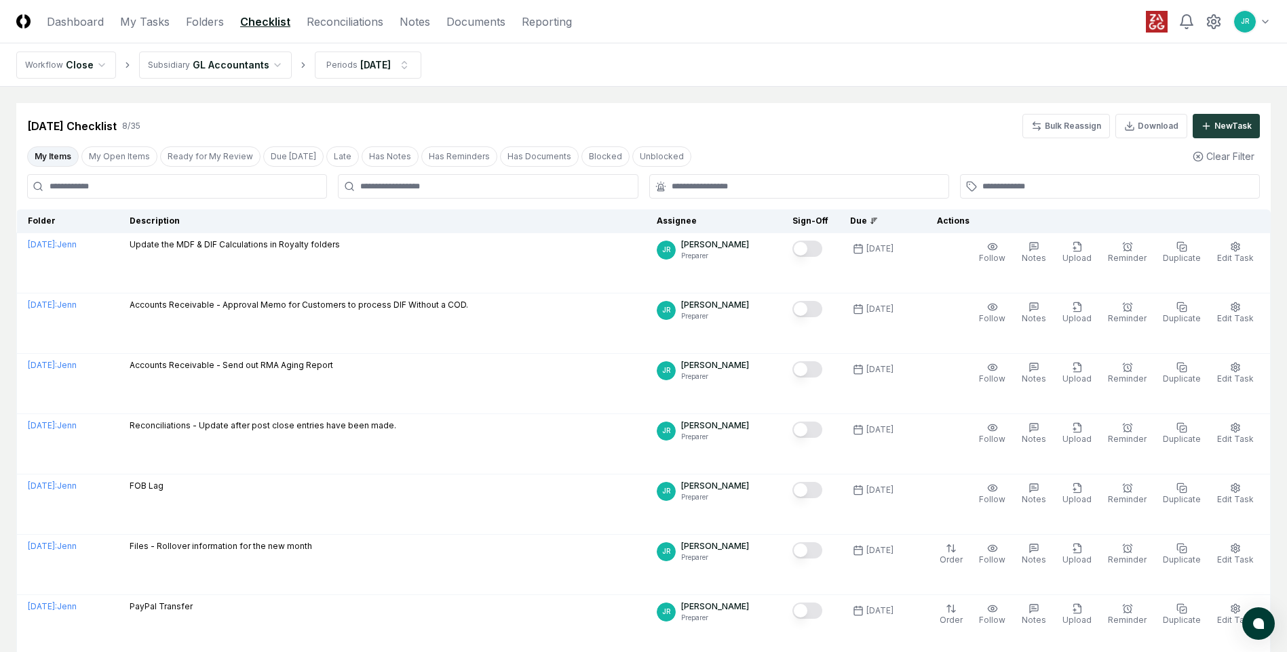
click at [94, 69] on html "CloseCore Dashboard My Tasks Folders Checklist Reconciliations Notes Documents …" at bounding box center [643, 407] width 1287 height 814
click at [511, 67] on html "CloseCore Dashboard My Tasks Folders Checklist Reconciliations Notes Documents …" at bounding box center [643, 407] width 1287 height 814
click at [350, 25] on link "Reconciliations" at bounding box center [345, 22] width 77 height 16
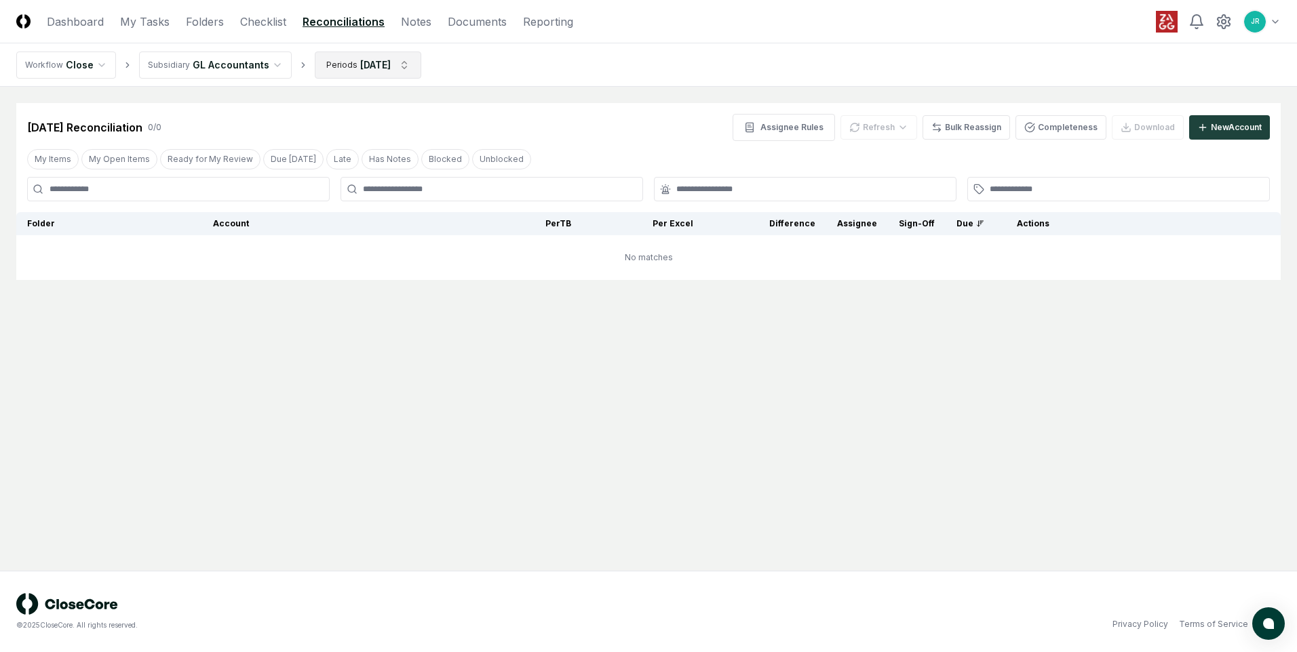
click at [353, 73] on html "CloseCore Dashboard My Tasks Folders Checklist Reconciliations Notes Documents …" at bounding box center [648, 326] width 1297 height 652
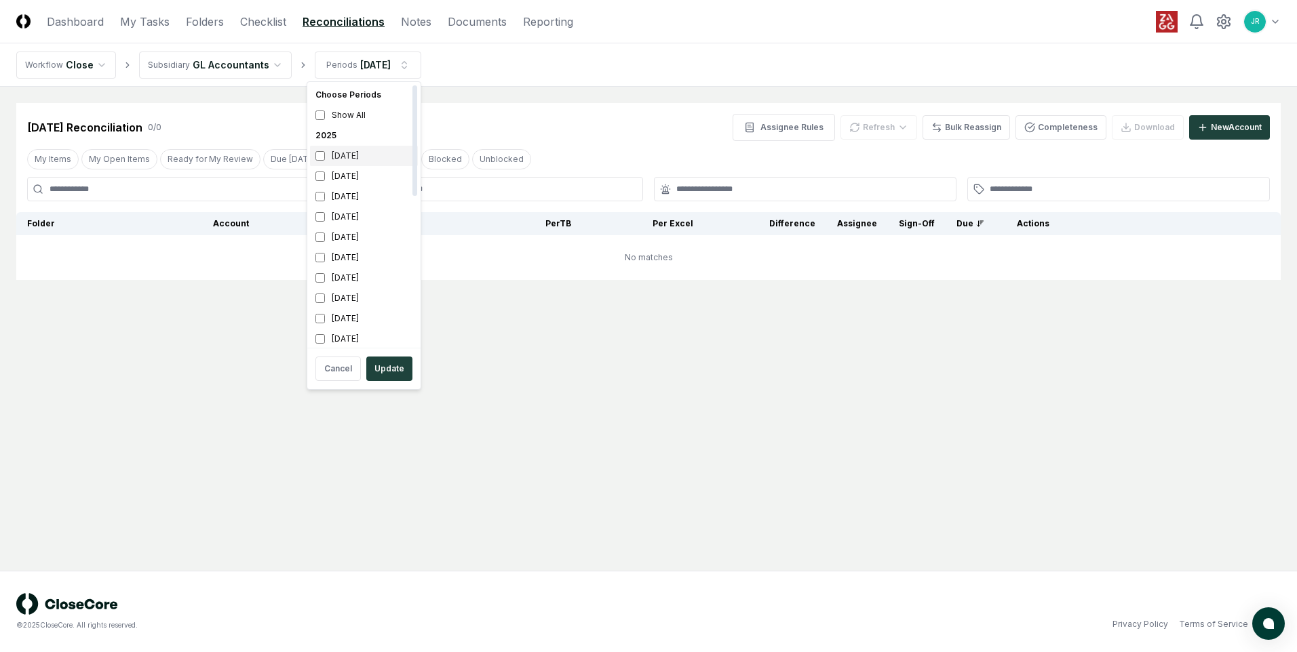
click at [344, 158] on div "[DATE]" at bounding box center [364, 156] width 108 height 20
click at [347, 174] on div "[DATE]" at bounding box center [364, 176] width 108 height 20
click at [394, 369] on button "Update" at bounding box center [389, 369] width 46 height 24
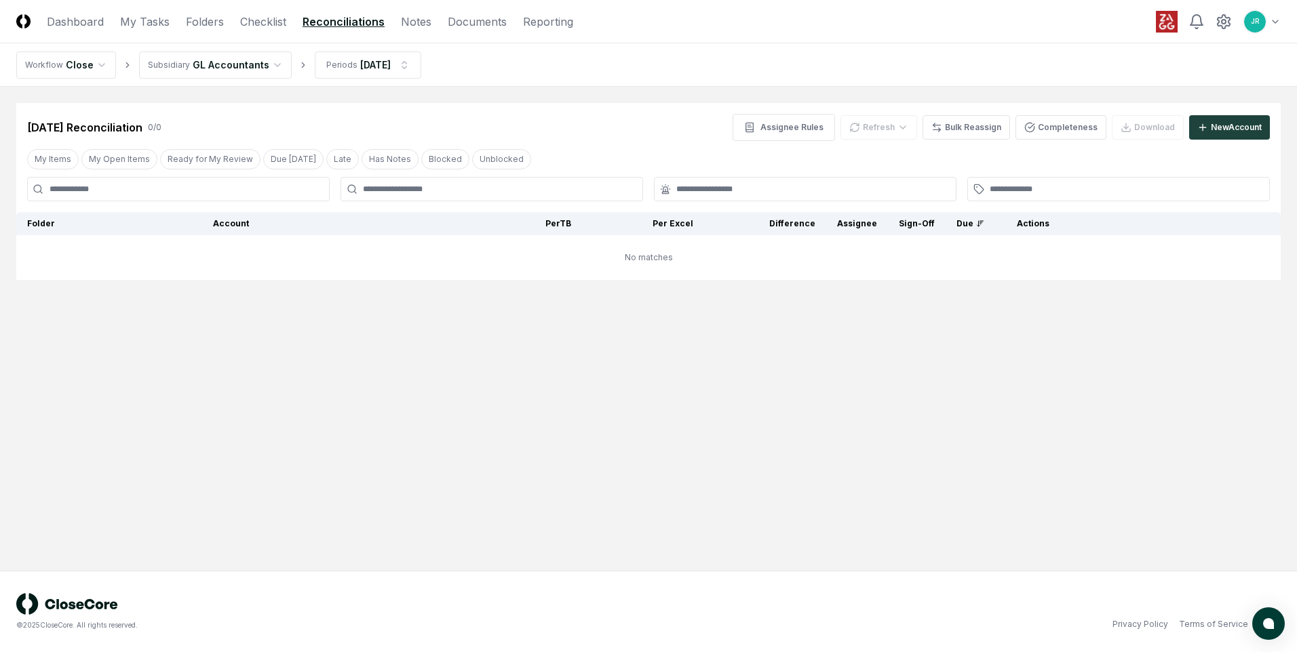
click at [338, 62] on html "CloseCore Dashboard My Tasks Folders Checklist Reconciliations Notes Documents …" at bounding box center [648, 326] width 1297 height 652
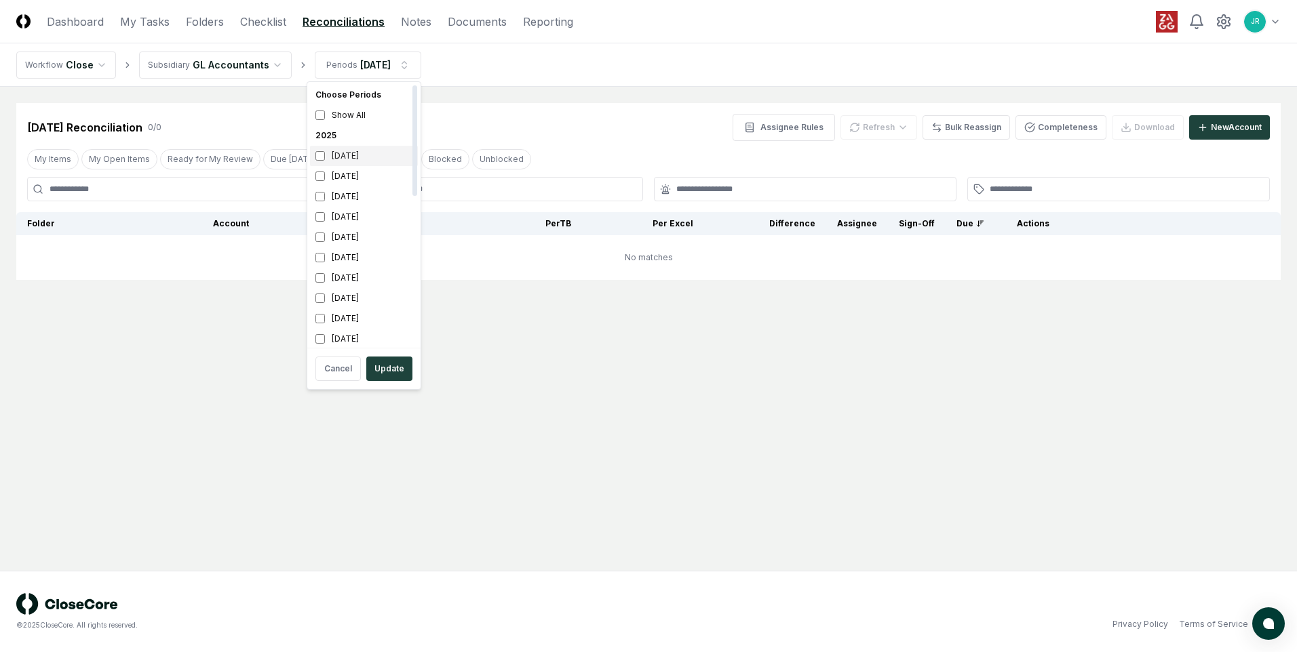
click at [349, 157] on div "[DATE]" at bounding box center [364, 156] width 108 height 20
drag, startPoint x: 349, startPoint y: 179, endPoint x: 353, endPoint y: 185, distance: 7.7
click at [349, 180] on div "[DATE]" at bounding box center [364, 176] width 108 height 20
click at [380, 363] on button "Update" at bounding box center [389, 369] width 46 height 24
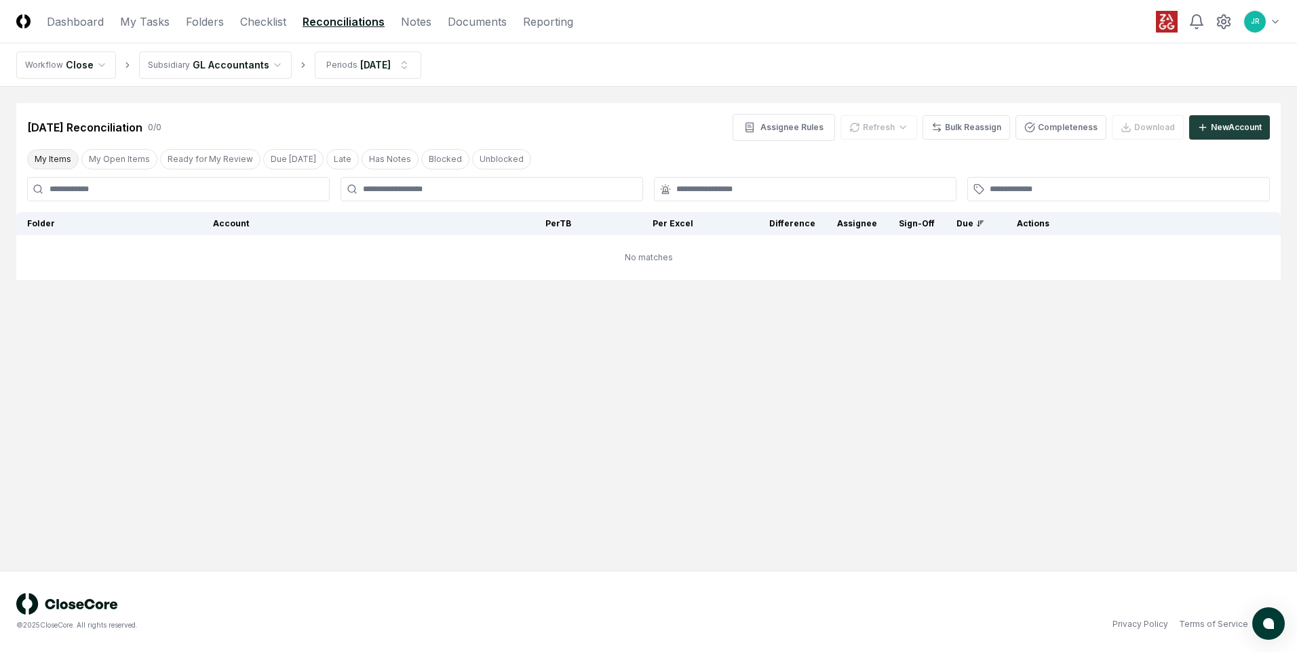
click at [66, 163] on button "My Items" at bounding box center [53, 159] width 52 height 20
click at [129, 159] on button "My Open Items" at bounding box center [119, 159] width 76 height 20
click at [223, 71] on html "CloseCore Dashboard My Tasks Folders Checklist Reconciliations Notes Documents …" at bounding box center [648, 326] width 1297 height 652
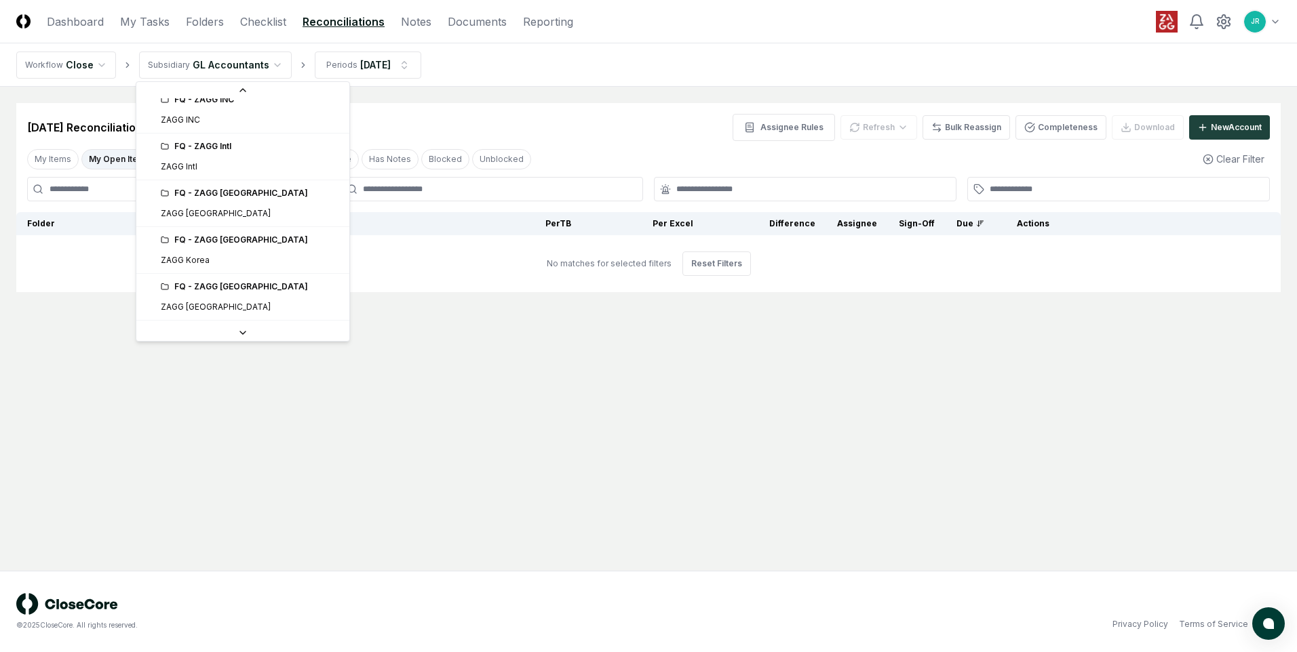
scroll to position [271, 0]
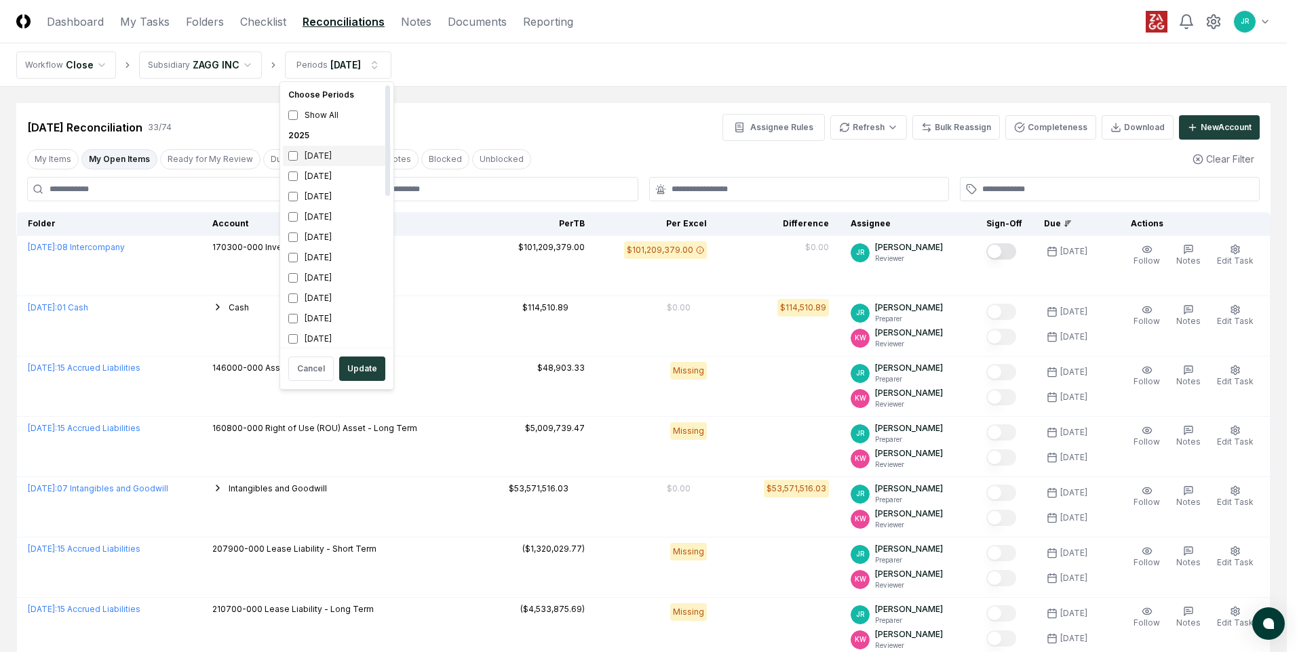
click at [318, 163] on div "[DATE]" at bounding box center [337, 156] width 108 height 20
click at [318, 181] on div "[DATE]" at bounding box center [337, 176] width 108 height 20
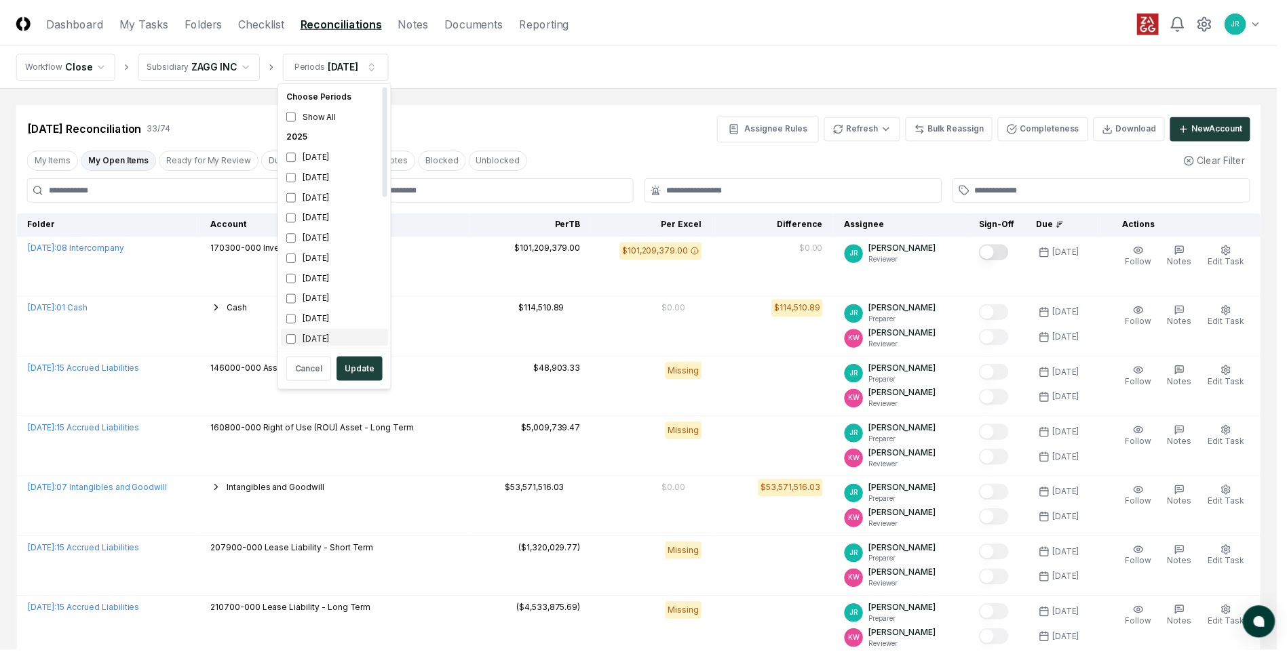
scroll to position [4, 0]
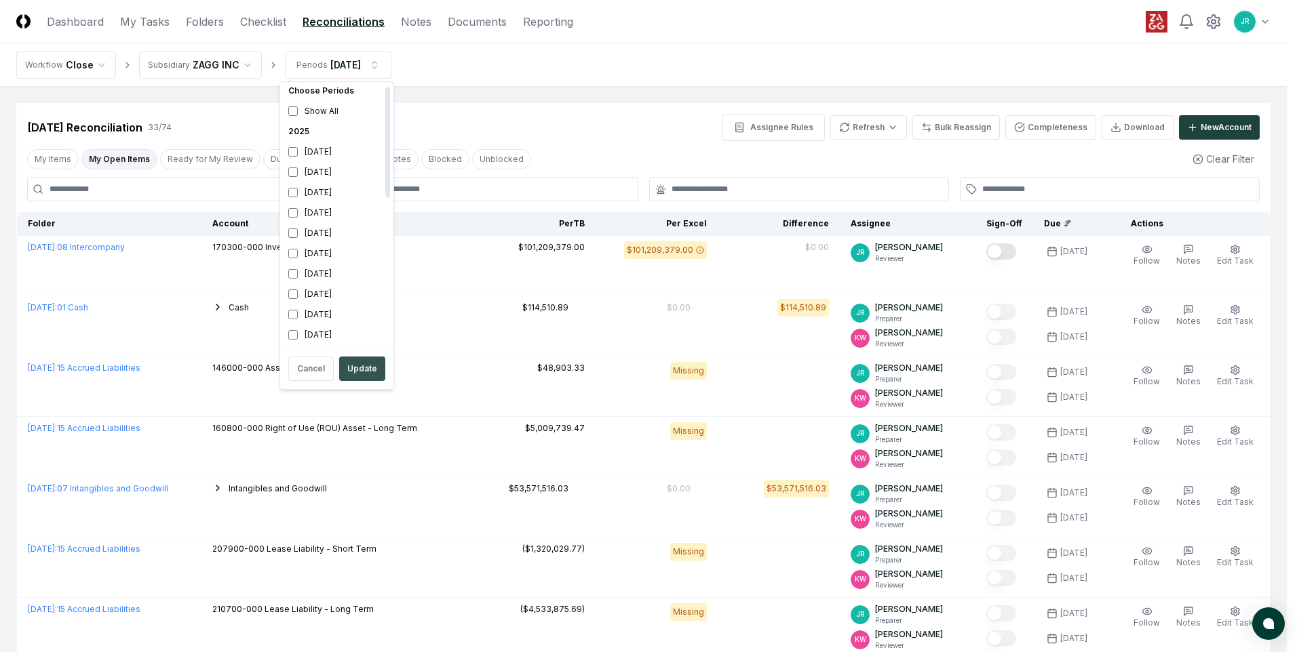
click at [360, 361] on button "Update" at bounding box center [362, 369] width 46 height 24
